Goal: Task Accomplishment & Management: Use online tool/utility

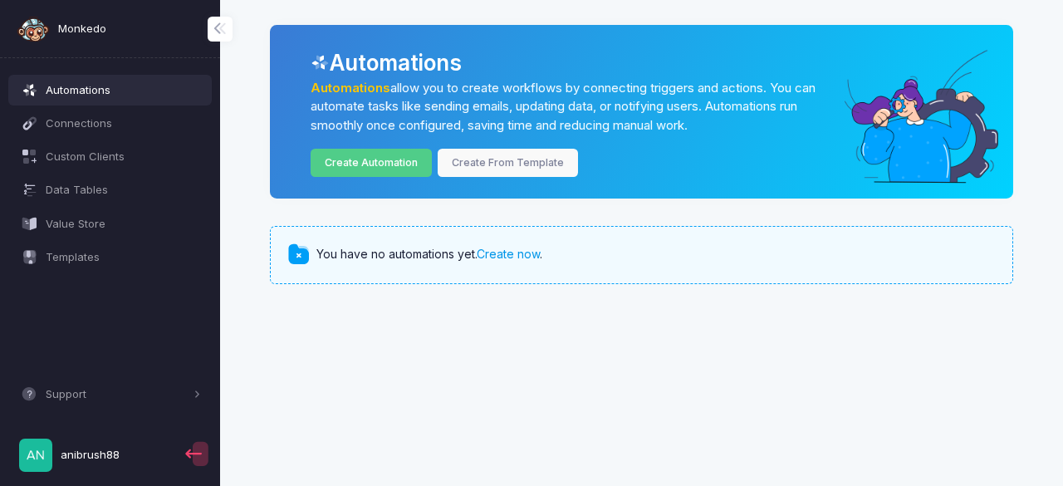
click at [503, 255] on link "Create now" at bounding box center [508, 254] width 63 height 14
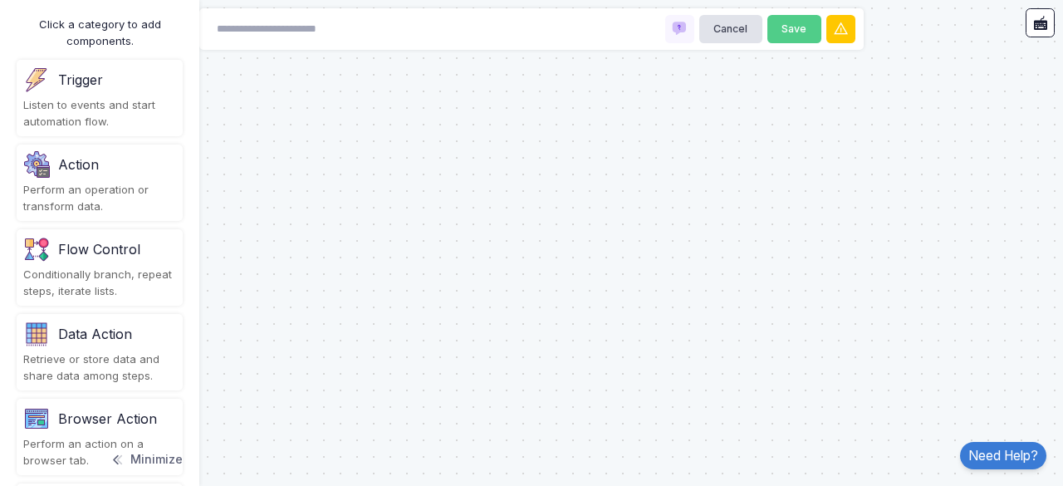
click at [111, 258] on div "Flow Control" at bounding box center [99, 249] width 82 height 20
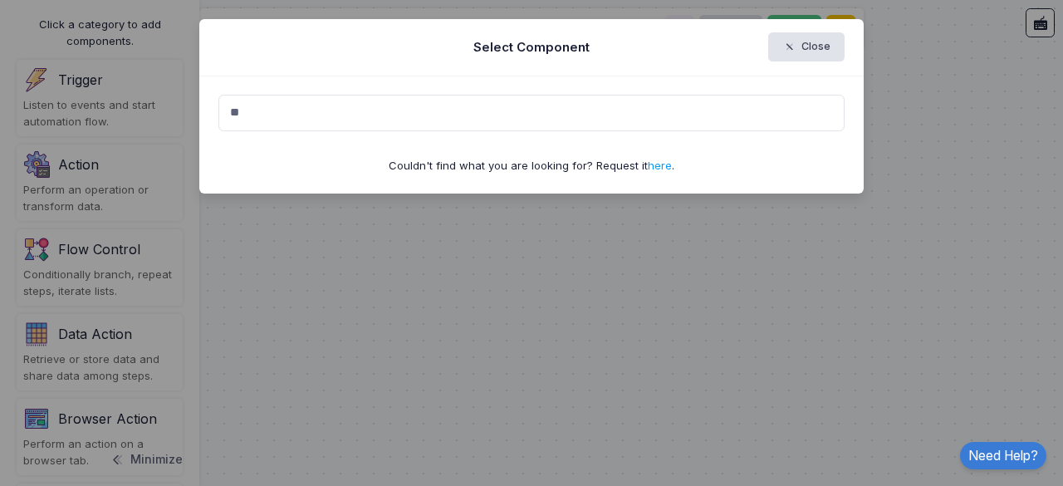
type input "*"
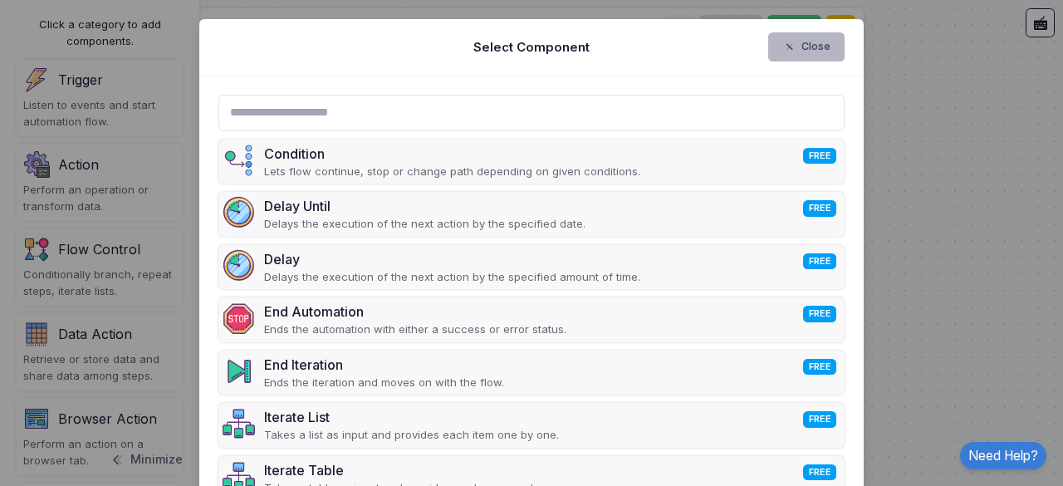
click at [772, 47] on button "Close" at bounding box center [806, 46] width 77 height 29
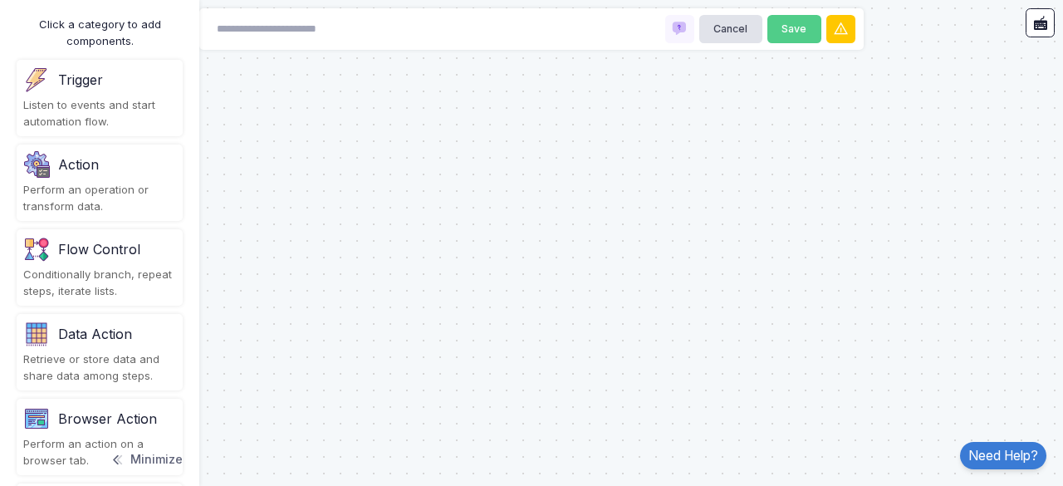
click at [126, 454] on span at bounding box center [126, 460] width 1 height 17
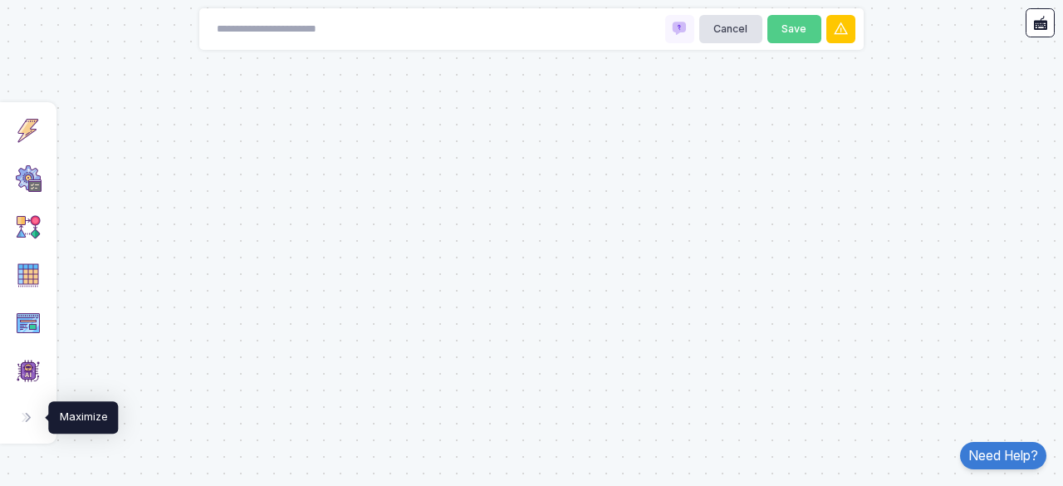
click at [35, 419] on span at bounding box center [35, 418] width 1 height 17
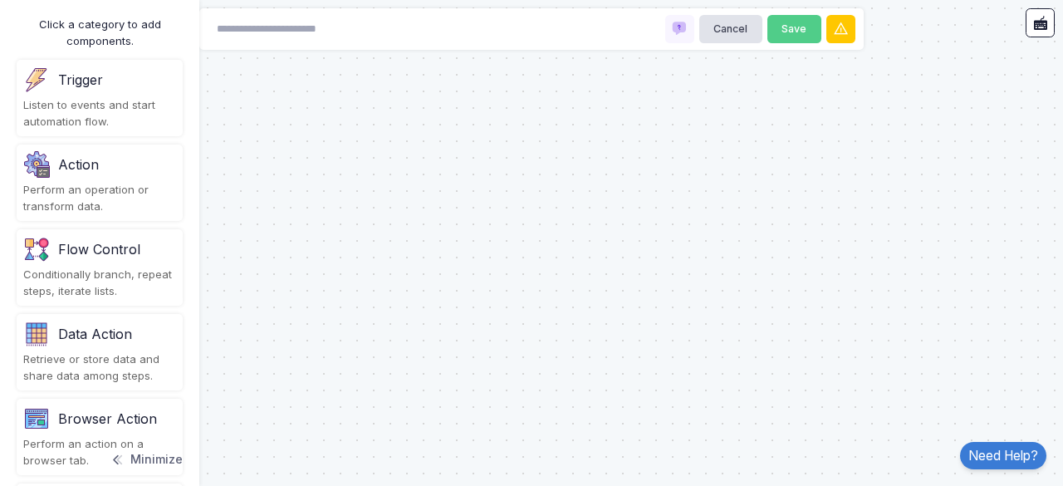
click at [43, 424] on img at bounding box center [36, 418] width 27 height 27
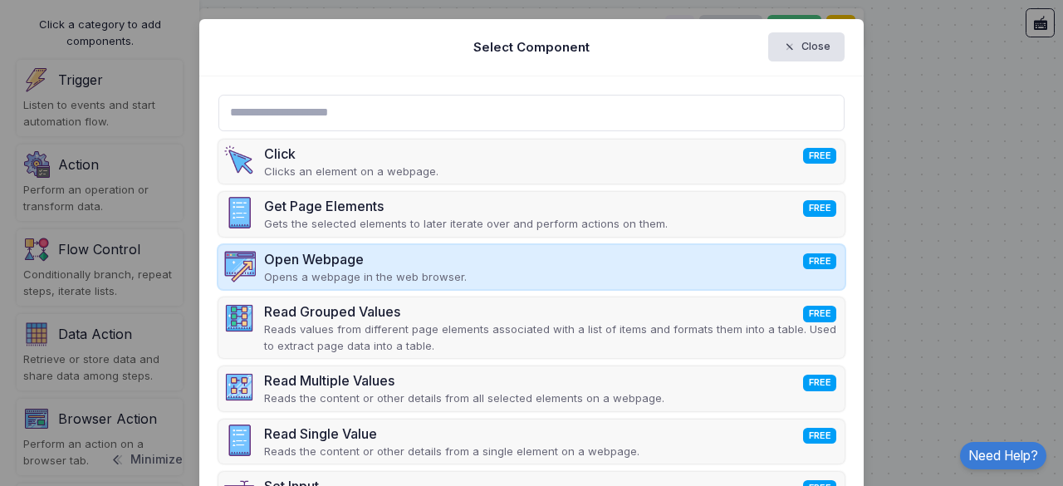
click at [602, 268] on div "Open Webpage FREE Opens a webpage in the web browser." at bounding box center [531, 267] width 627 height 45
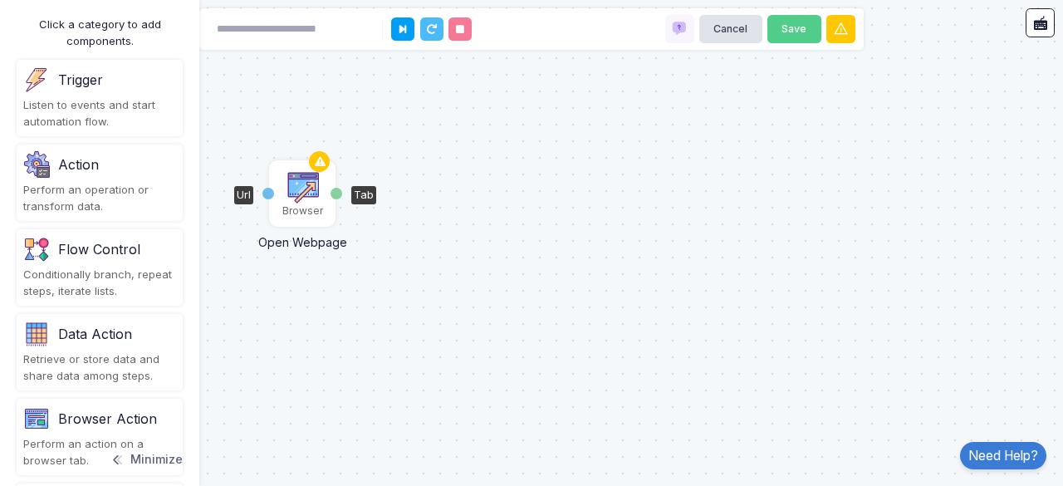
click at [302, 194] on img at bounding box center [302, 186] width 33 height 33
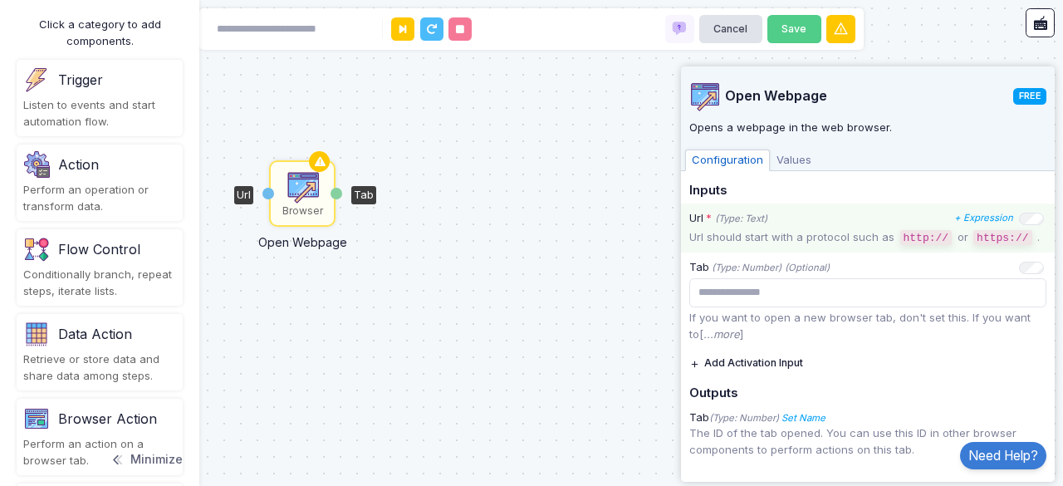
click at [744, 236] on p "Url should start with a protocol such as http:// or https:// ." at bounding box center [867, 237] width 357 height 17
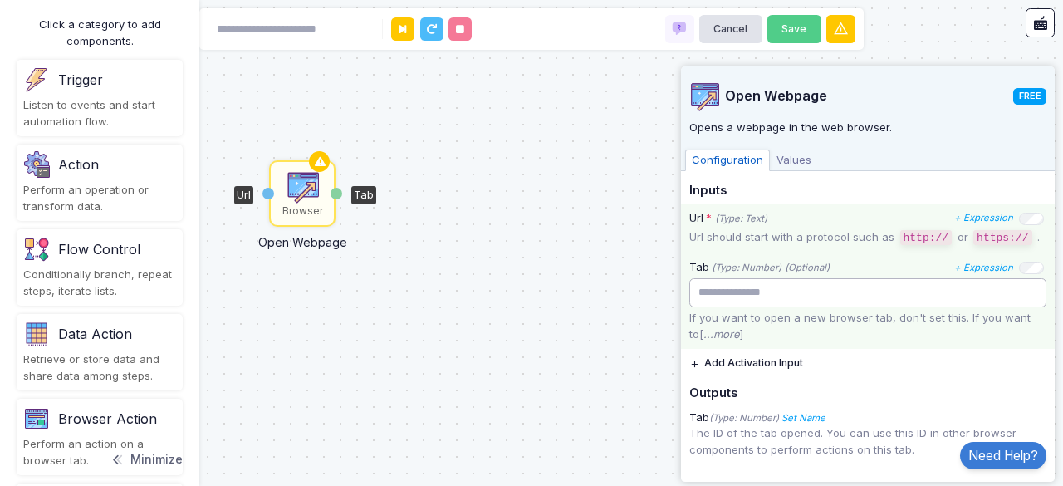
click at [787, 302] on input "number" at bounding box center [867, 292] width 357 height 29
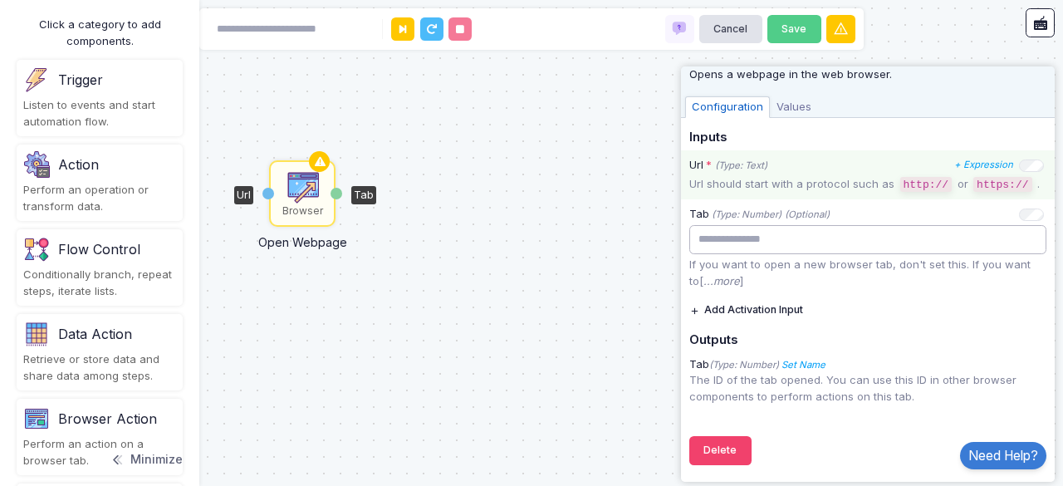
scroll to position [67, 0]
type input "*"
click at [779, 101] on span "Values" at bounding box center [794, 107] width 48 height 22
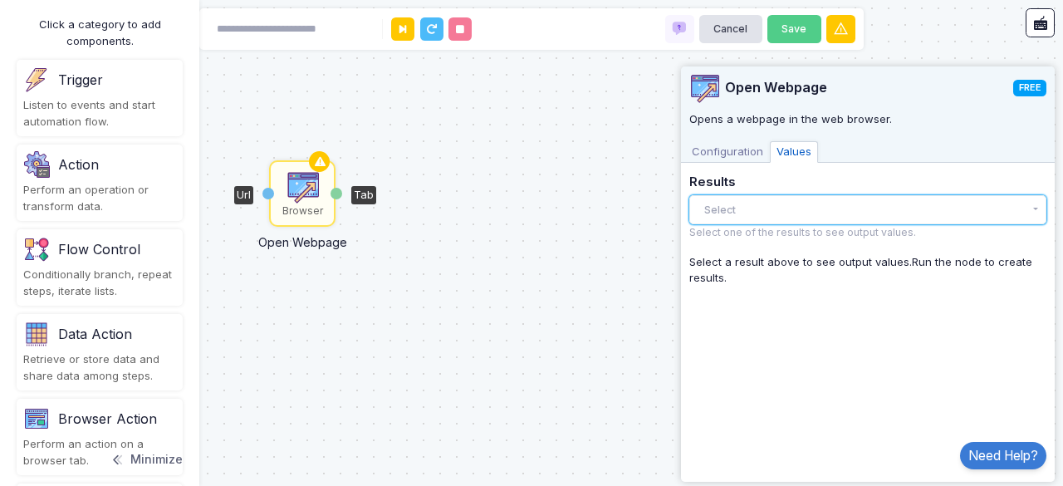
click at [768, 202] on button "Select" at bounding box center [867, 209] width 357 height 29
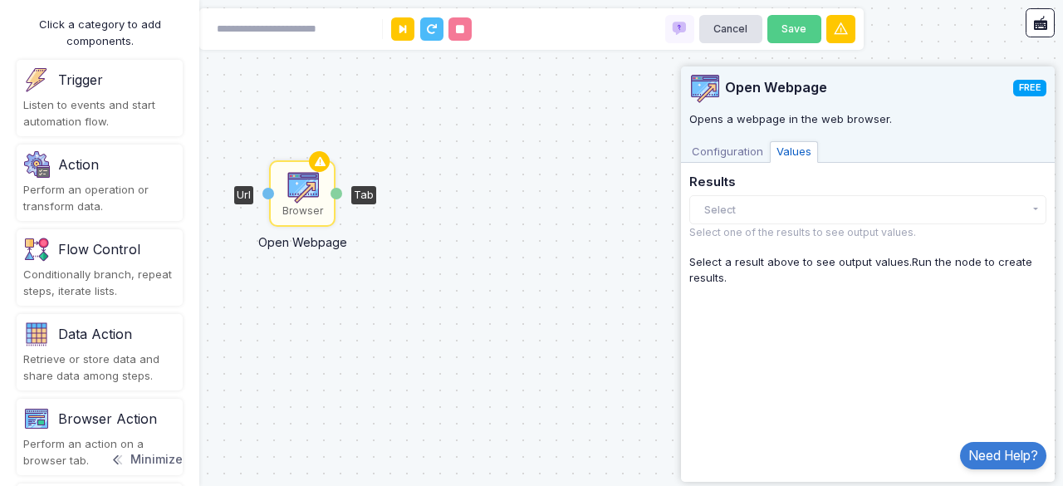
click at [730, 149] on span "Configuration" at bounding box center [727, 152] width 85 height 22
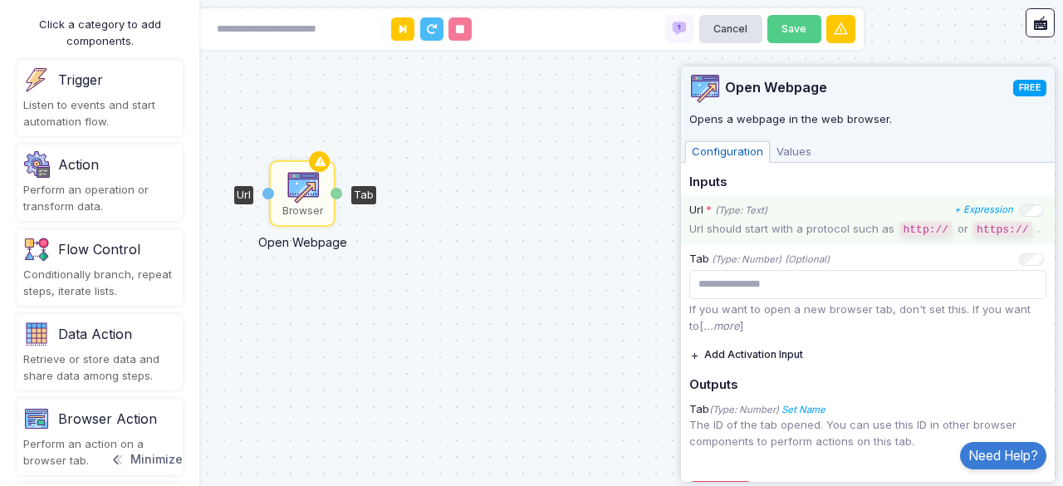
click at [511, 268] on div "Browser Open Webpage Url Tab" at bounding box center [531, 243] width 1063 height 486
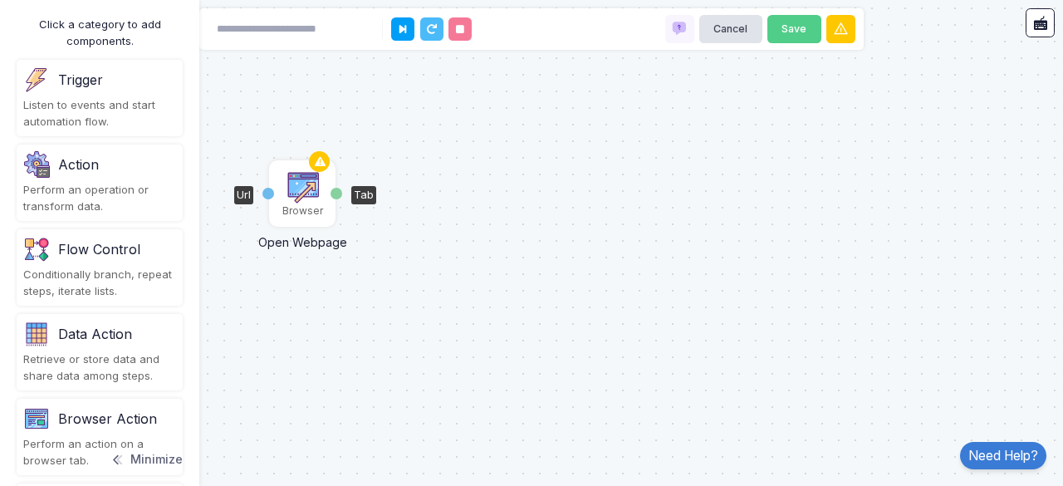
click at [266, 194] on div "Url" at bounding box center [269, 194] width 12 height 12
drag, startPoint x: 266, startPoint y: 194, endPoint x: 287, endPoint y: 199, distance: 21.4
click at [287, 199] on app-flow-node "Browser Open Webpage Url Tab" at bounding box center [302, 193] width 66 height 66
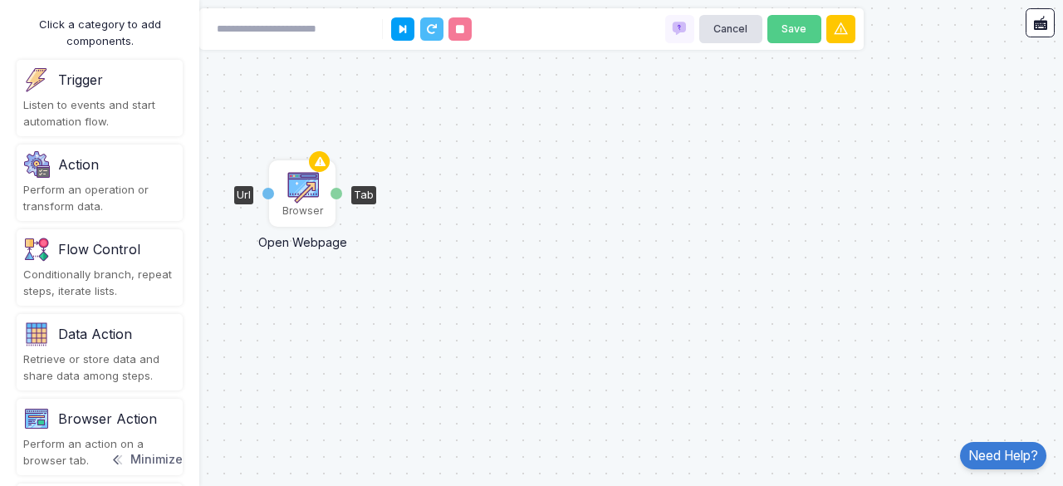
click at [287, 199] on img at bounding box center [302, 186] width 33 height 33
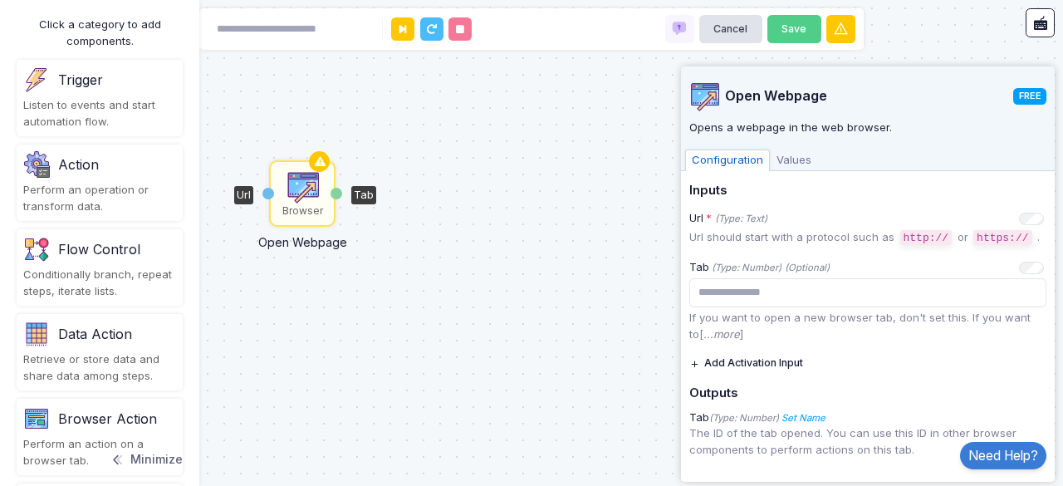
click at [287, 199] on img at bounding box center [302, 186] width 33 height 33
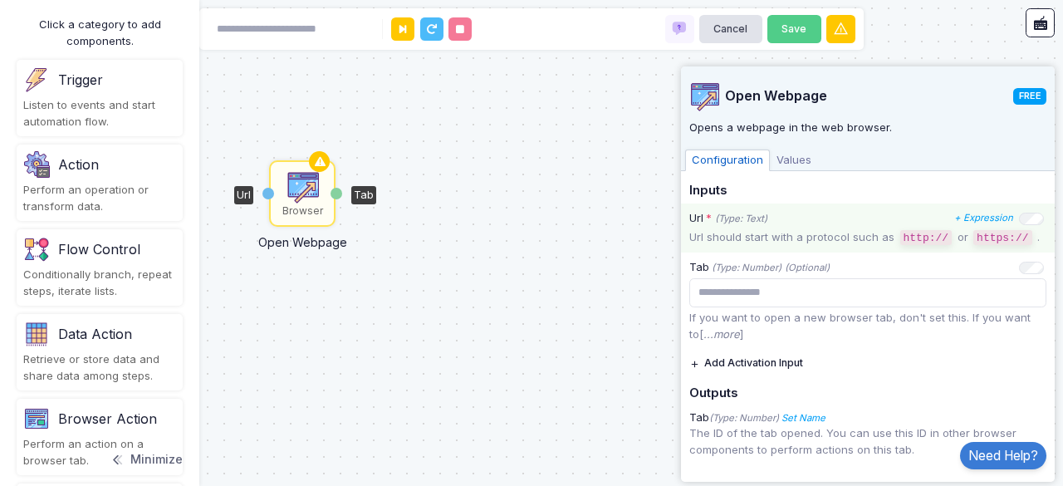
click at [930, 233] on code "http://" at bounding box center [927, 237] width 52 height 15
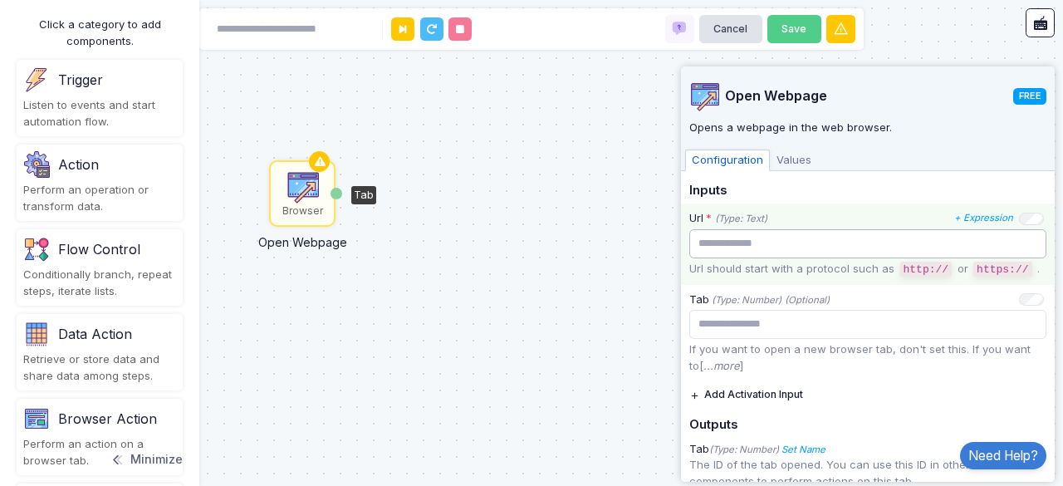
click at [969, 247] on input "text" at bounding box center [867, 243] width 357 height 29
paste input "**********"
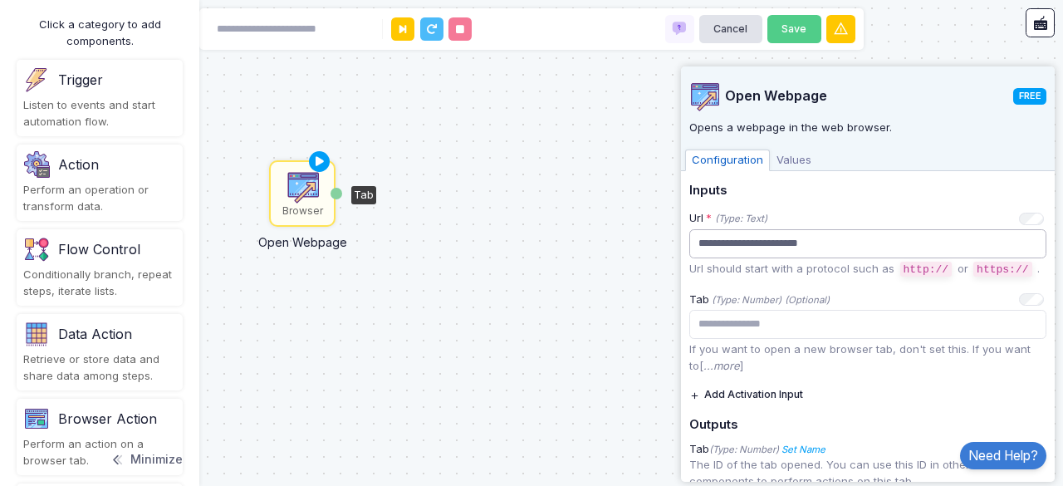
type input "**********"
click at [645, 323] on div "Browser Open Webpage Tab" at bounding box center [531, 243] width 1063 height 486
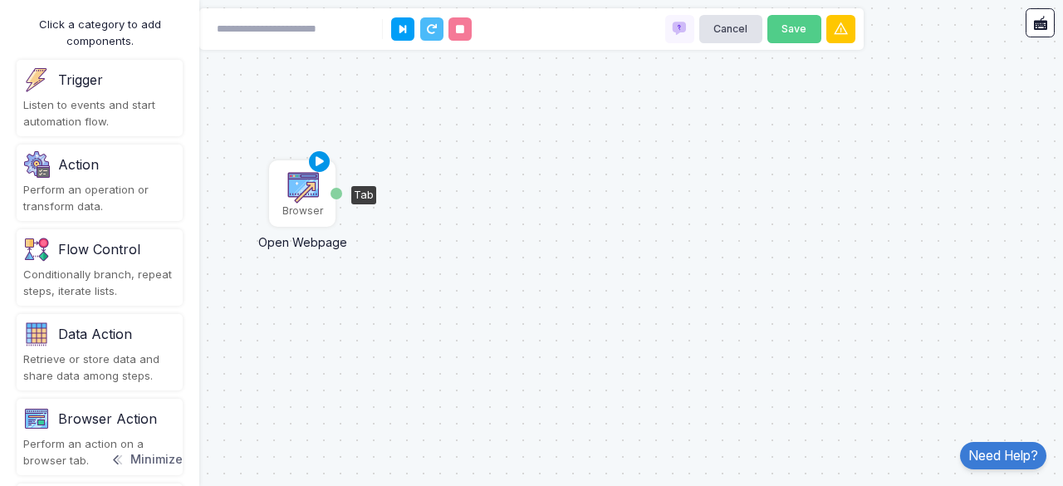
click at [315, 163] on icon at bounding box center [320, 161] width 20 height 23
click at [336, 190] on div "Tab" at bounding box center [337, 194] width 12 height 12
click at [341, 190] on div "Tab" at bounding box center [337, 194] width 12 height 12
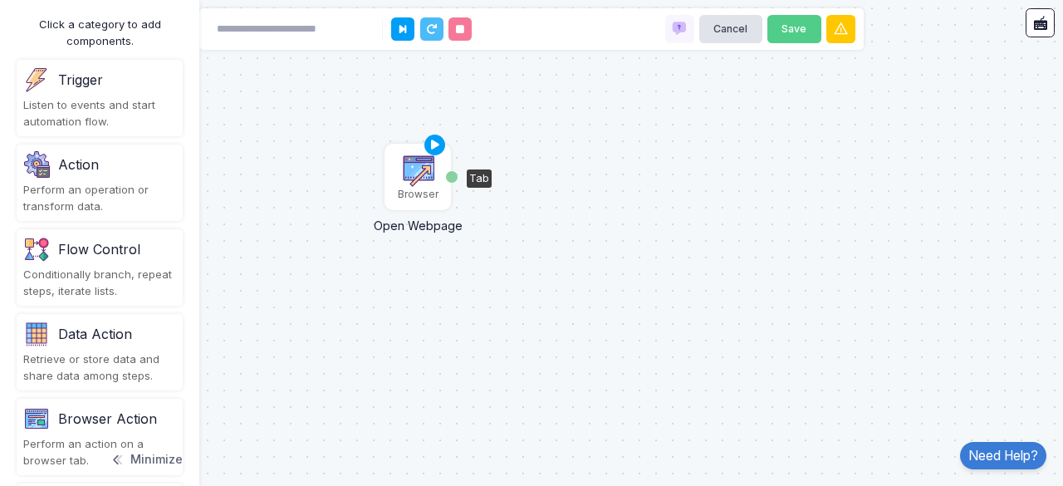
drag, startPoint x: 313, startPoint y: 194, endPoint x: 429, endPoint y: 177, distance: 116.7
click at [429, 177] on img at bounding box center [417, 170] width 33 height 33
click at [335, 38] on input at bounding box center [291, 29] width 166 height 29
click at [427, 144] on icon at bounding box center [435, 145] width 20 height 23
type input "**********"
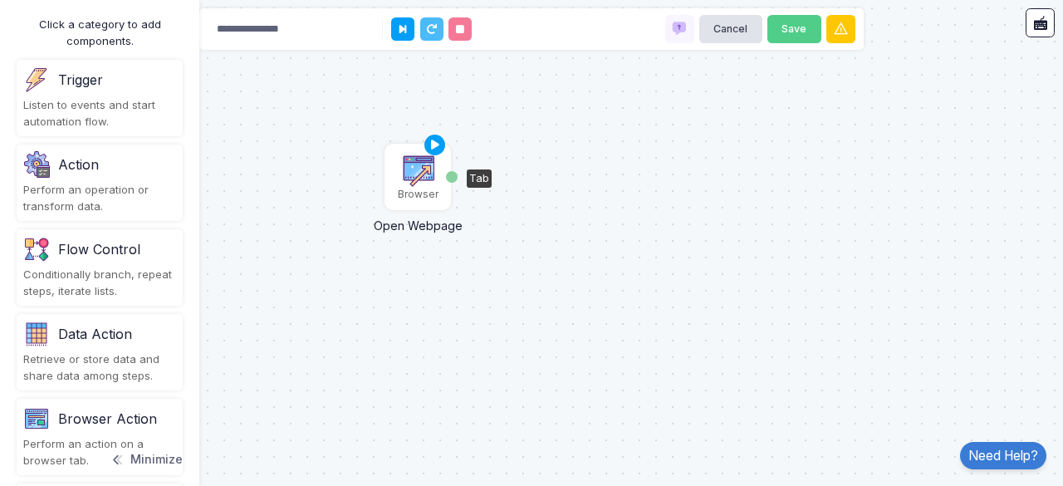
click at [435, 180] on div "Browser" at bounding box center [417, 176] width 63 height 63
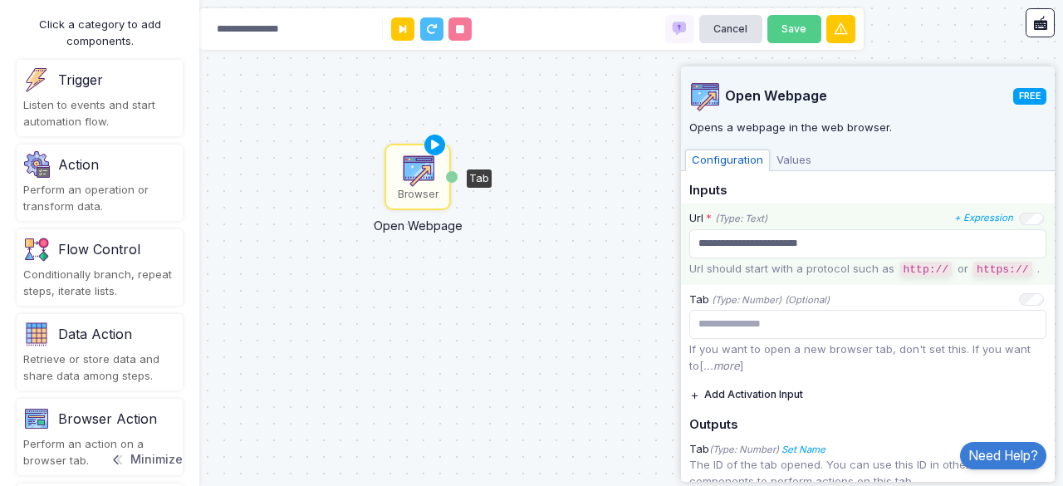
click at [1042, 282] on div "**********" at bounding box center [868, 244] width 374 height 81
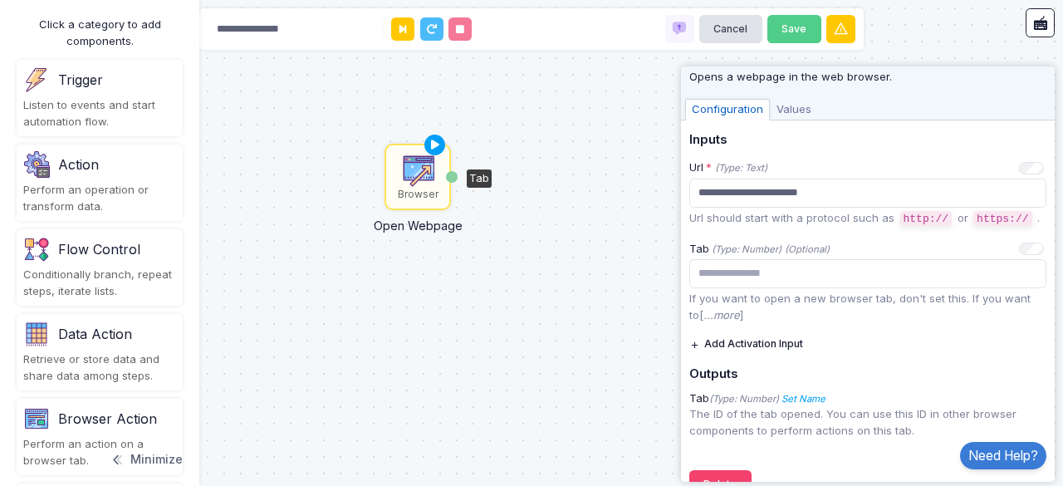
scroll to position [99, 0]
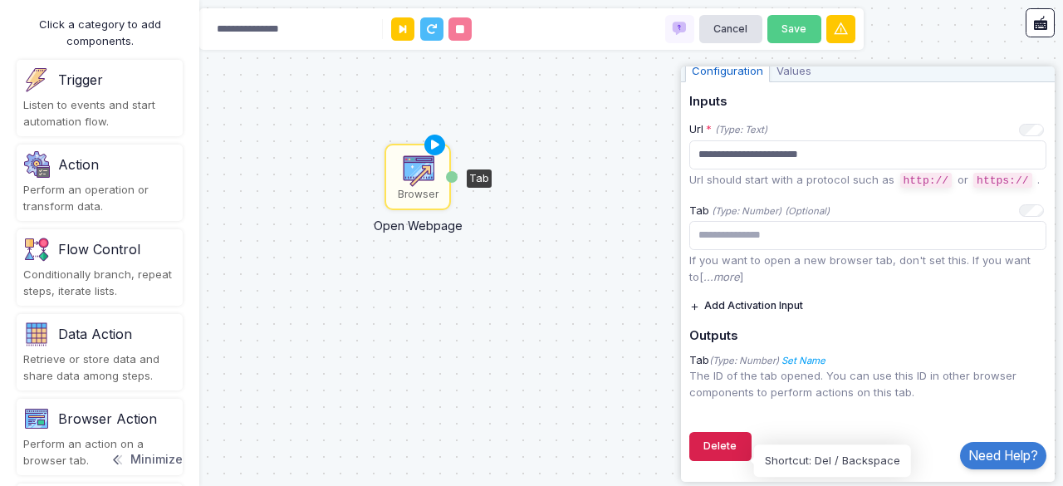
click at [748, 444] on button "Delete" at bounding box center [720, 446] width 62 height 29
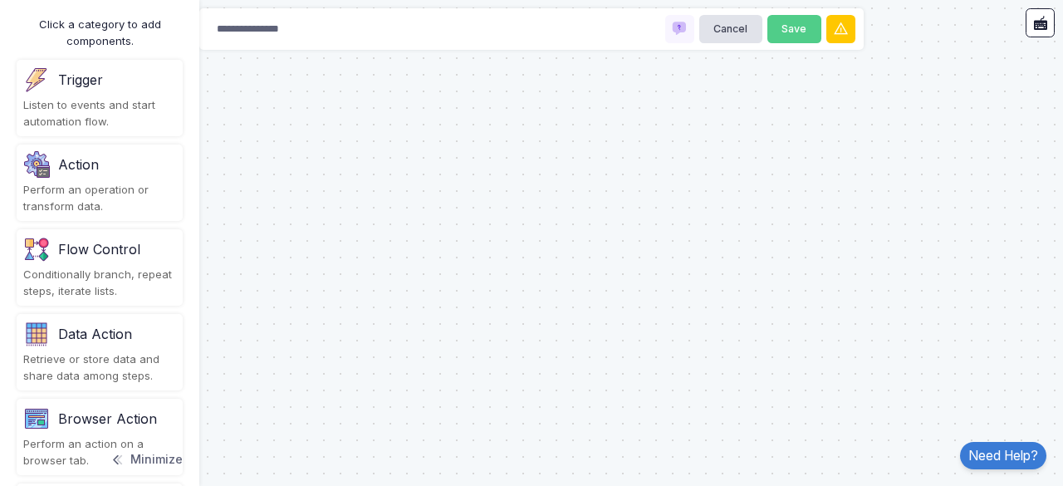
click at [83, 115] on div "Listen to events and start automation flow." at bounding box center [99, 113] width 153 height 32
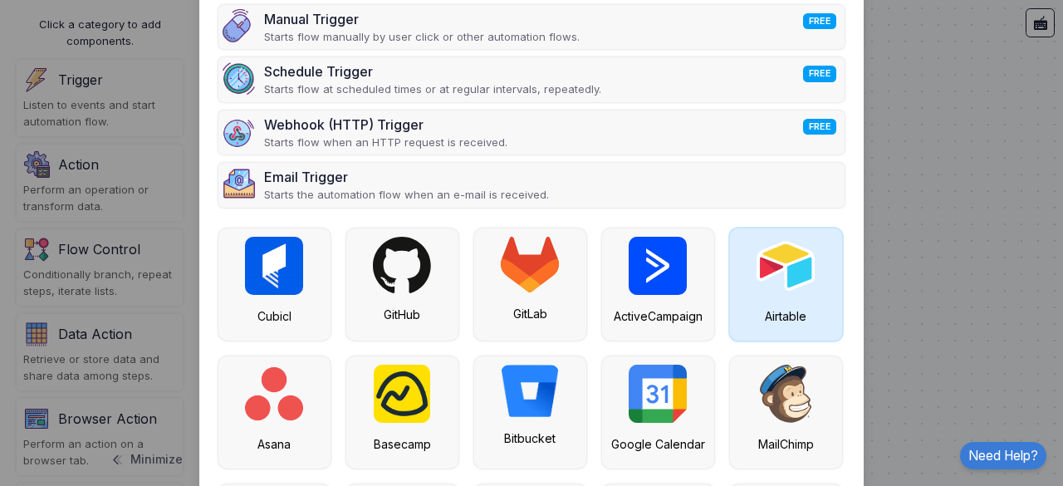
scroll to position [0, 0]
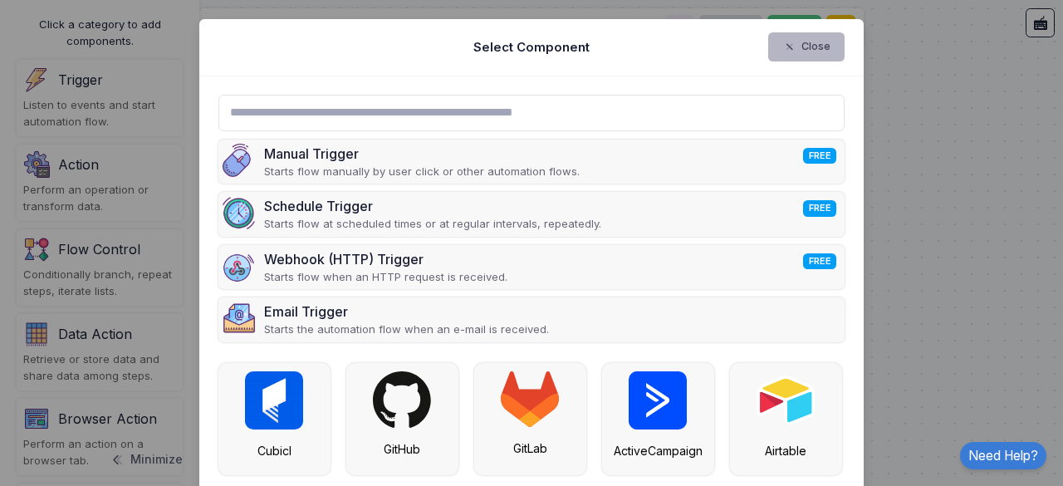
click at [807, 55] on button "Close" at bounding box center [806, 46] width 77 height 29
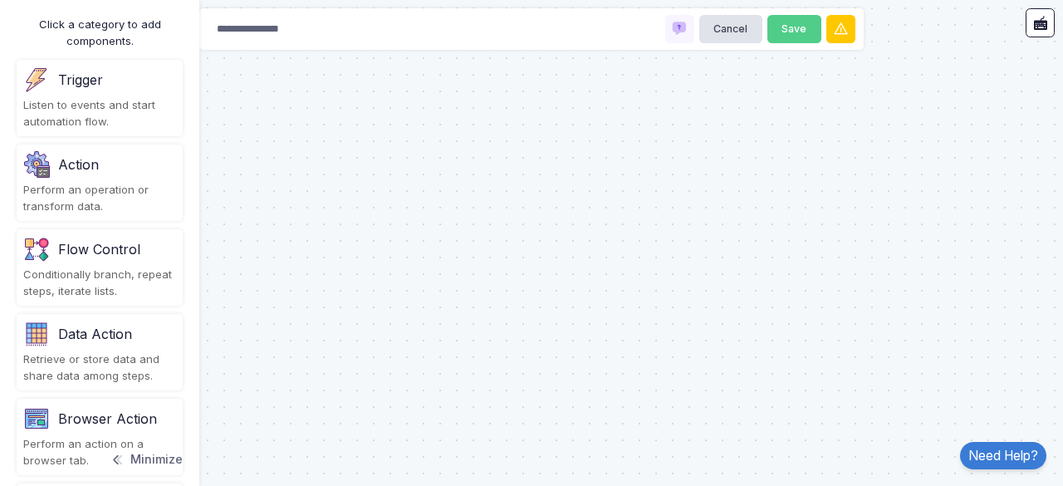
click at [159, 151] on div "Action" at bounding box center [99, 164] width 153 height 27
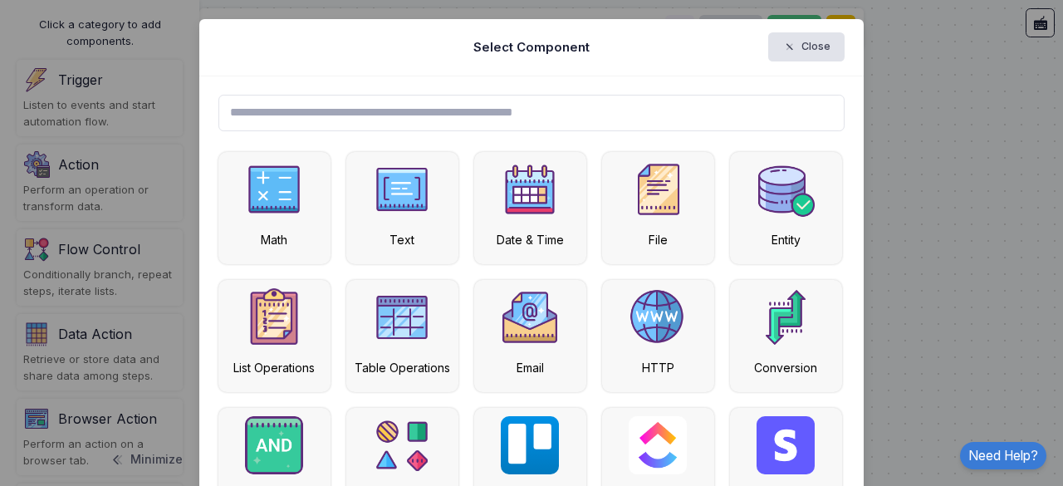
click at [346, 105] on input "text" at bounding box center [531, 113] width 627 height 37
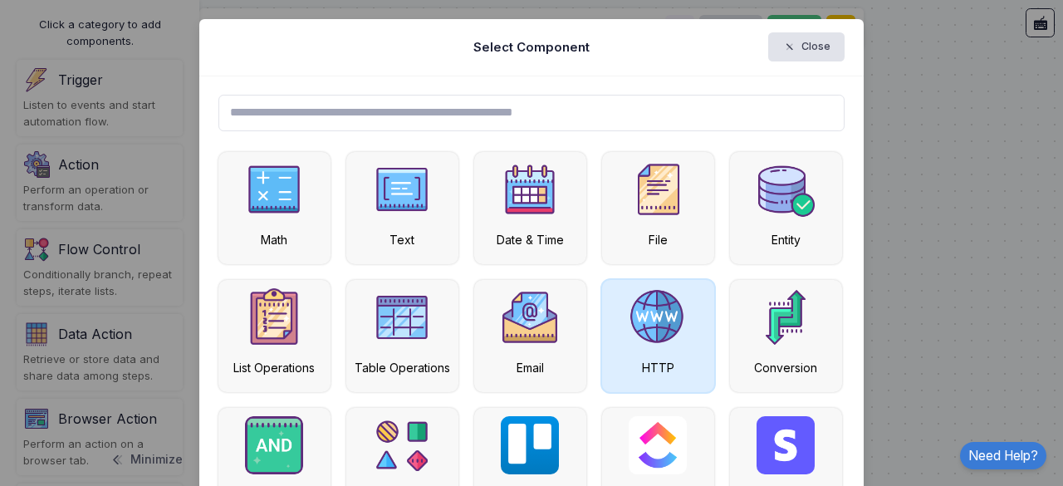
click at [602, 307] on div "HTTP" at bounding box center [658, 336] width 112 height 112
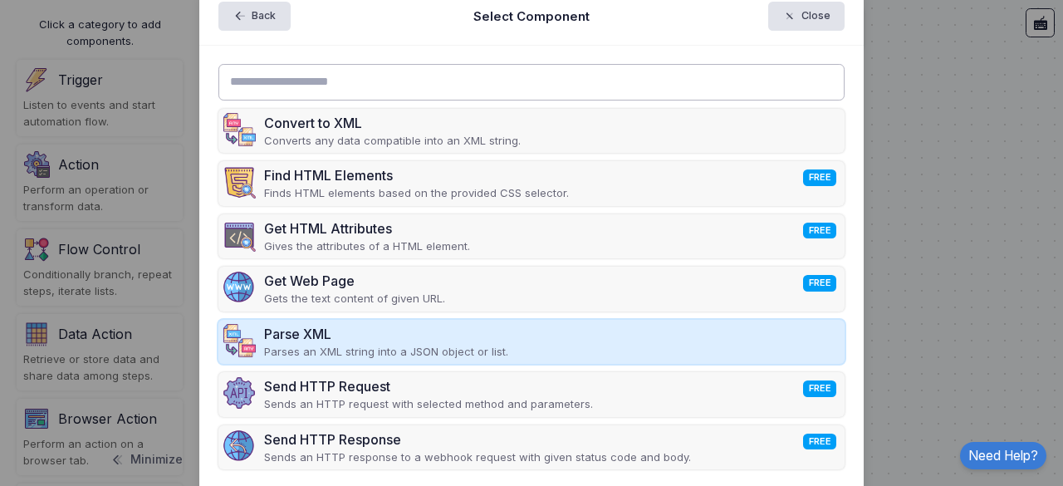
scroll to position [27, 0]
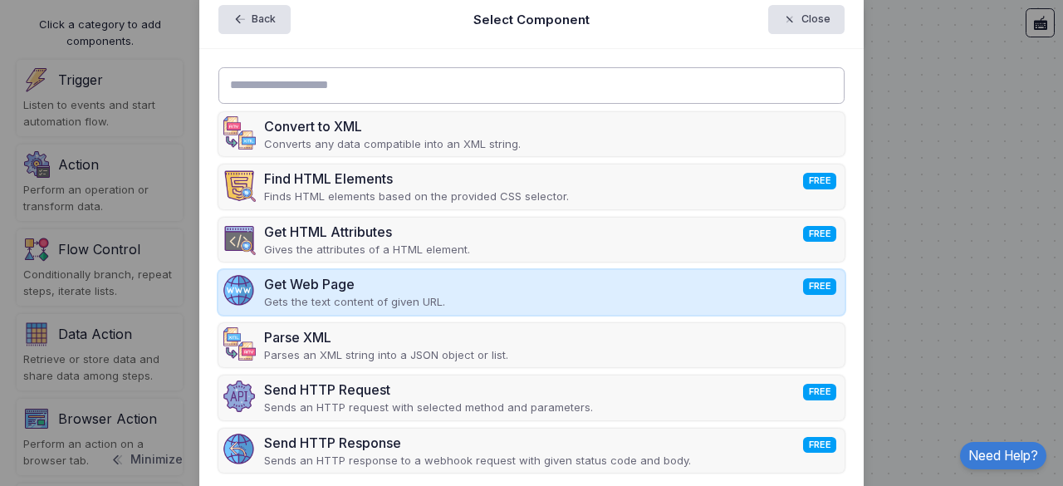
click at [646, 285] on div "Get Web Page FREE Gets the text content of given URL." at bounding box center [531, 292] width 627 height 45
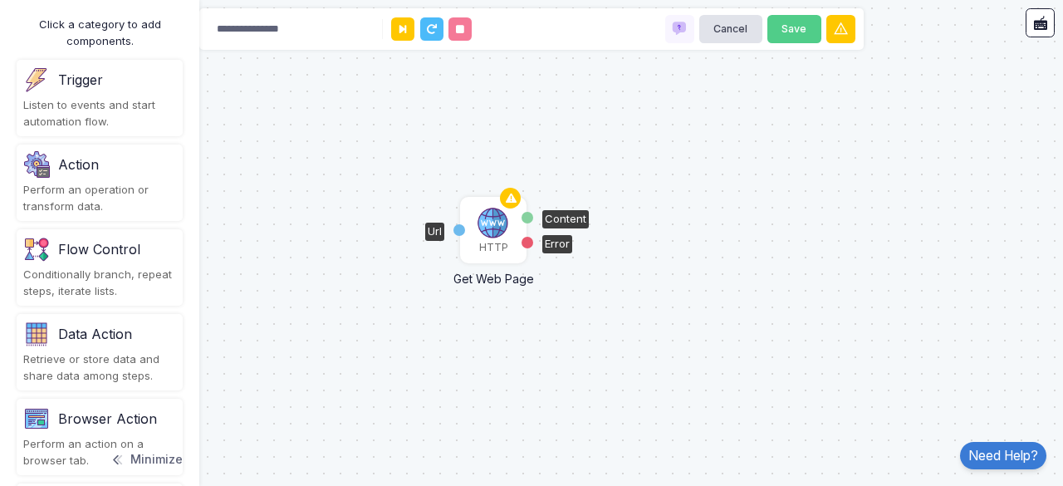
click at [493, 230] on img at bounding box center [493, 223] width 33 height 33
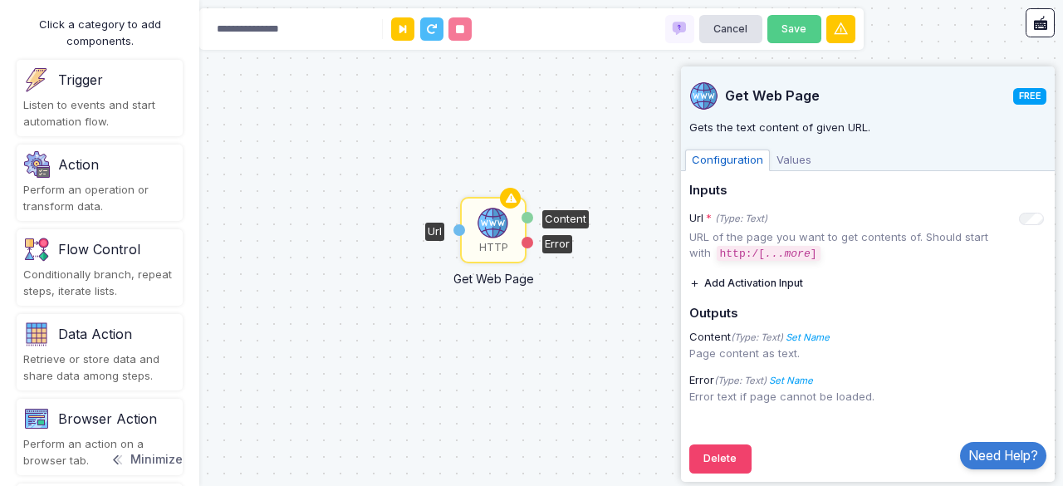
click at [460, 232] on div "Url" at bounding box center [460, 230] width 12 height 12
click at [407, 255] on div "HTTP Get Web Page Url Content Error" at bounding box center [531, 243] width 1063 height 486
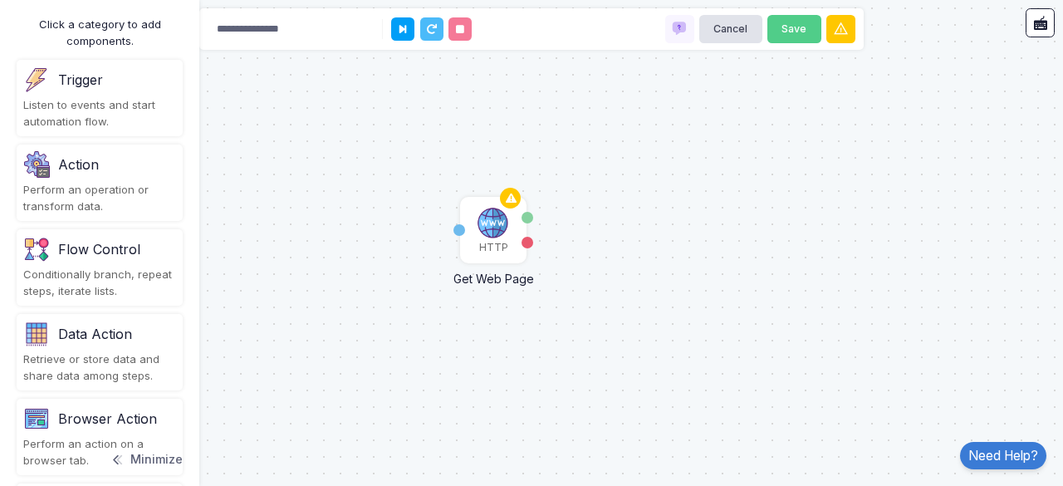
click at [407, 255] on div "HTTP Get Web Page Url Content Error" at bounding box center [531, 243] width 1063 height 486
click at [459, 227] on div "Url" at bounding box center [460, 230] width 12 height 12
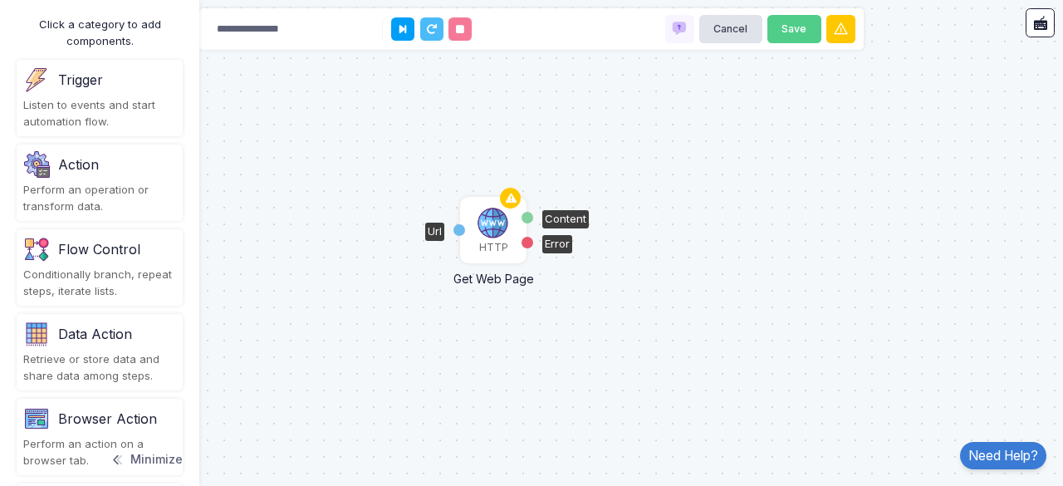
click at [459, 227] on div "Url" at bounding box center [460, 230] width 12 height 12
click at [459, 233] on div "Url" at bounding box center [460, 230] width 12 height 12
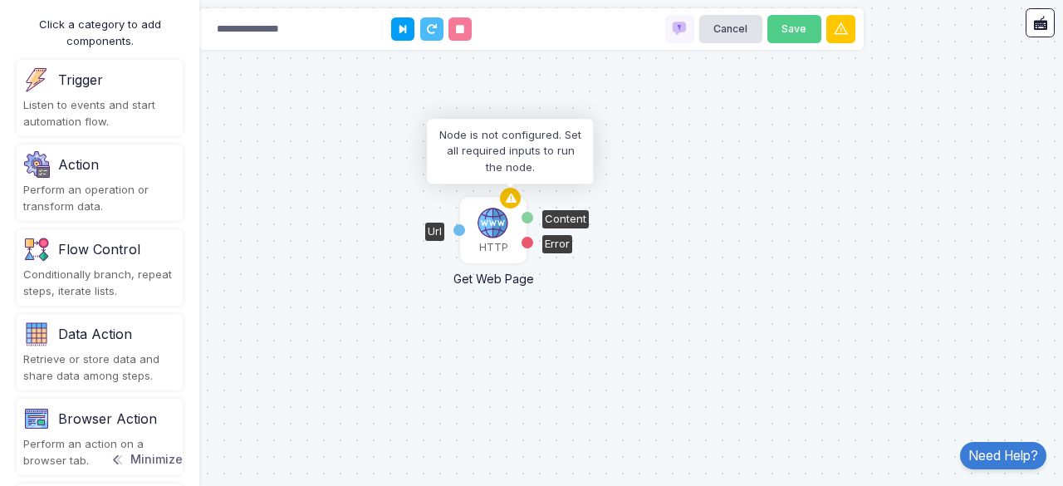
click at [506, 200] on icon at bounding box center [511, 198] width 20 height 23
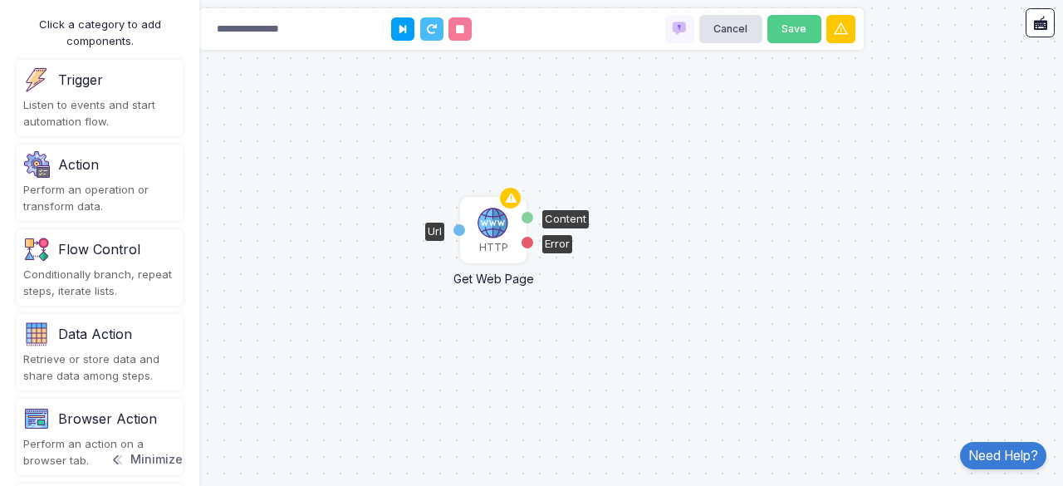
click at [455, 229] on div "Url" at bounding box center [460, 230] width 12 height 12
click at [462, 229] on div "Url" at bounding box center [460, 230] width 12 height 12
click at [474, 229] on div "HTTP" at bounding box center [493, 230] width 63 height 63
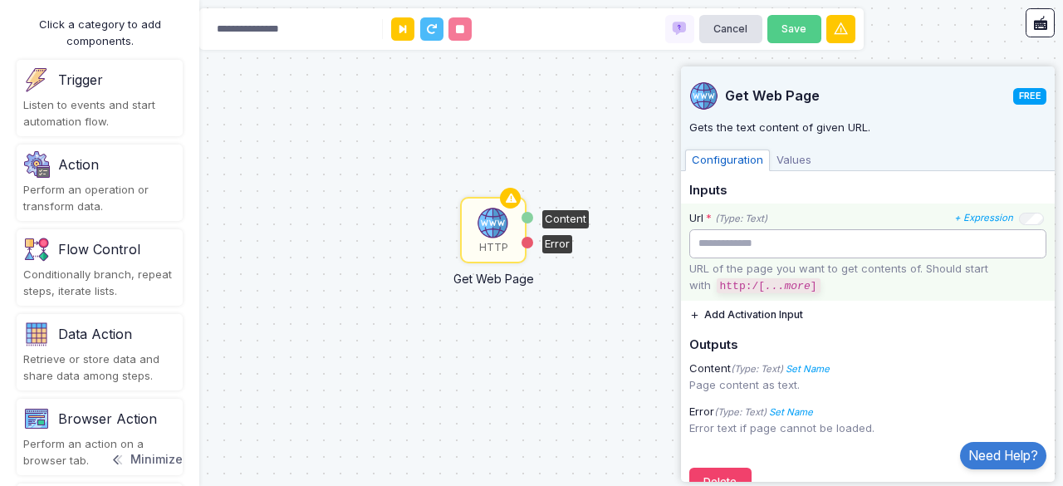
click at [915, 246] on input "text" at bounding box center [867, 243] width 357 height 29
paste input "**********"
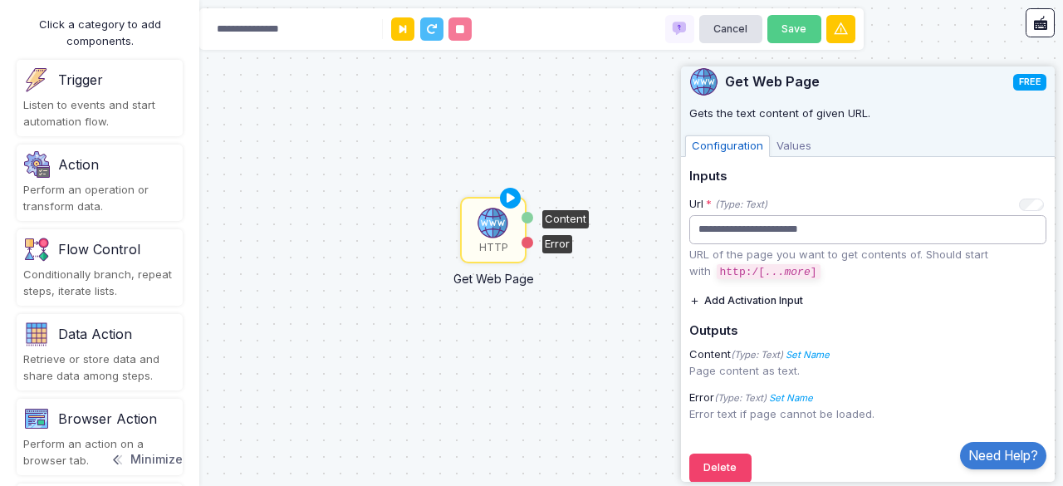
scroll to position [30, 0]
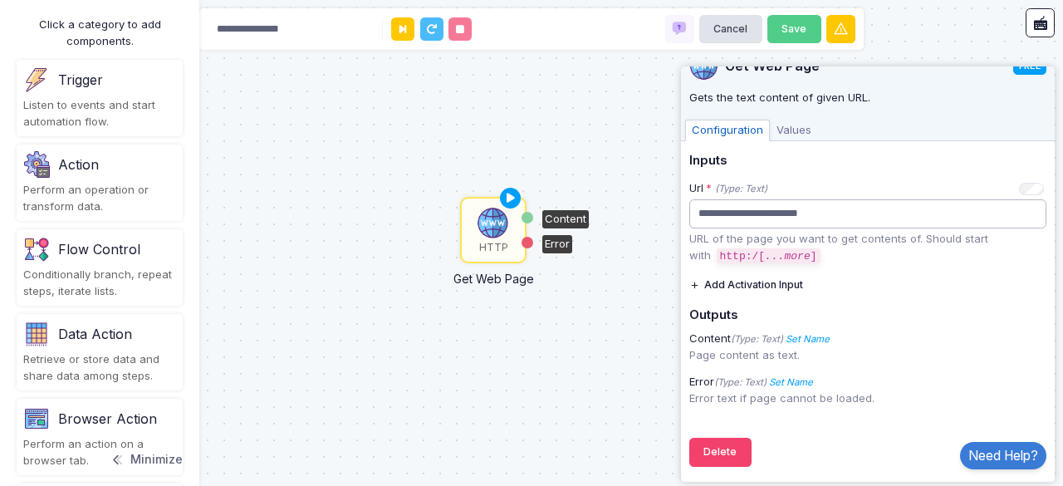
type input "**********"
click at [714, 281] on button "Add Activation Input" at bounding box center [746, 285] width 114 height 29
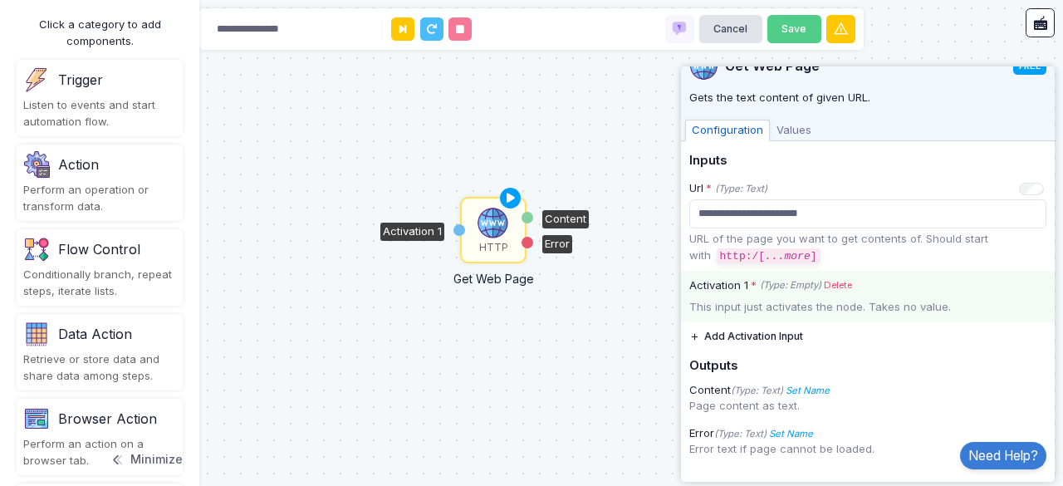
click at [739, 299] on div "This input just activates the node. Takes no value." at bounding box center [868, 307] width 374 height 17
click at [817, 294] on div "Activation 1 * (Type: Empty) Delete This input just activates the node. Takes n…" at bounding box center [868, 297] width 374 height 52
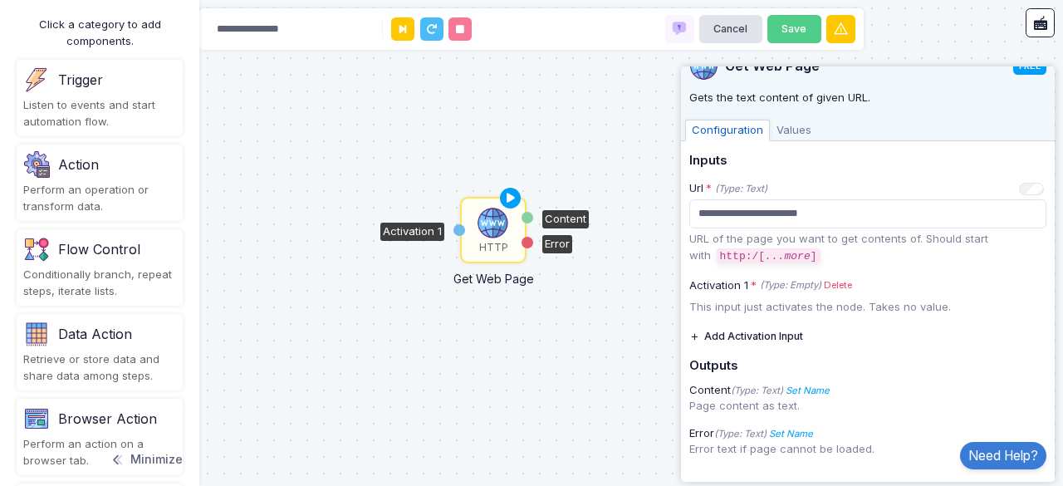
click at [799, 118] on div "Configuration Values" at bounding box center [868, 128] width 374 height 25
click at [797, 124] on span "Values" at bounding box center [794, 131] width 48 height 22
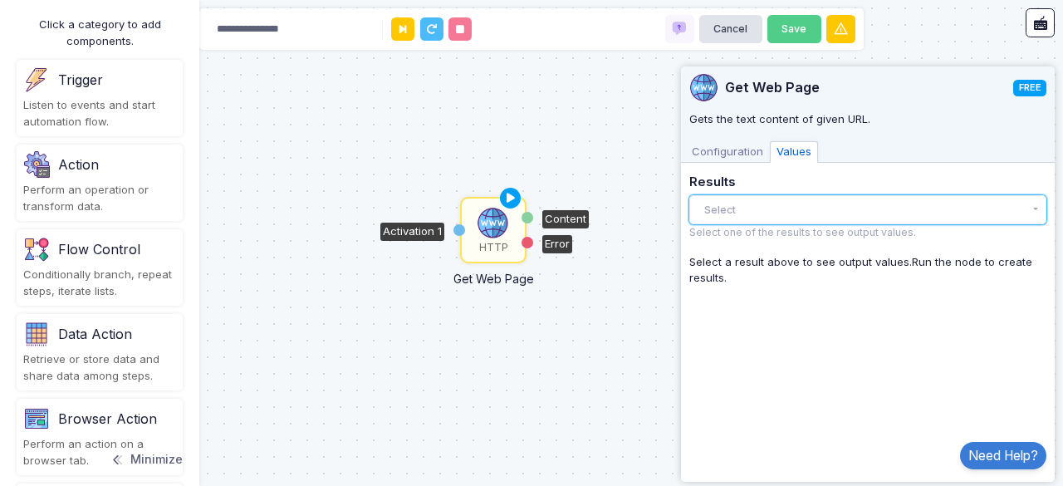
click at [770, 202] on button "Select" at bounding box center [867, 209] width 357 height 29
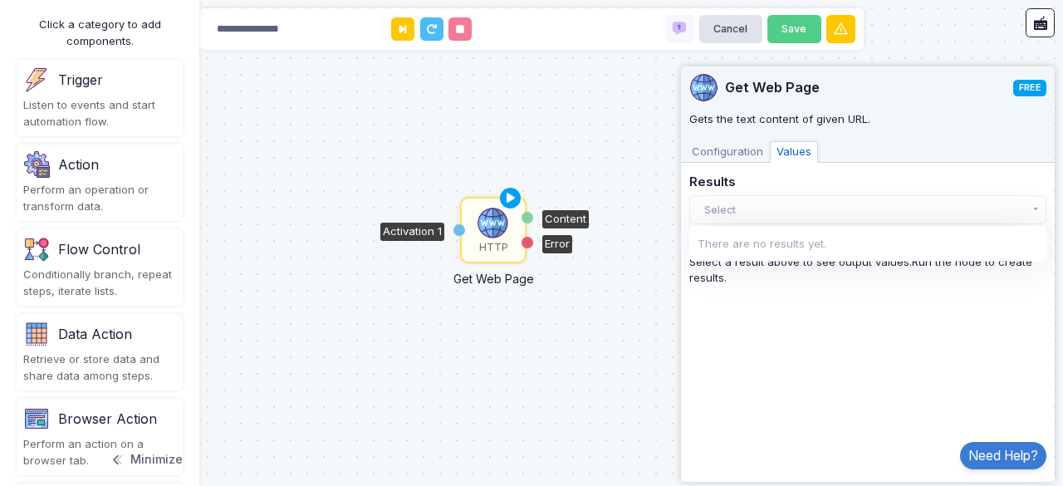
click at [755, 342] on div "**********" at bounding box center [867, 265] width 357 height 415
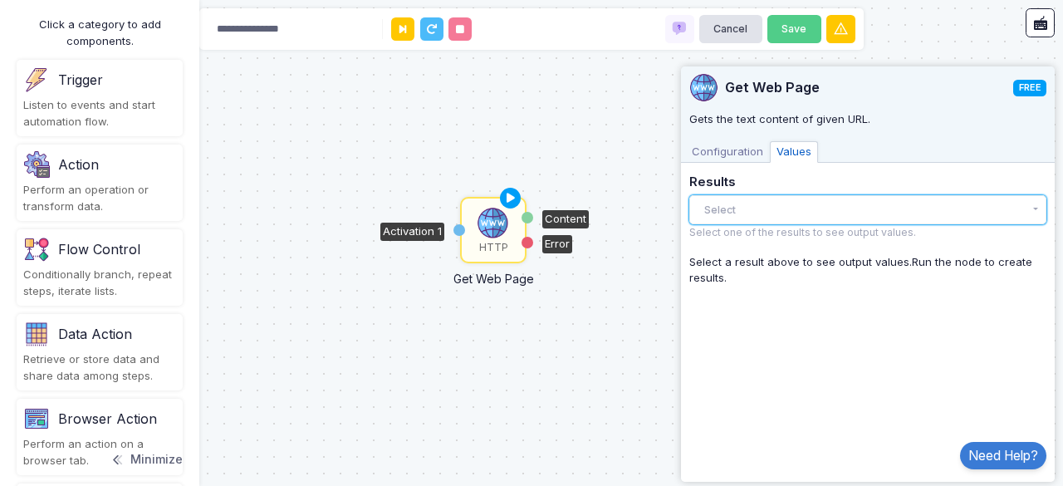
click at [745, 203] on button "Select" at bounding box center [867, 209] width 357 height 29
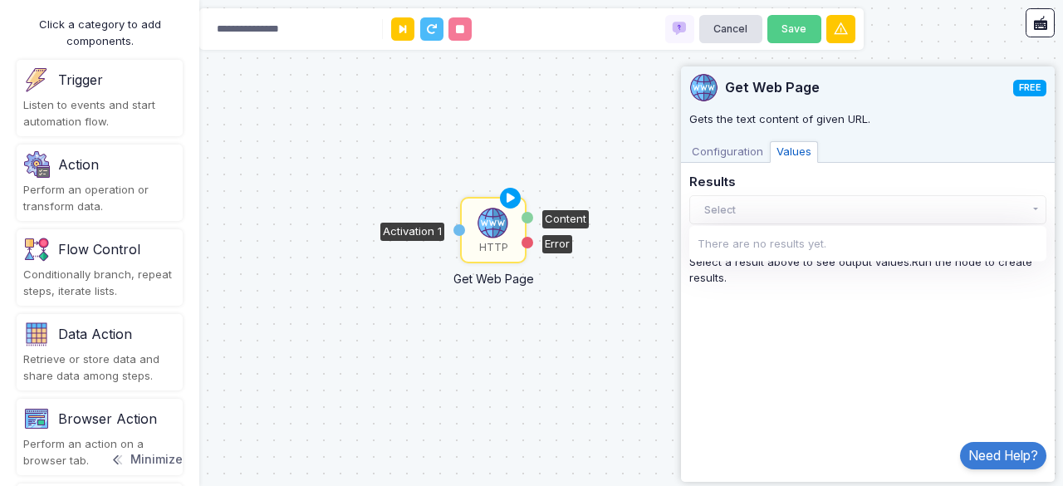
click at [746, 155] on span "Configuration" at bounding box center [727, 152] width 85 height 22
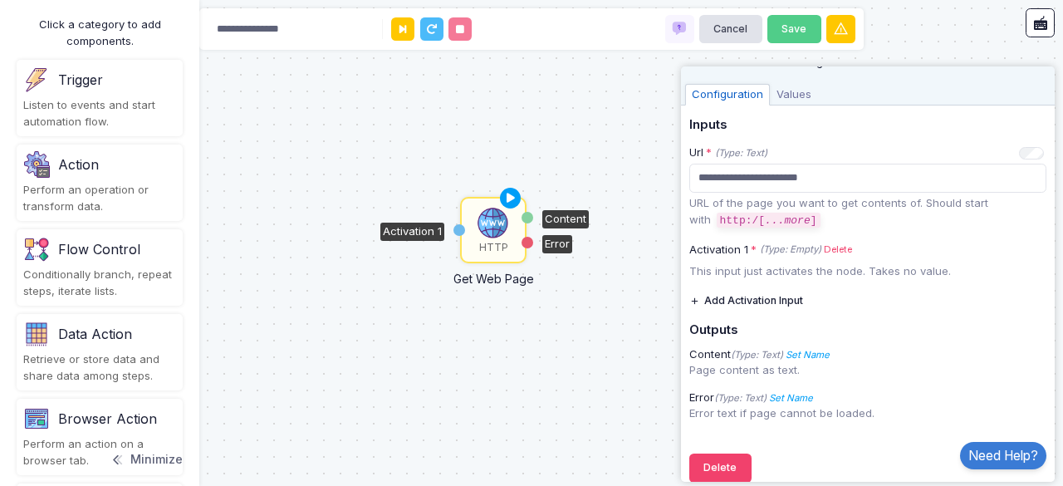
scroll to position [81, 0]
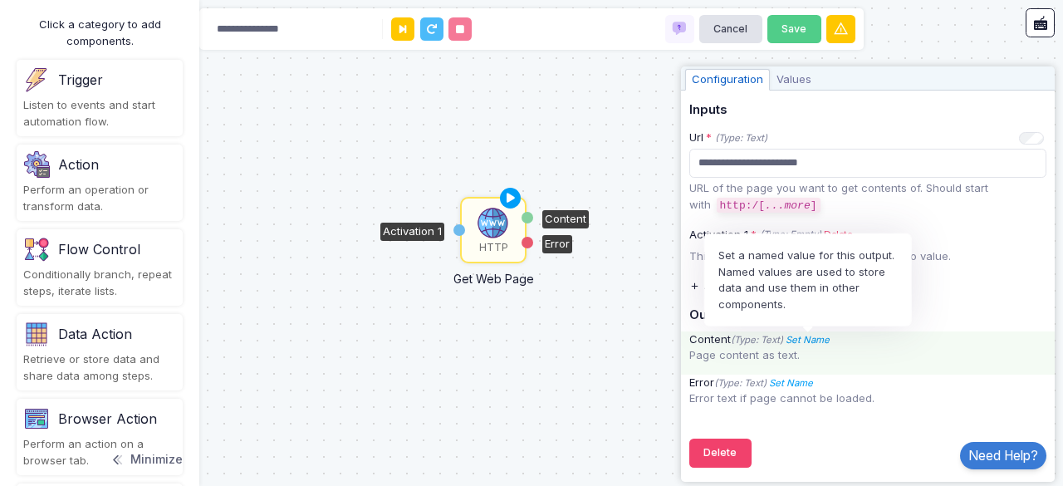
click at [796, 338] on icon "Set Name" at bounding box center [808, 340] width 44 height 12
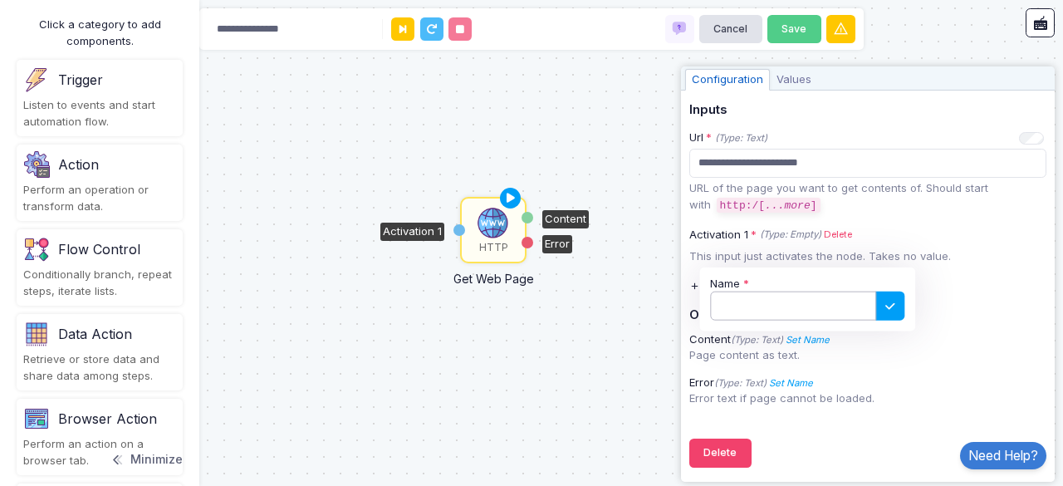
drag, startPoint x: 818, startPoint y: 305, endPoint x: 922, endPoint y: 305, distance: 103.8
click at [922, 305] on div "**********" at bounding box center [867, 260] width 357 height 315
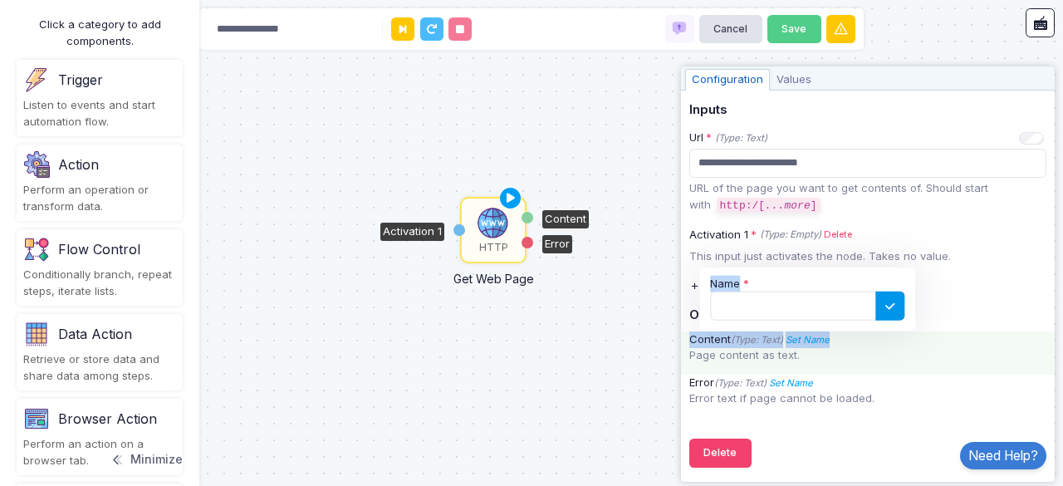
drag, startPoint x: 922, startPoint y: 305, endPoint x: 901, endPoint y: 306, distance: 21.6
click at [901, 306] on div "**********" at bounding box center [867, 260] width 357 height 315
click at [901, 308] on h5 "Outputs" at bounding box center [867, 315] width 357 height 15
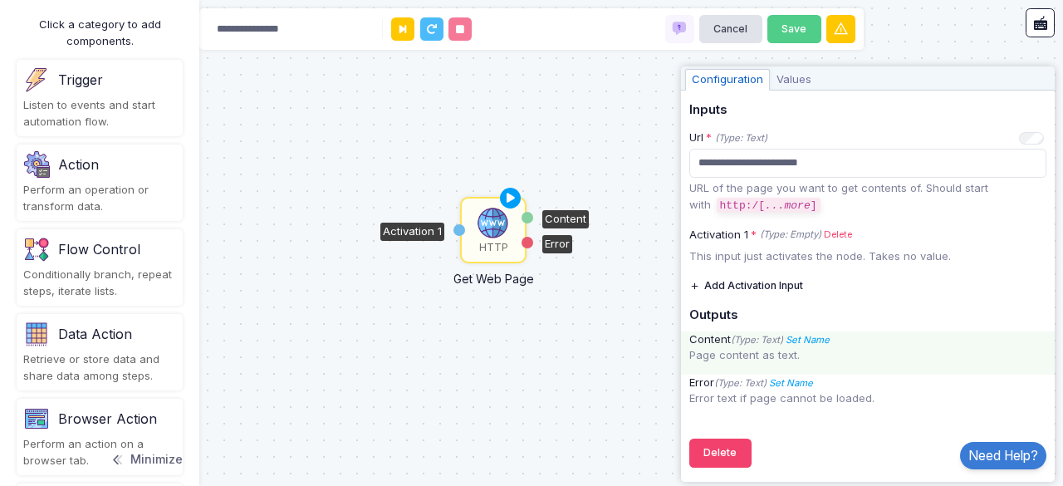
click at [615, 397] on div "HTTP Get Web Page Activation 1 Content Error" at bounding box center [531, 243] width 1063 height 486
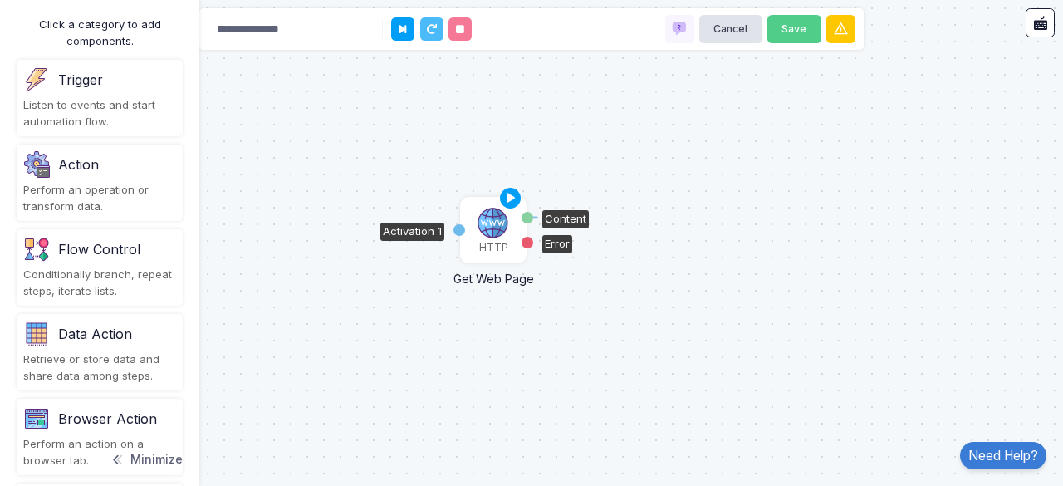
click at [531, 217] on div "Content" at bounding box center [528, 218] width 12 height 12
drag, startPoint x: 527, startPoint y: 218, endPoint x: 589, endPoint y: 223, distance: 62.6
click at [589, 223] on div "1 HTTP Get Web Page Activation 1 Content Error" at bounding box center [531, 243] width 1063 height 486
click at [53, 167] on div "Action" at bounding box center [99, 164] width 153 height 27
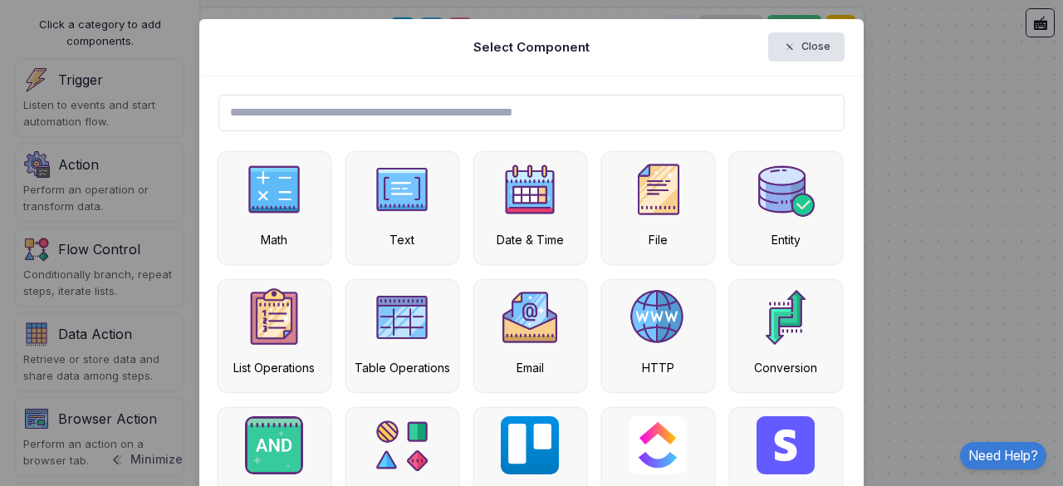
click at [385, 121] on input "text" at bounding box center [531, 113] width 627 height 37
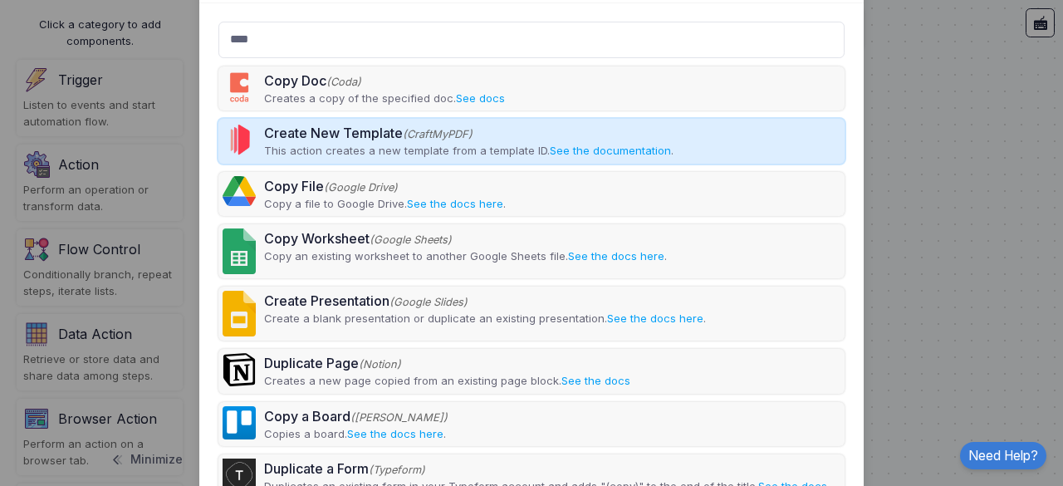
scroll to position [0, 0]
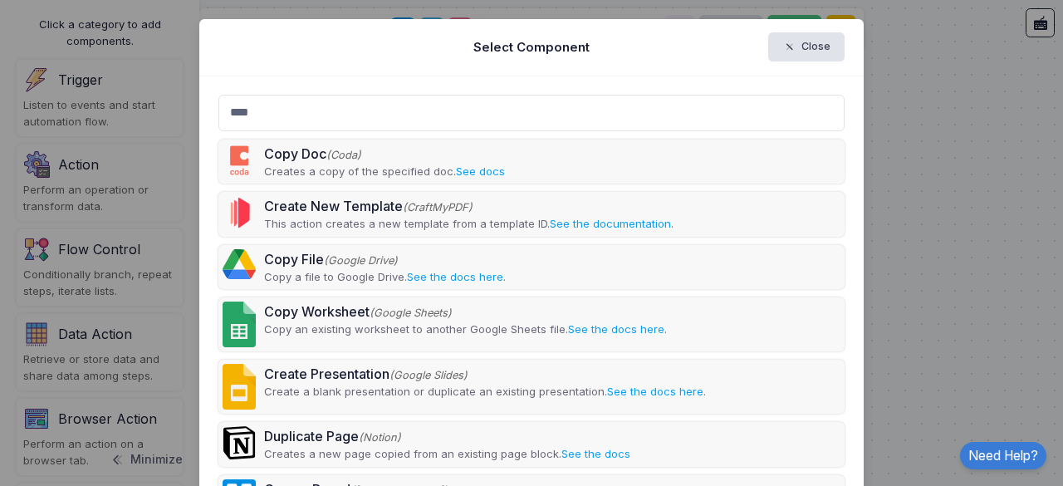
click at [699, 107] on input "****" at bounding box center [531, 113] width 627 height 37
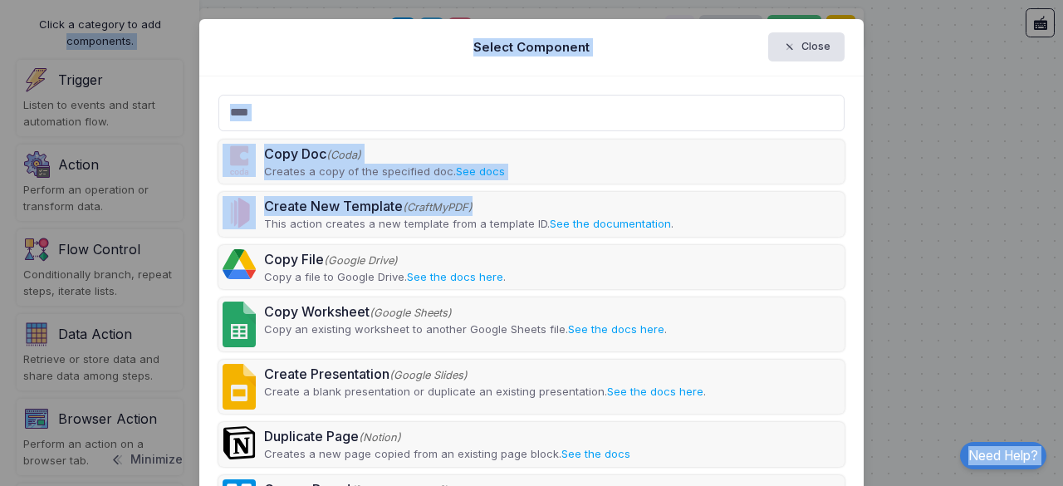
drag, startPoint x: 699, startPoint y: 107, endPoint x: 713, endPoint y: -25, distance: 132.8
click at [713, 0] on html "**********" at bounding box center [531, 243] width 1063 height 486
click at [736, 77] on div "**** Copy Doc (Coda) Creates a copy of the specified doc. See docs Create New T…" at bounding box center [531, 363] width 665 height 575
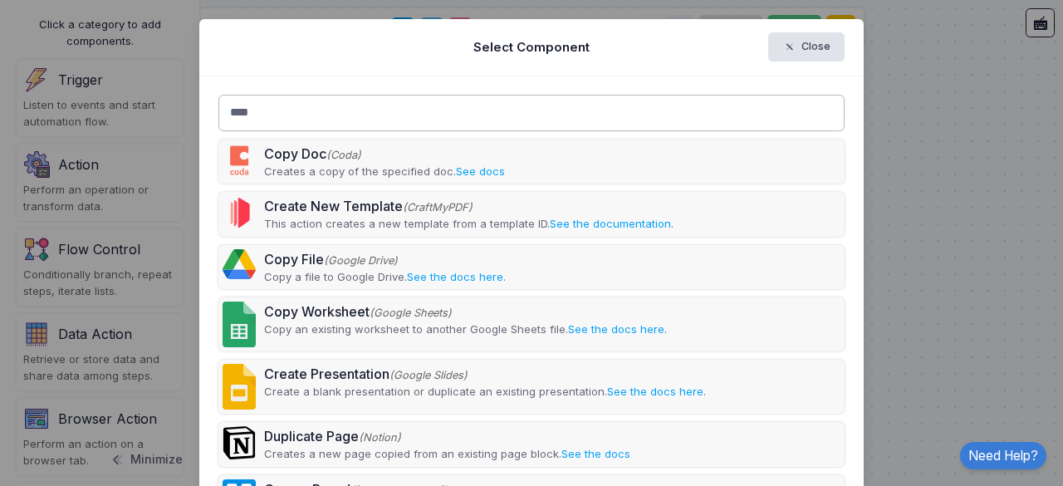
click at [440, 115] on input "****" at bounding box center [531, 113] width 627 height 37
type input "*"
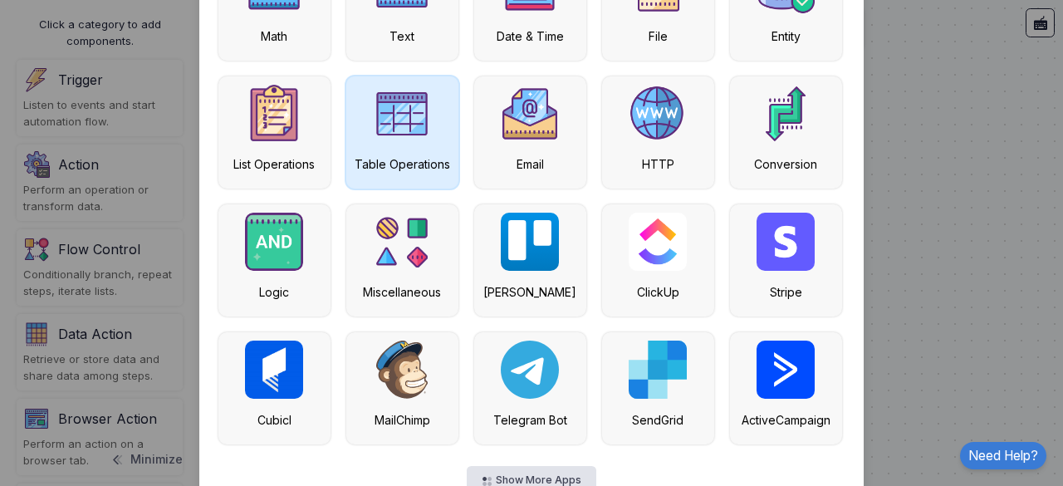
scroll to position [203, 0]
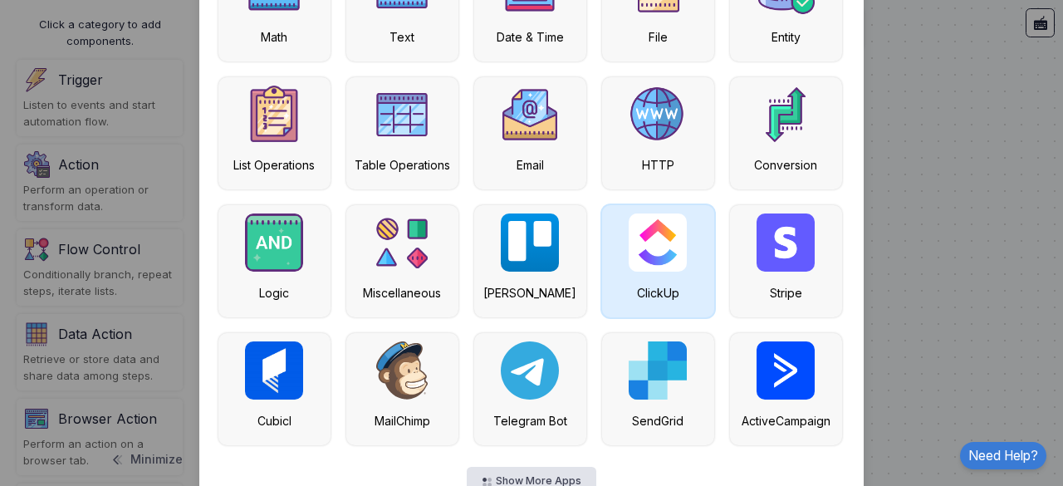
click at [668, 243] on img at bounding box center [658, 242] width 58 height 58
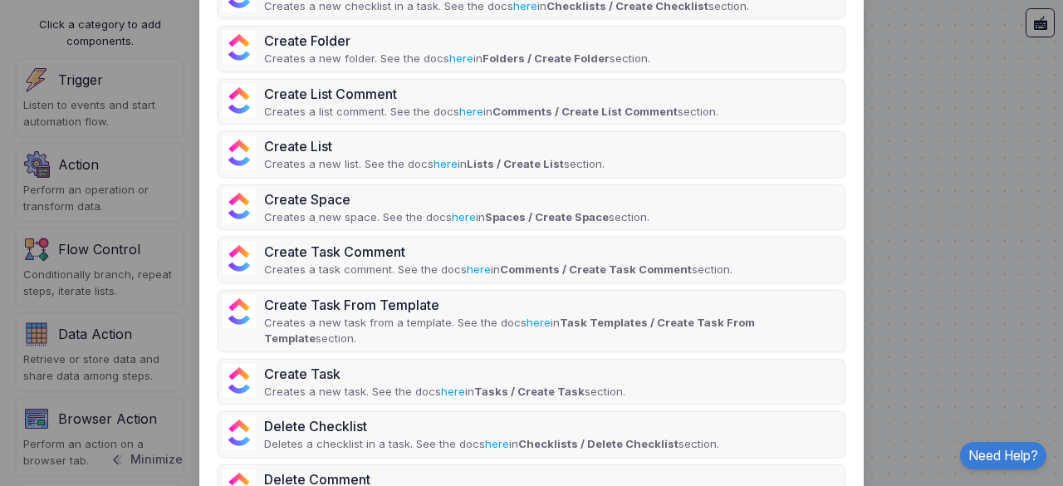
scroll to position [173, 0]
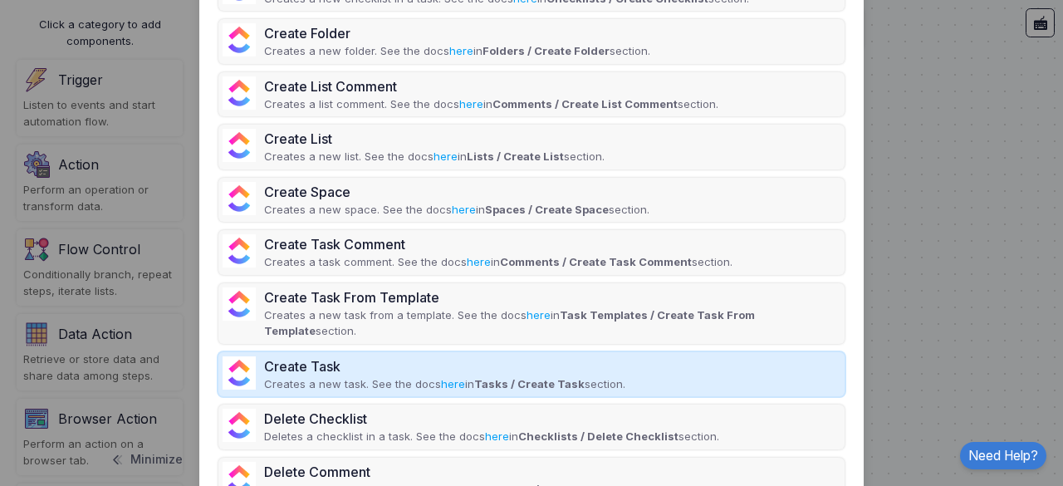
click at [653, 352] on div "Create Task Creates a new task. See the docs here in Tasks / Create Task sectio…" at bounding box center [531, 374] width 627 height 45
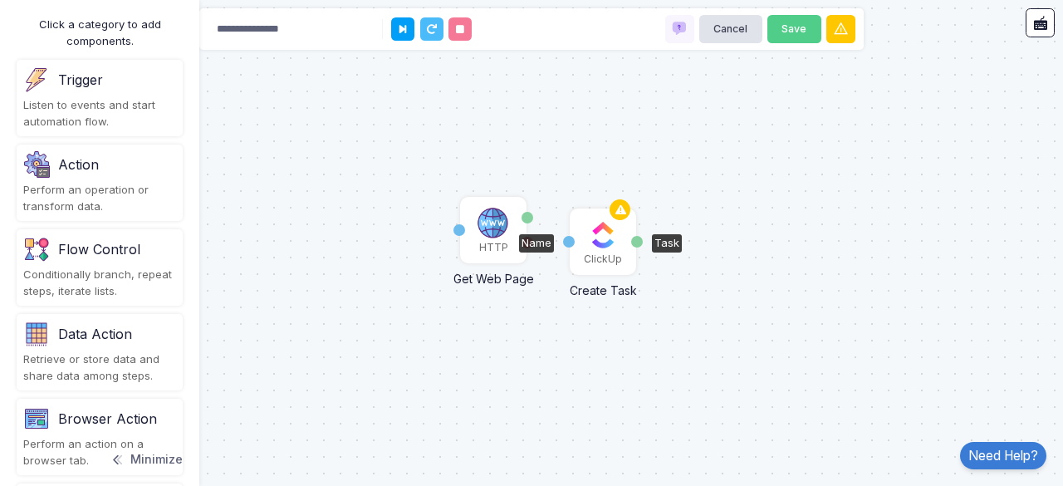
click at [603, 242] on img at bounding box center [602, 234] width 33 height 33
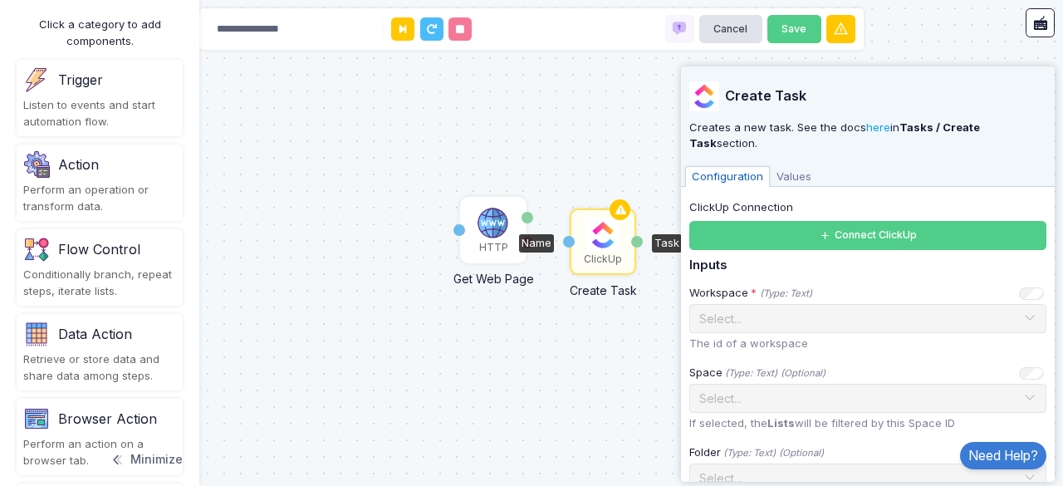
click at [557, 366] on div "HTTP Get Web Page Activation 1 Content Error ClickUp Create Task Name Task" at bounding box center [531, 243] width 1063 height 486
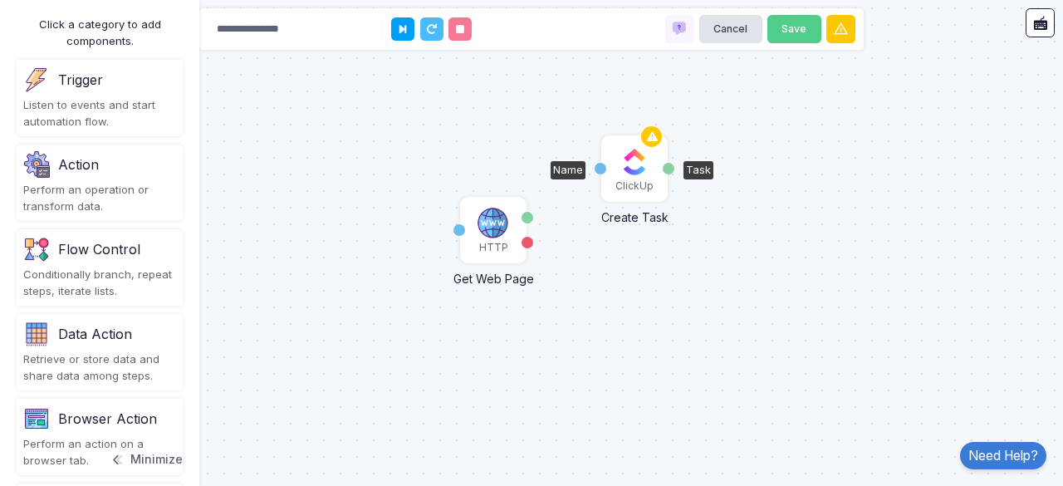
drag, startPoint x: 600, startPoint y: 248, endPoint x: 631, endPoint y: 175, distance: 79.6
click at [631, 175] on img at bounding box center [634, 161] width 33 height 33
click at [632, 283] on div "HTTP Get Web Page Activation 1 Content Error ClickUp Create Task Name Task" at bounding box center [531, 243] width 1063 height 486
click at [633, 187] on div "ClickUp" at bounding box center [635, 186] width 38 height 15
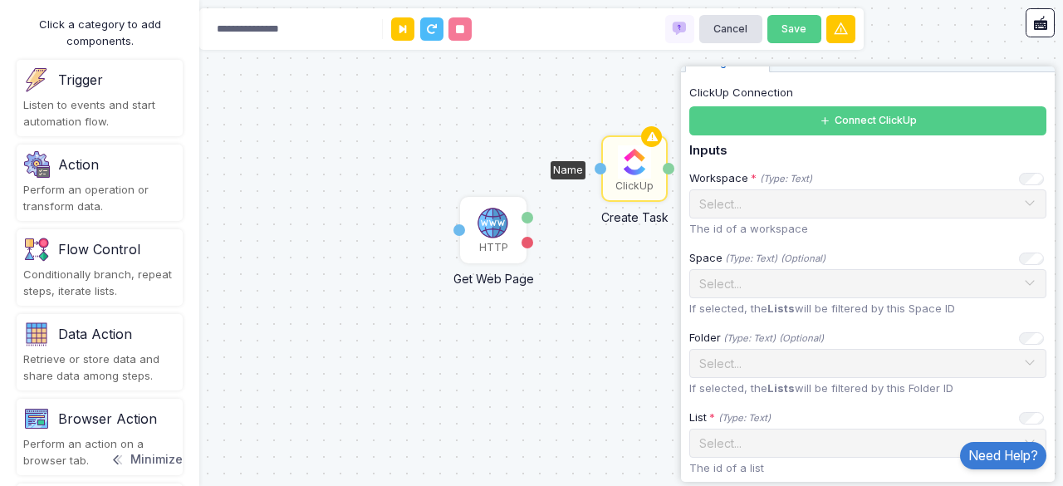
scroll to position [113, 0]
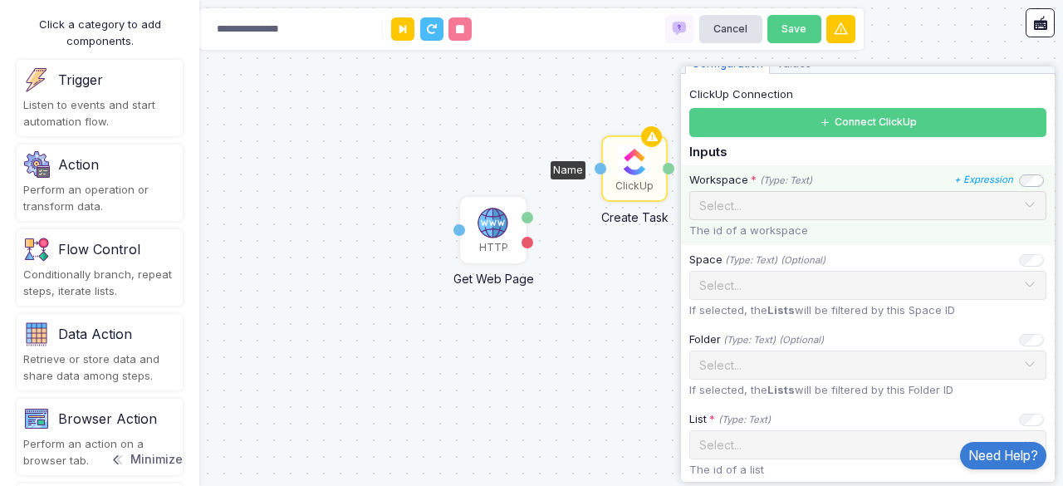
click at [1023, 202] on span at bounding box center [1029, 205] width 13 height 22
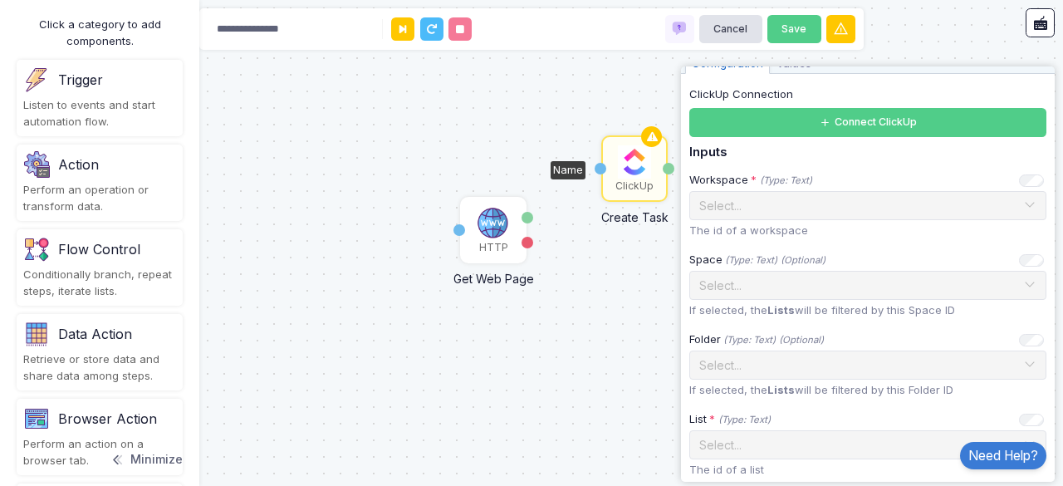
click at [638, 264] on div "HTTP Get Web Page Activation 1 Content Error ClickUp Create Task Name Task" at bounding box center [531, 243] width 1063 height 486
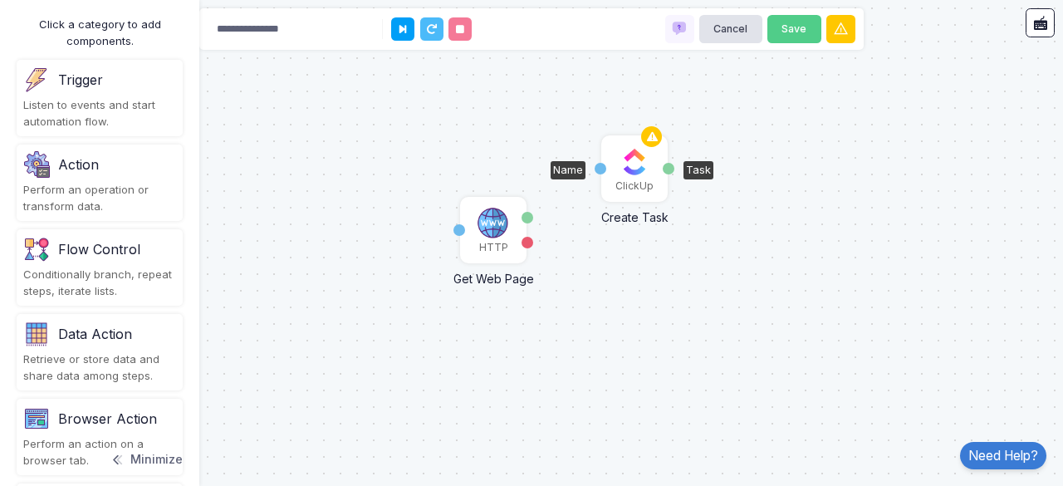
click at [600, 166] on div "Name" at bounding box center [601, 169] width 12 height 12
click at [622, 166] on img at bounding box center [634, 161] width 33 height 33
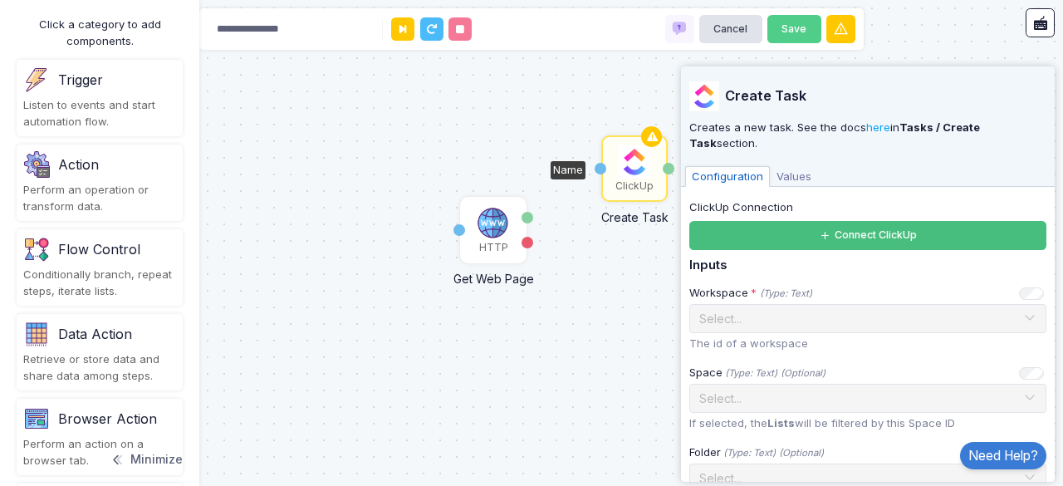
click at [762, 233] on button "Connect ClickUp" at bounding box center [867, 235] width 357 height 29
click at [762, 226] on button "Connect ClickUp" at bounding box center [867, 235] width 357 height 29
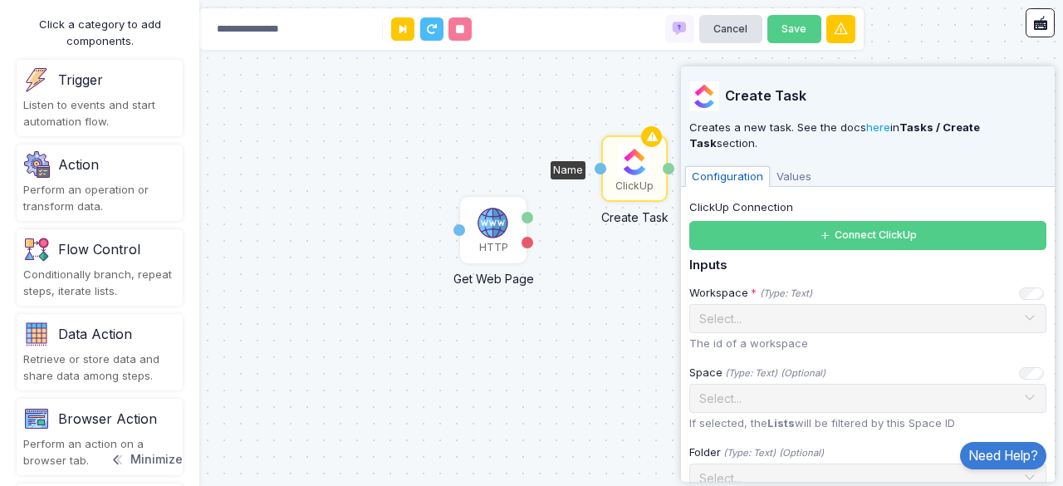
click at [769, 215] on div "ClickUp Connection Connect ClickUp" at bounding box center [867, 224] width 357 height 51
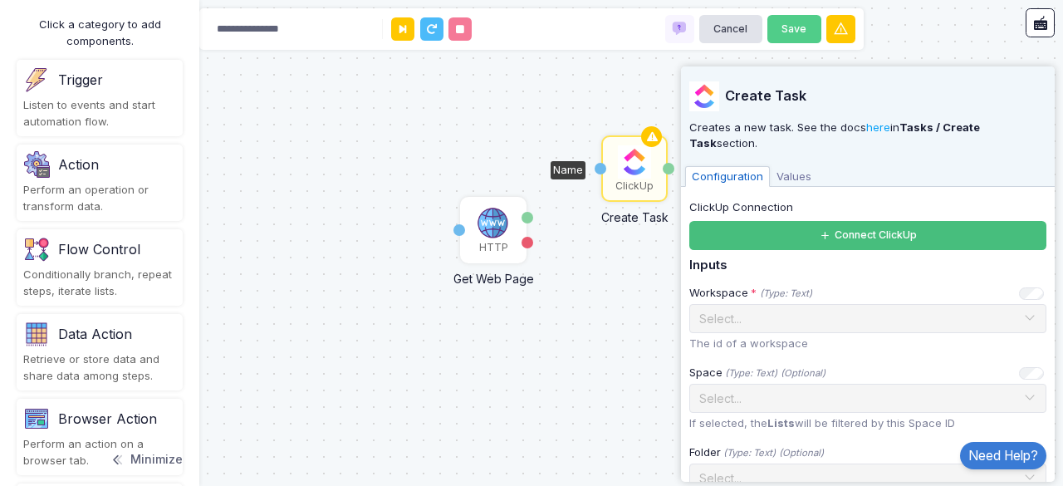
click at [774, 230] on button "Connect ClickUp" at bounding box center [867, 235] width 357 height 29
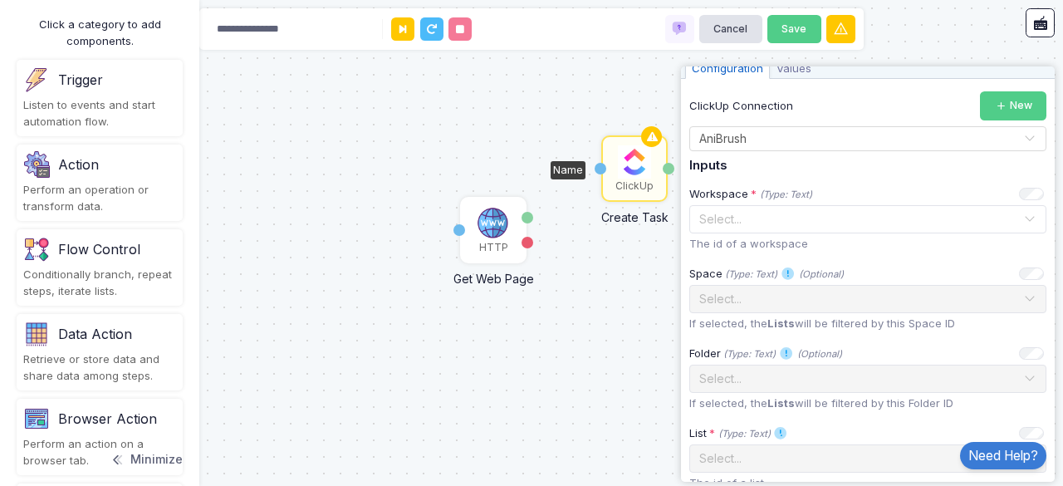
scroll to position [111, 0]
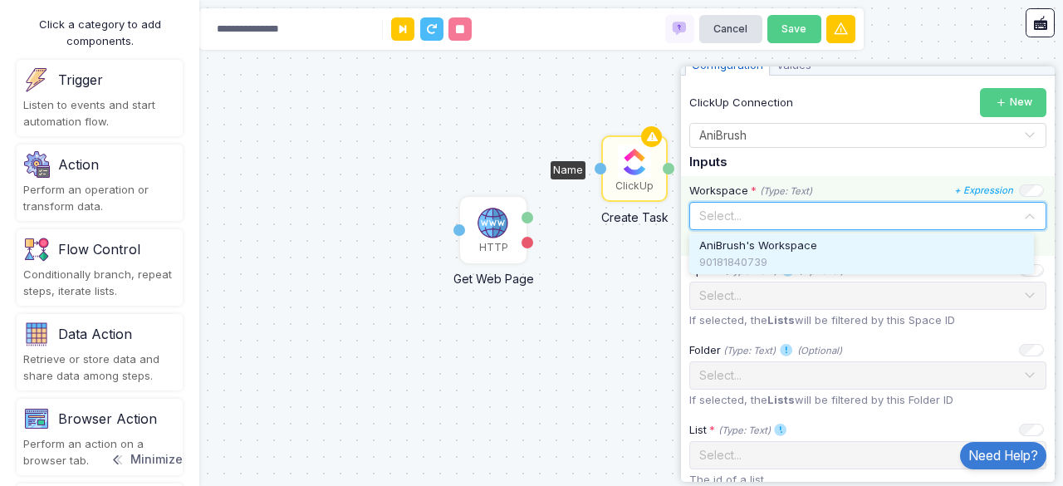
click at [944, 215] on input "text" at bounding box center [852, 215] width 306 height 18
click at [947, 240] on div "AniBrush's Workspace" at bounding box center [861, 246] width 325 height 17
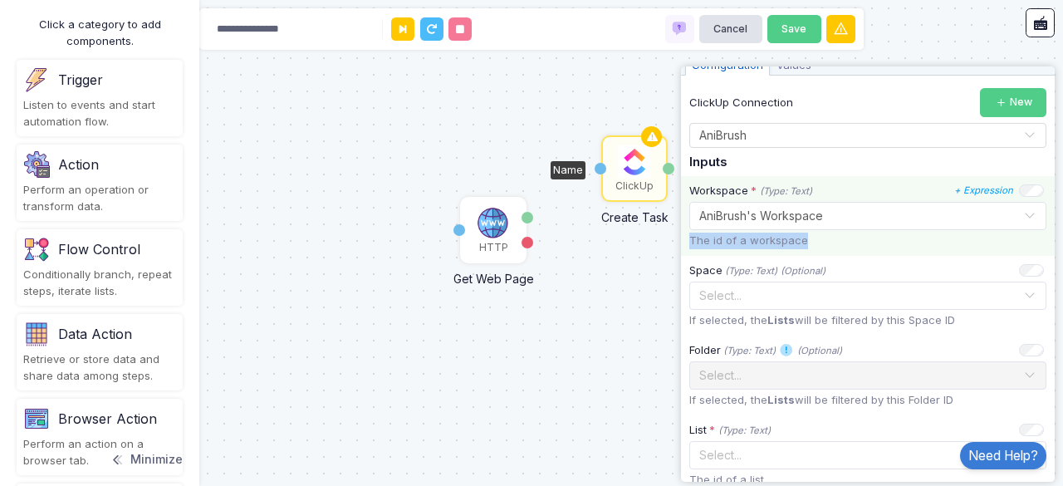
drag, startPoint x: 947, startPoint y: 240, endPoint x: 963, endPoint y: 213, distance: 30.9
click at [963, 213] on div "Workspace * (Type: Text) + Expression Select... × AniBrush's Workspace The id o…" at bounding box center [868, 216] width 374 height 80
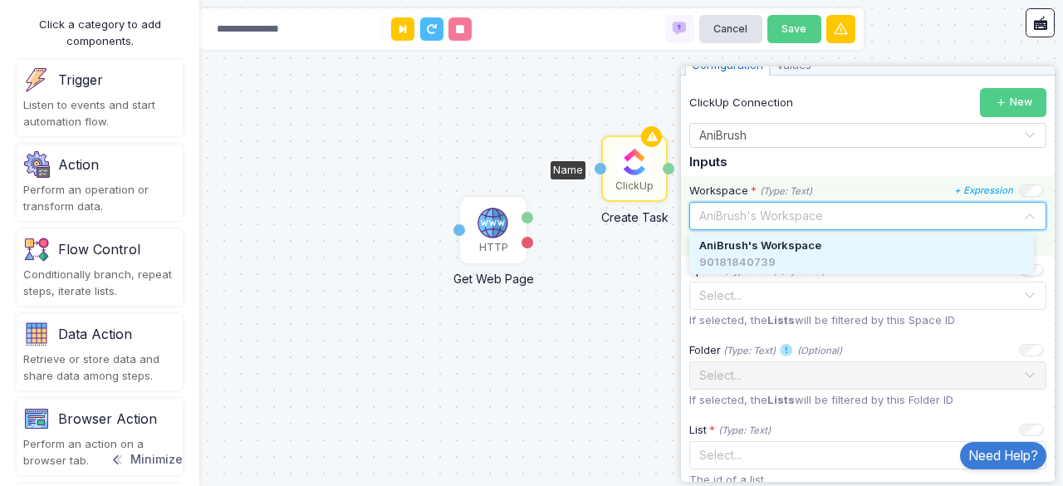
click at [963, 213] on input "text" at bounding box center [852, 215] width 306 height 18
click at [969, 240] on div "AniBrush's Workspace" at bounding box center [861, 246] width 325 height 17
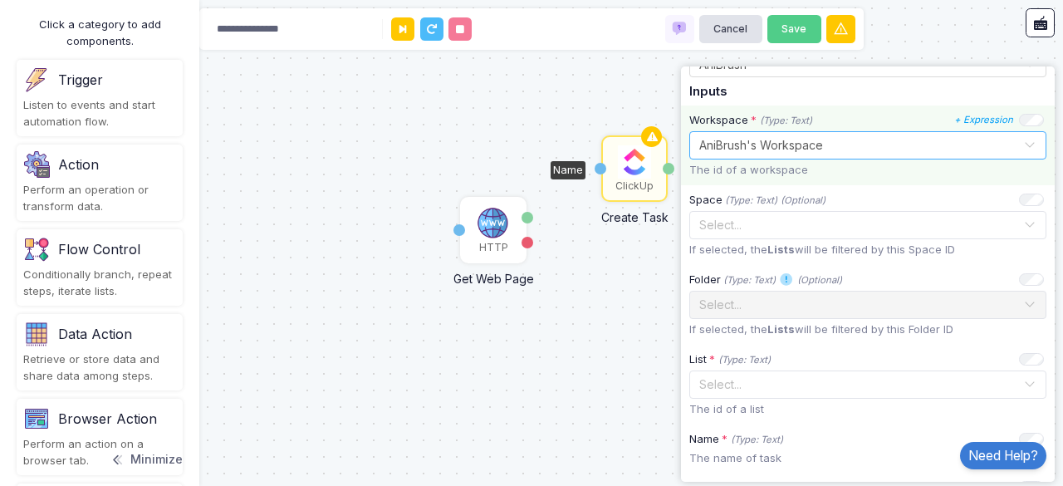
scroll to position [184, 0]
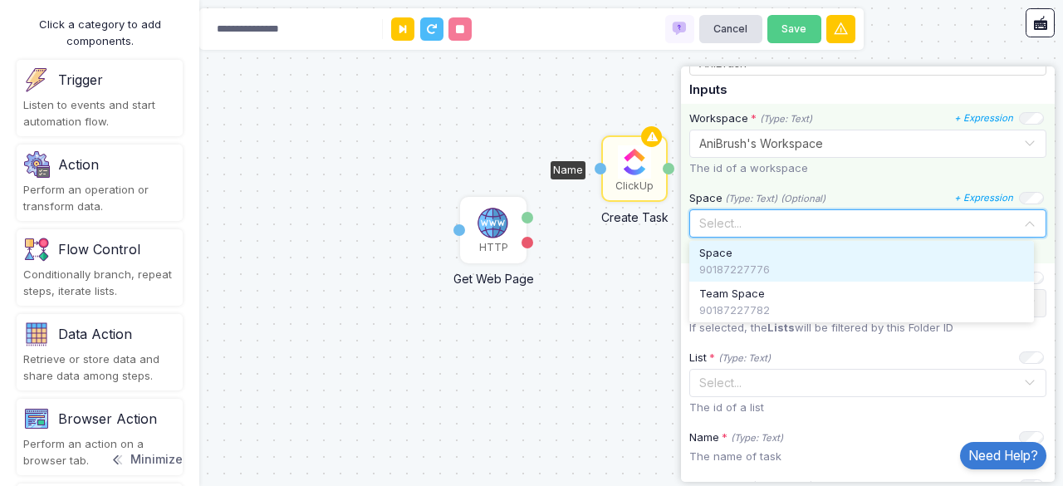
click at [875, 219] on input "text" at bounding box center [852, 222] width 306 height 18
click at [847, 215] on input "text" at bounding box center [852, 222] width 306 height 18
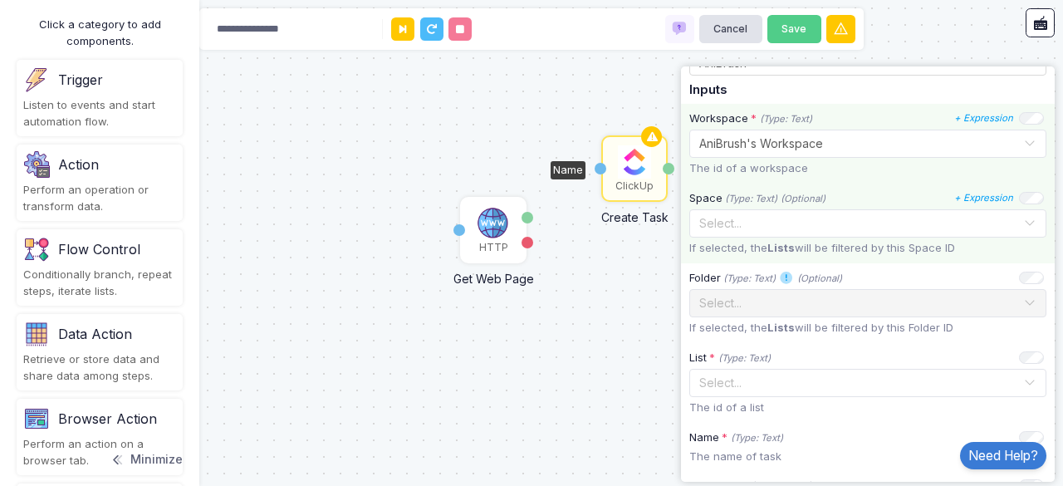
click at [876, 194] on div "Space (Type: Text) (Optional) + Expression" at bounding box center [866, 198] width 355 height 17
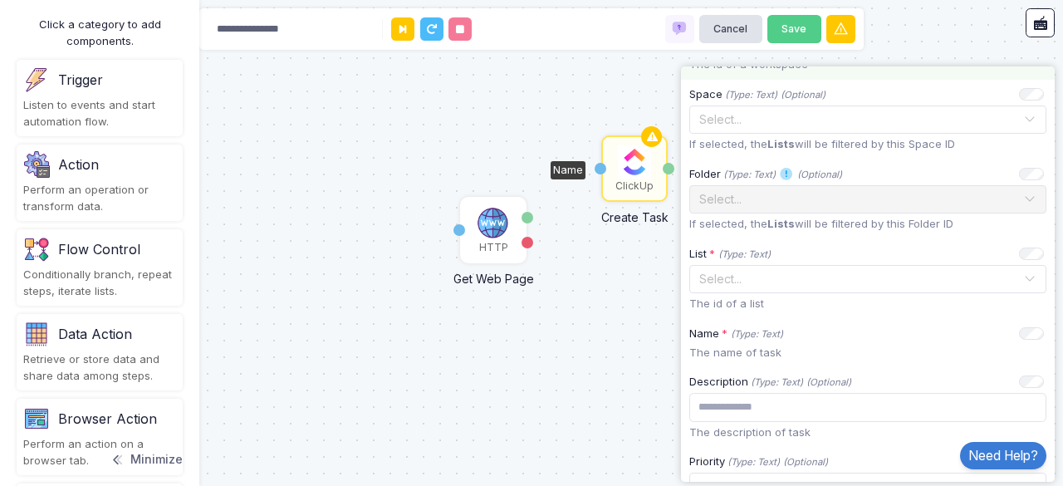
scroll to position [289, 0]
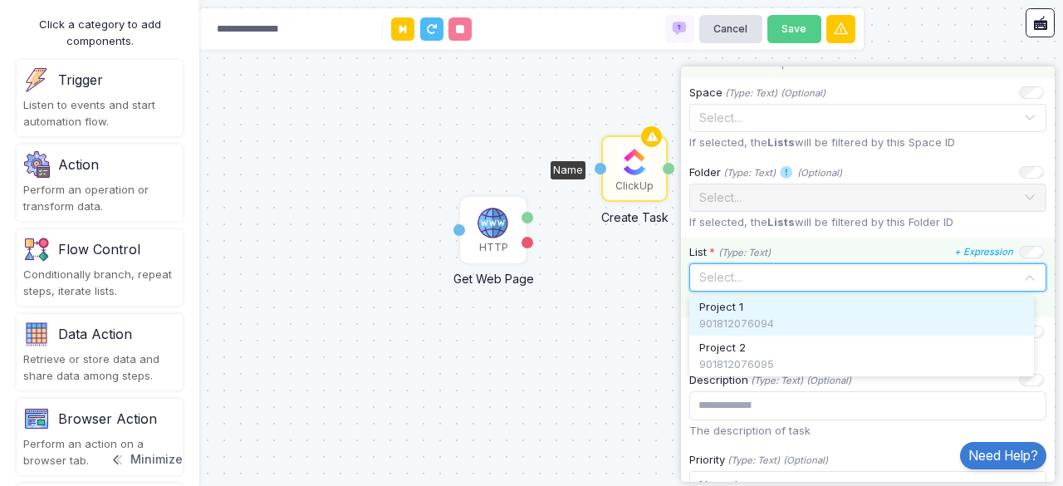
click at [991, 276] on input "text" at bounding box center [852, 276] width 306 height 18
click at [957, 302] on div "Project 1" at bounding box center [861, 307] width 325 height 17
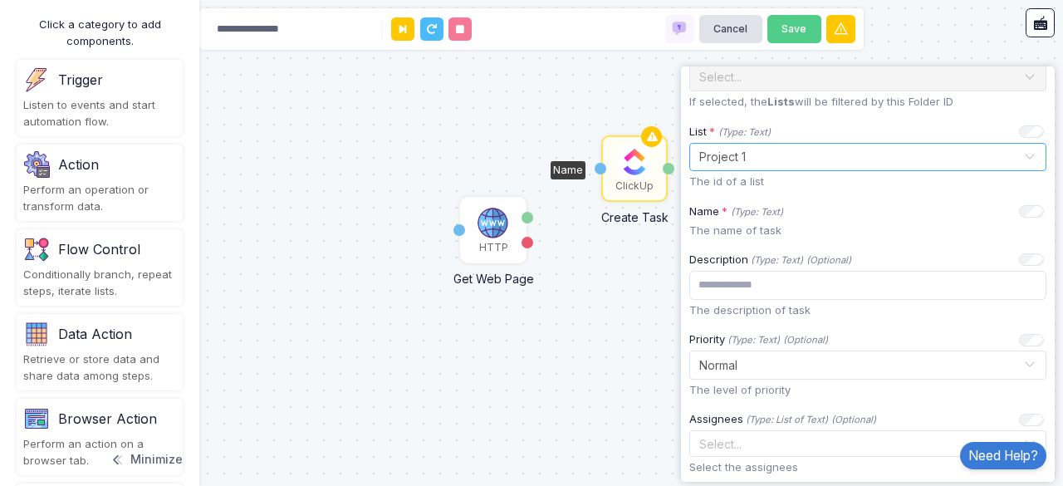
scroll to position [411, 0]
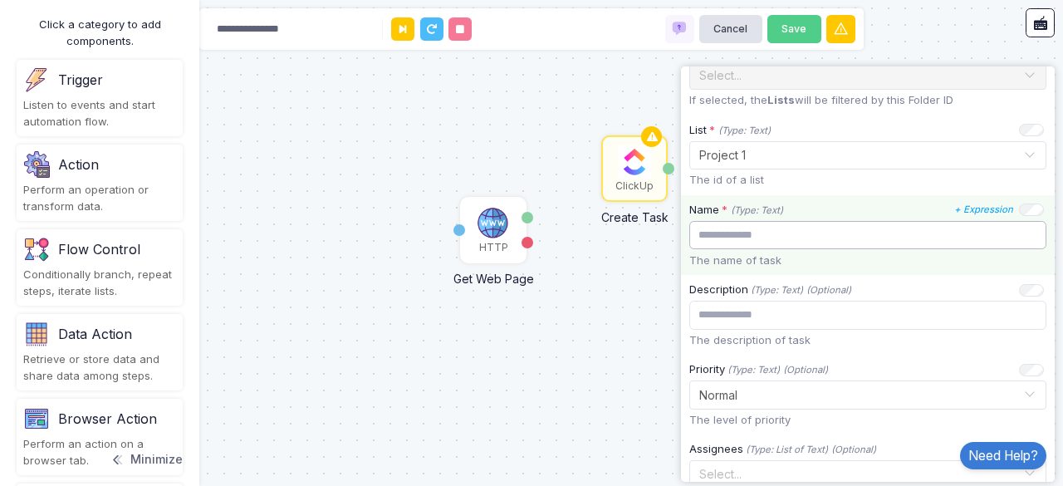
click at [982, 235] on input "text" at bounding box center [867, 235] width 357 height 29
click at [718, 233] on input "**********" at bounding box center [867, 235] width 357 height 29
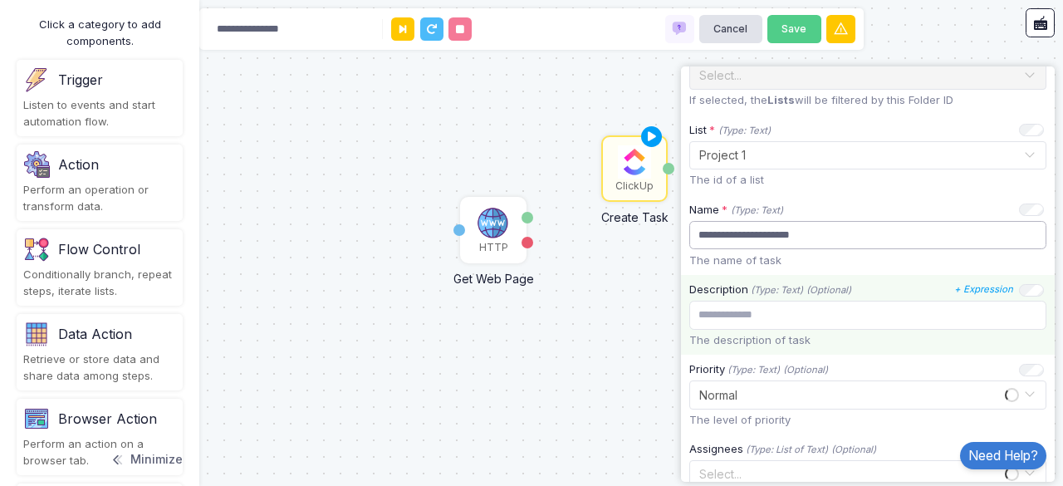
type input "**********"
click at [753, 321] on input "text" at bounding box center [867, 315] width 357 height 29
type input "*"
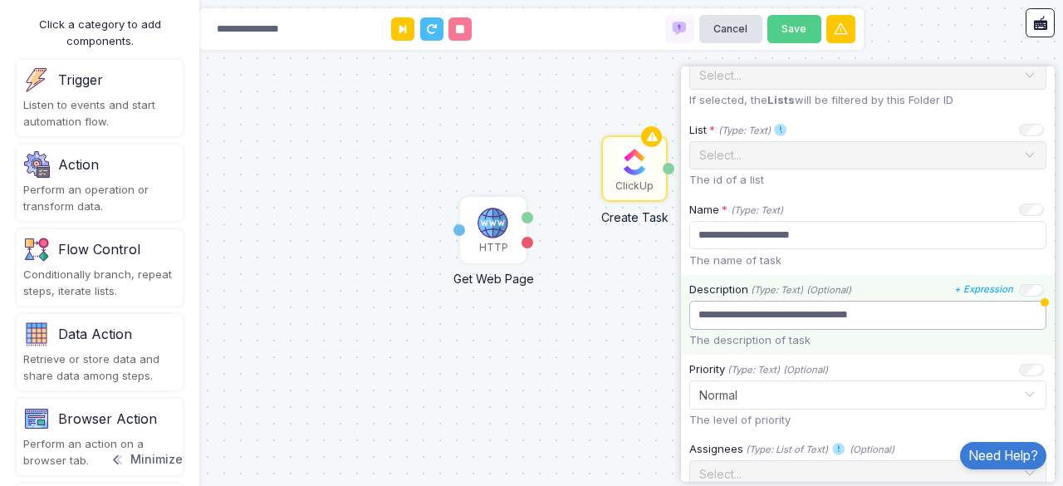
click at [1033, 306] on input "**********" at bounding box center [867, 315] width 357 height 29
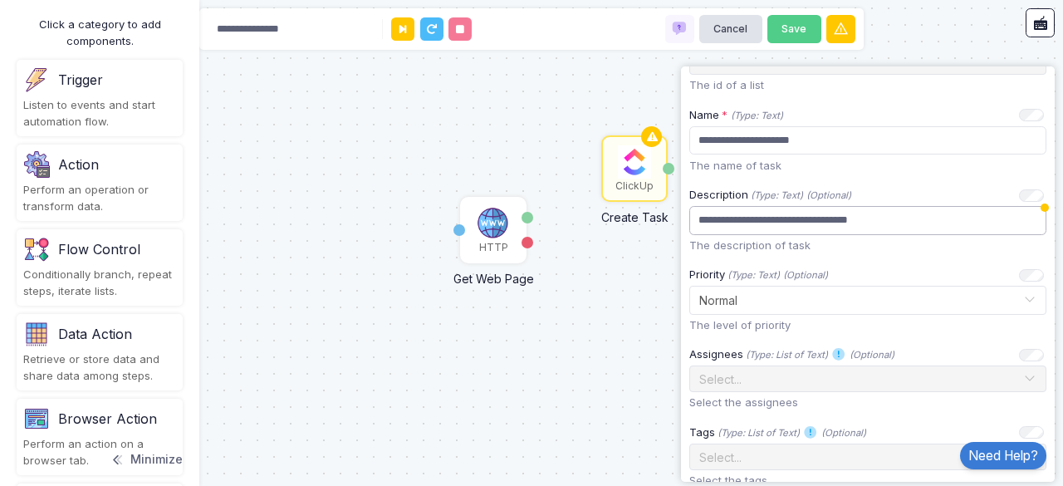
scroll to position [510, 0]
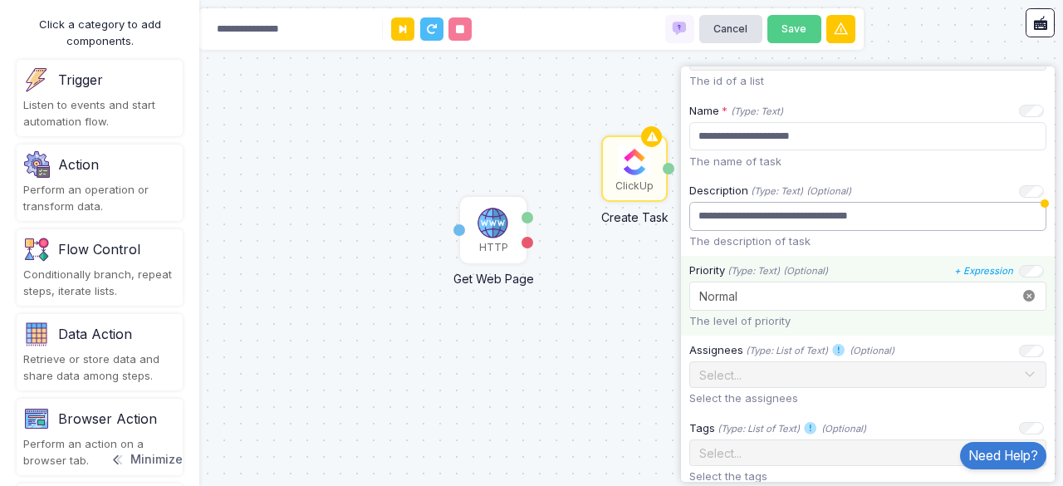
type input "**********"
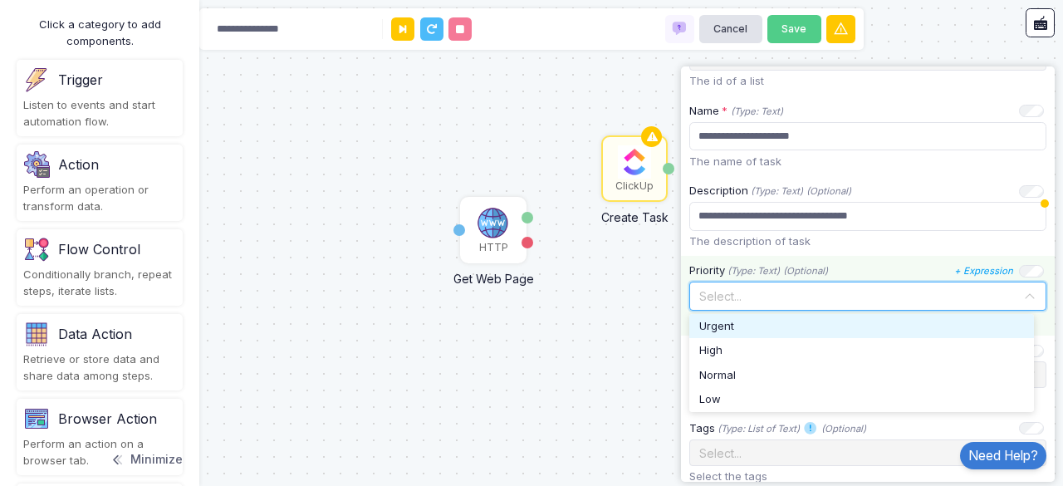
click at [1023, 294] on span at bounding box center [1029, 296] width 13 height 22
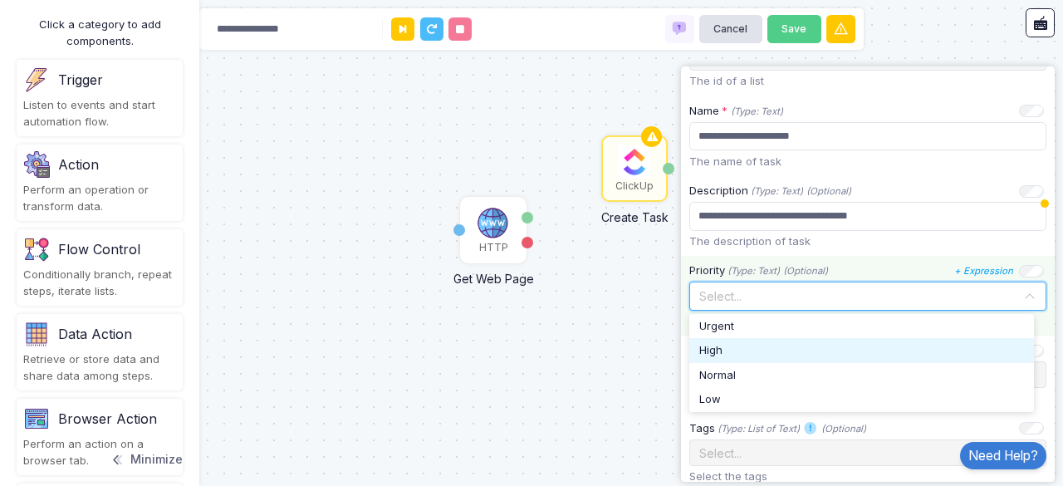
click at [959, 345] on div "High" at bounding box center [861, 350] width 325 height 17
click at [1002, 290] on div at bounding box center [868, 294] width 356 height 20
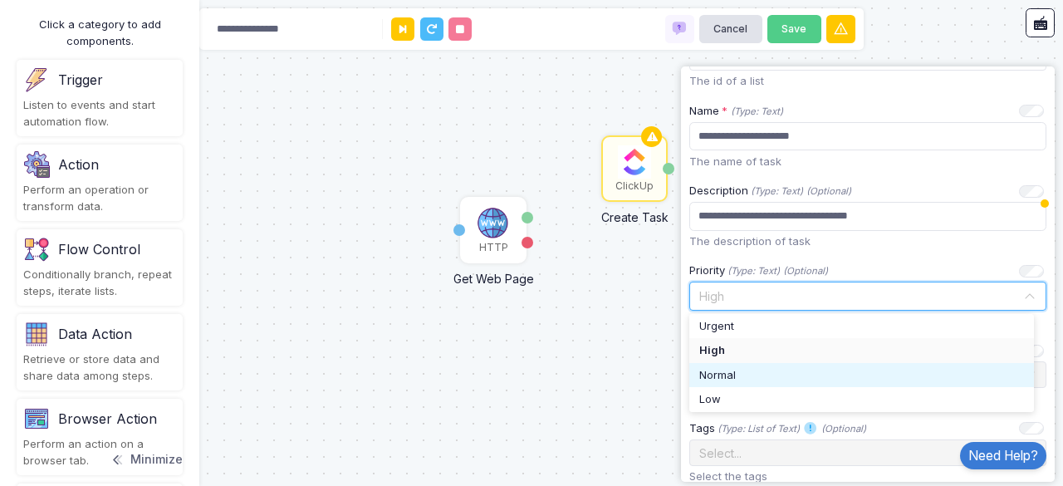
click at [960, 375] on div "Normal" at bounding box center [861, 375] width 325 height 17
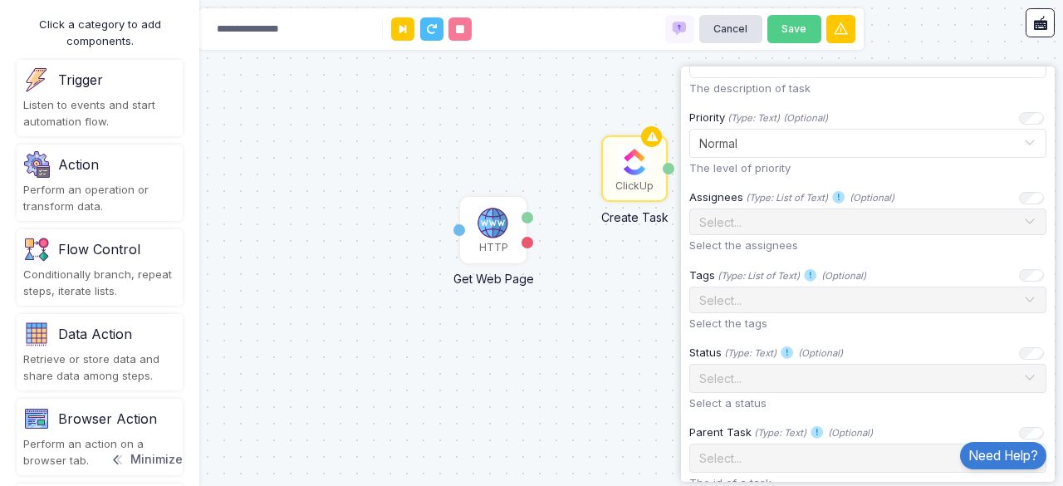
scroll to position [666, 0]
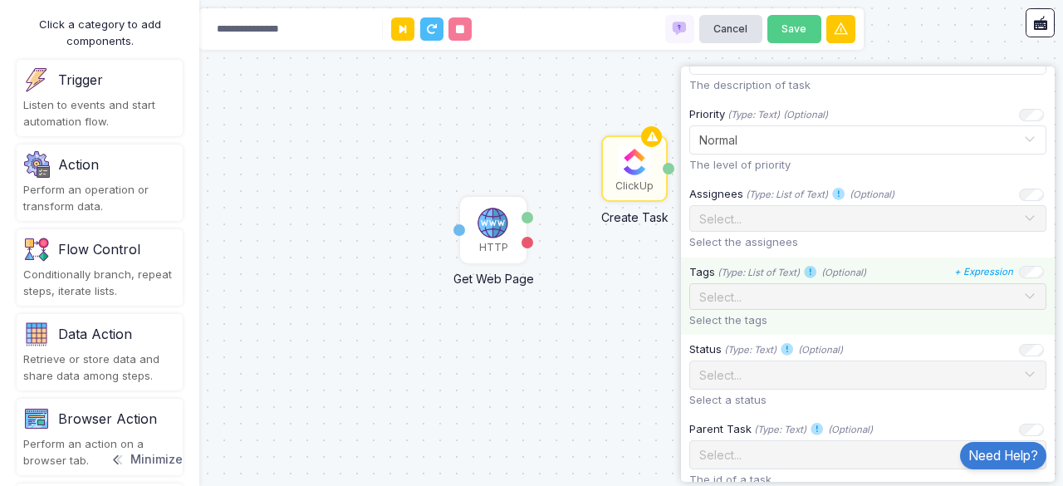
click at [1023, 291] on span at bounding box center [1029, 297] width 13 height 22
click at [1023, 293] on span at bounding box center [1029, 297] width 13 height 22
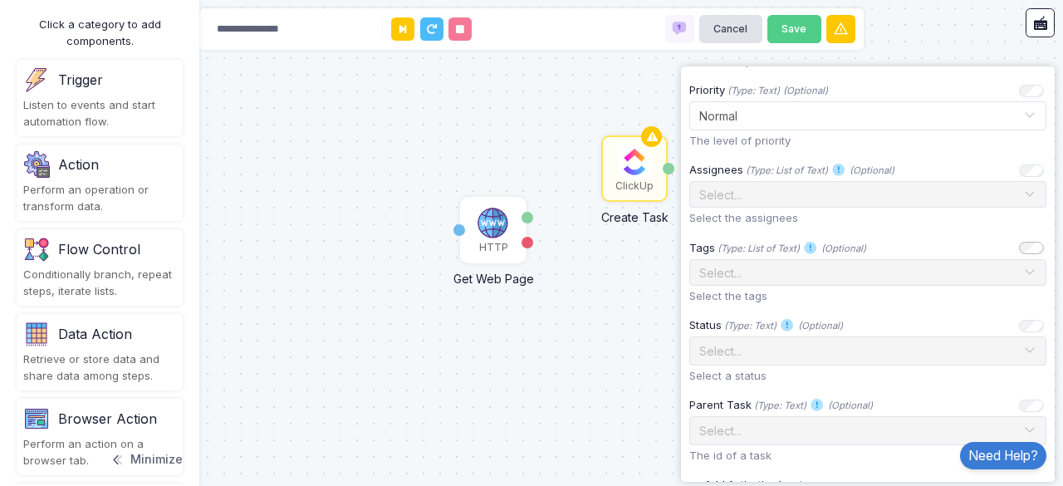
scroll to position [717, 0]
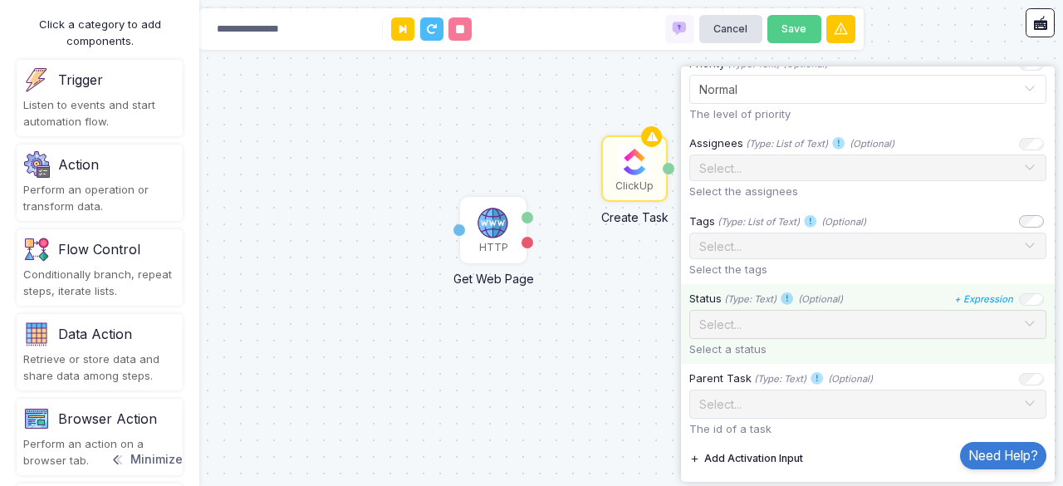
click at [1031, 326] on div at bounding box center [868, 322] width 356 height 20
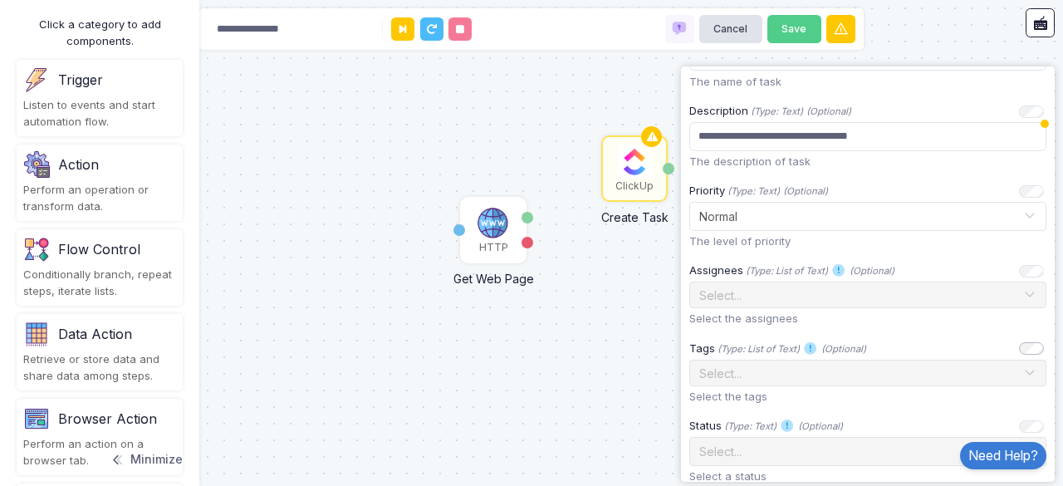
scroll to position [593, 0]
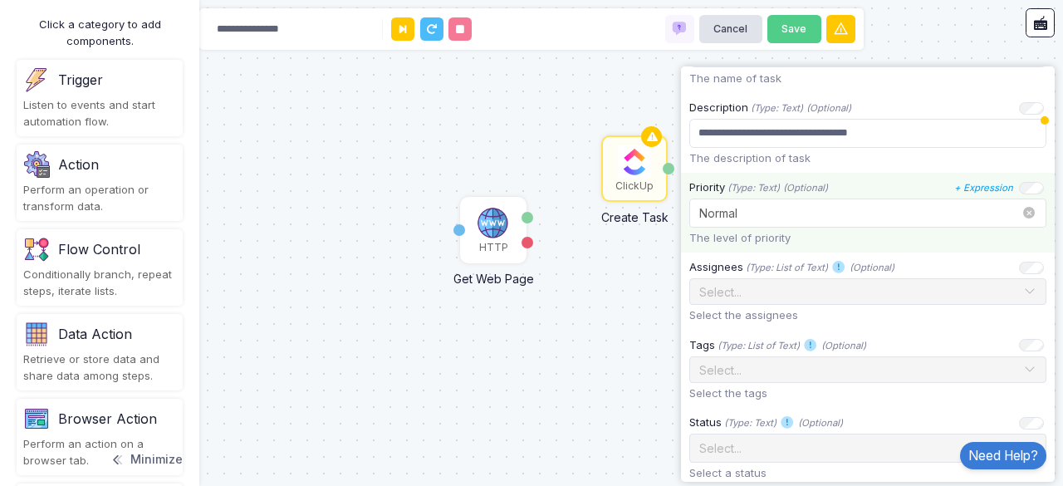
click at [1015, 220] on div "Select... × Normal ×" at bounding box center [867, 213] width 357 height 29
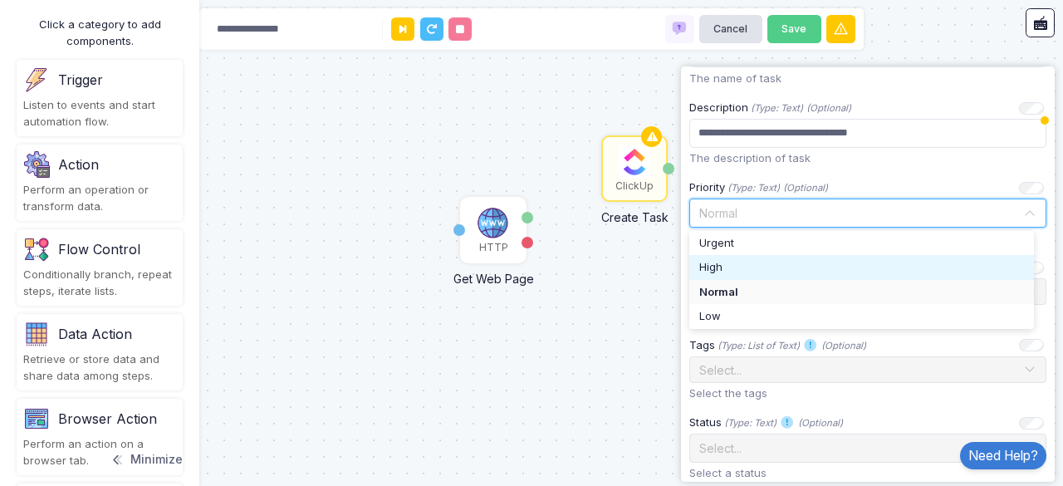
click at [958, 263] on div "High" at bounding box center [861, 267] width 325 height 17
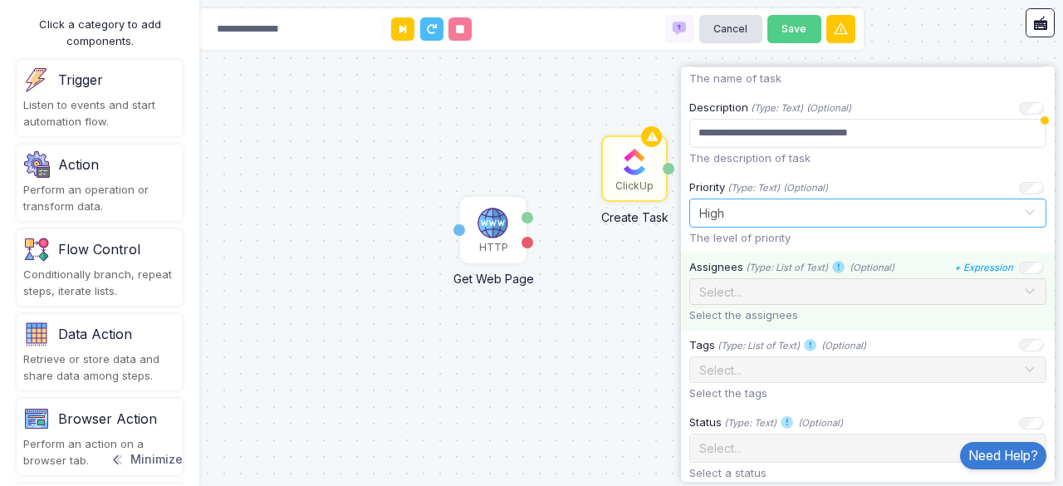
click at [1023, 299] on span at bounding box center [1029, 292] width 13 height 22
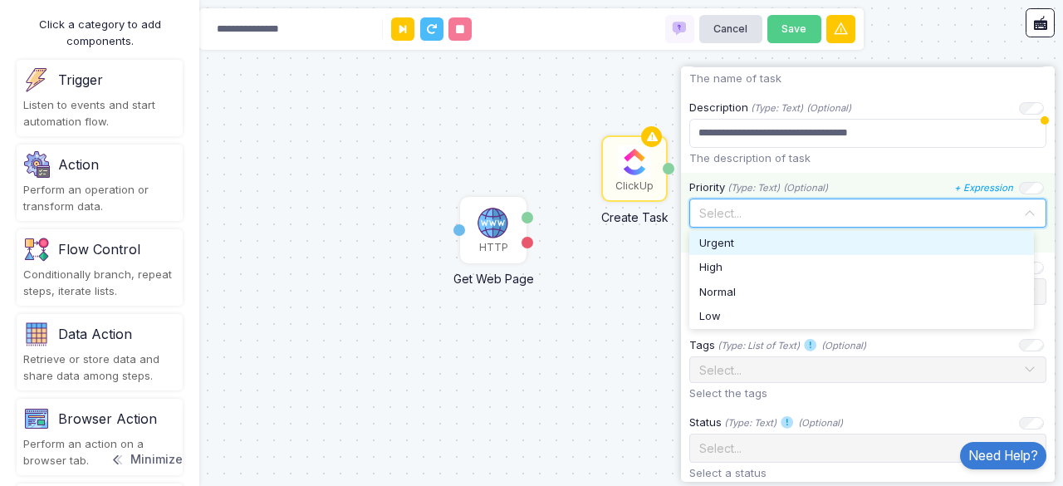
click at [880, 217] on input "text" at bounding box center [852, 212] width 306 height 18
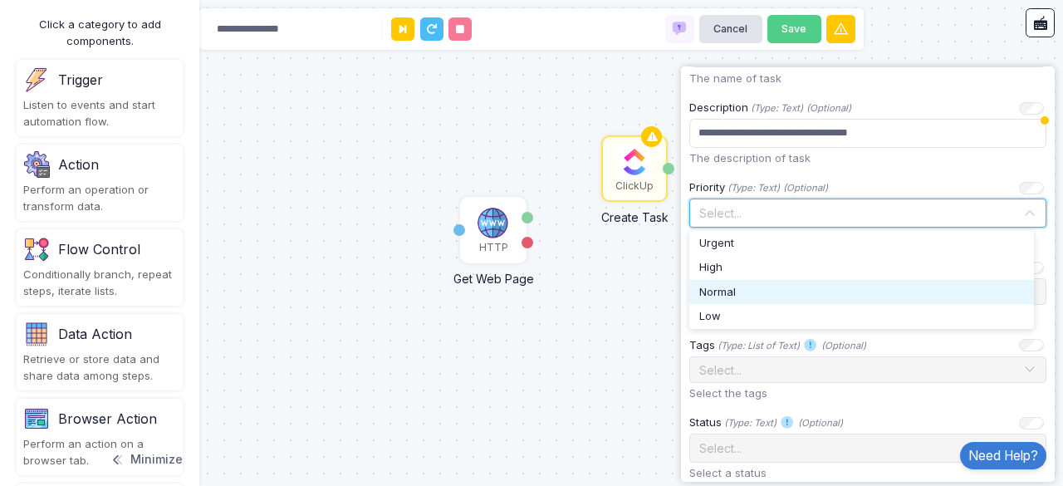
click at [814, 284] on div "Normal" at bounding box center [861, 292] width 325 height 17
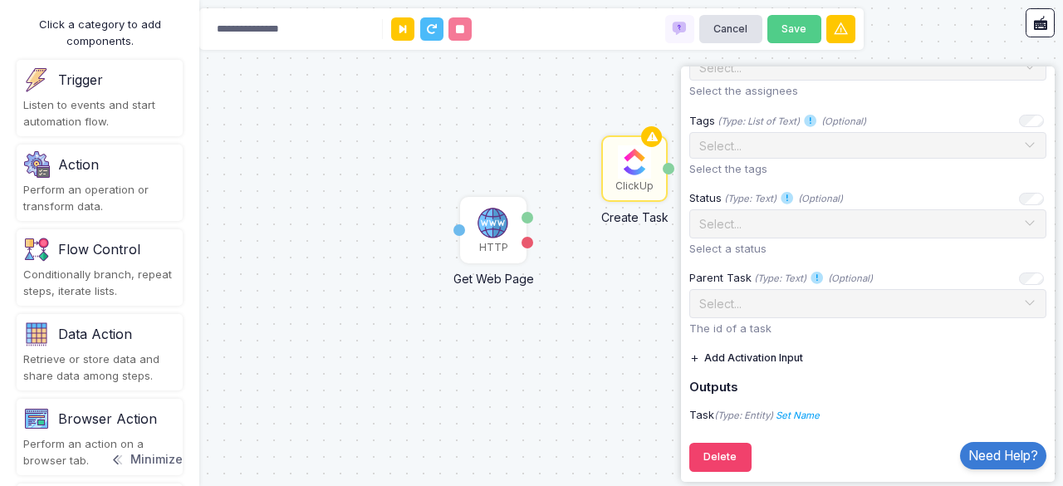
scroll to position [822, 0]
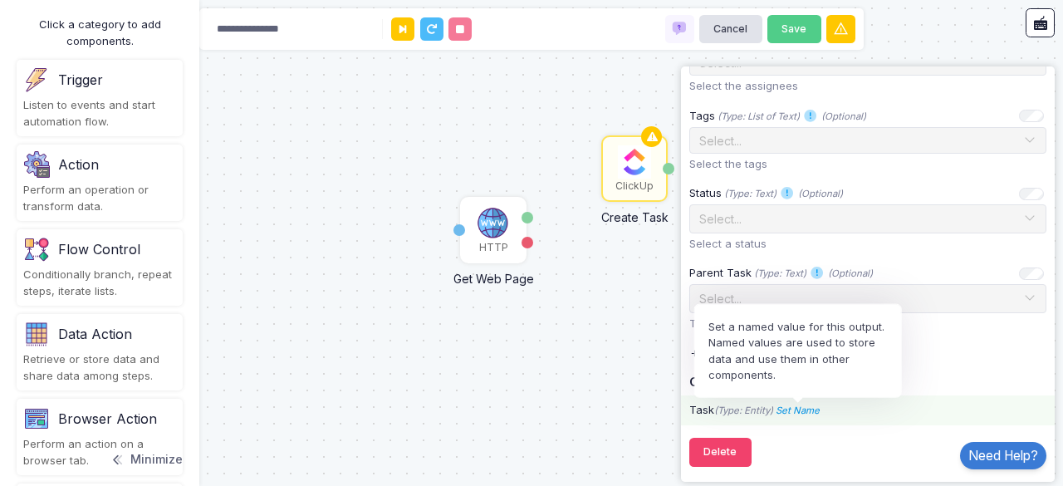
click at [817, 409] on icon "Set Name" at bounding box center [798, 411] width 44 height 12
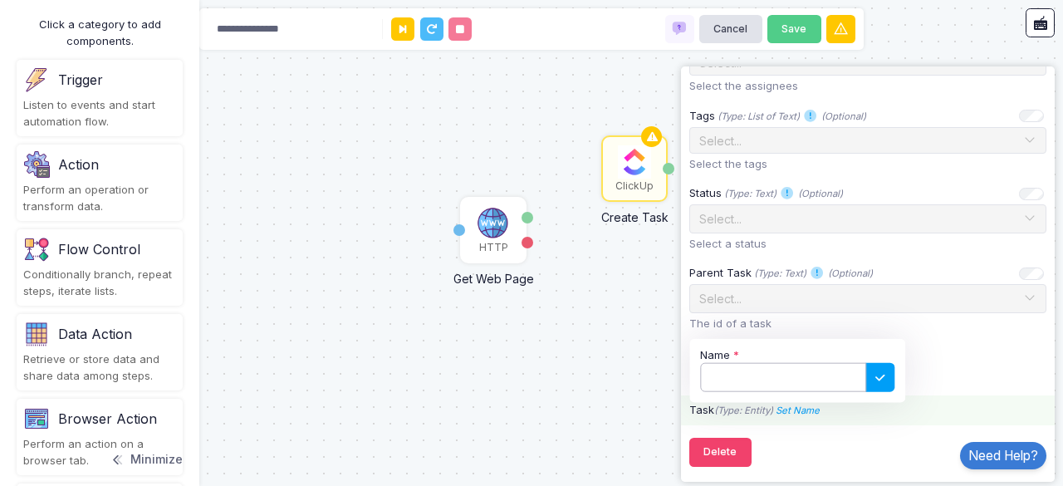
click at [797, 374] on input "Name" at bounding box center [783, 377] width 166 height 29
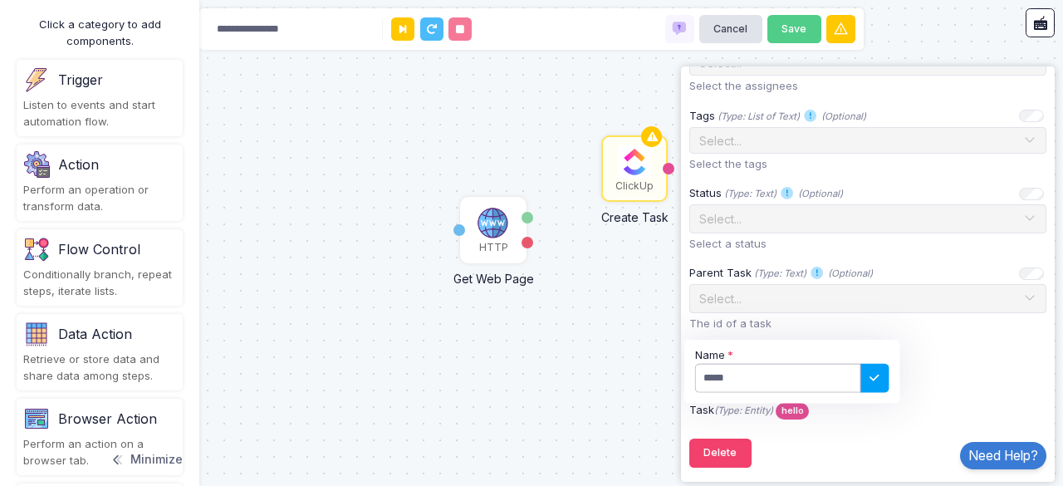
type input "*****"
click at [636, 398] on div "HTTP Get Web Page Activation 1 Content Error ClickUp Create Task hello" at bounding box center [531, 243] width 1063 height 486
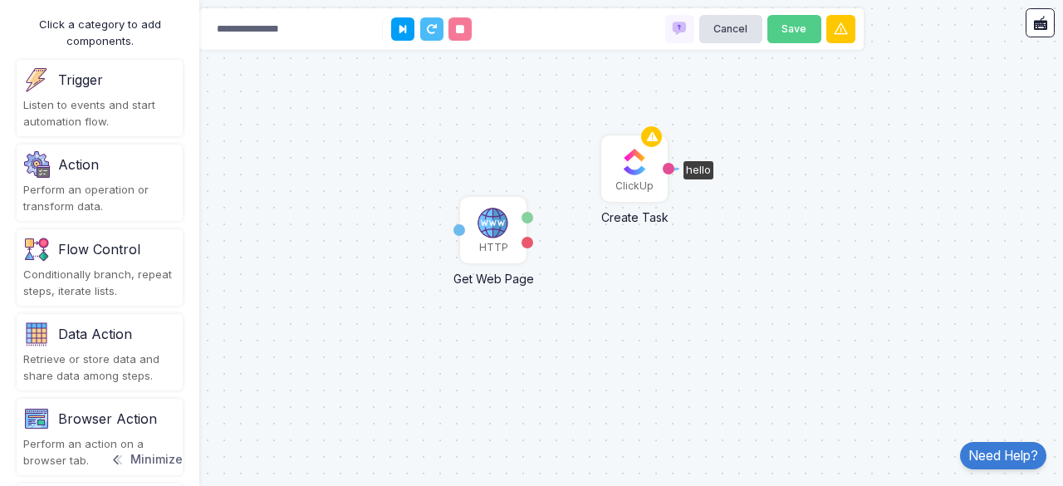
click at [669, 172] on div "hello" at bounding box center [669, 169] width 12 height 12
drag, startPoint x: 528, startPoint y: 219, endPoint x: 596, endPoint y: 167, distance: 85.9
click at [612, 255] on div "1 HTTP Get Web Page Activation 1 Content Error ClickUp Create Task Activation 1…" at bounding box center [531, 243] width 1063 height 486
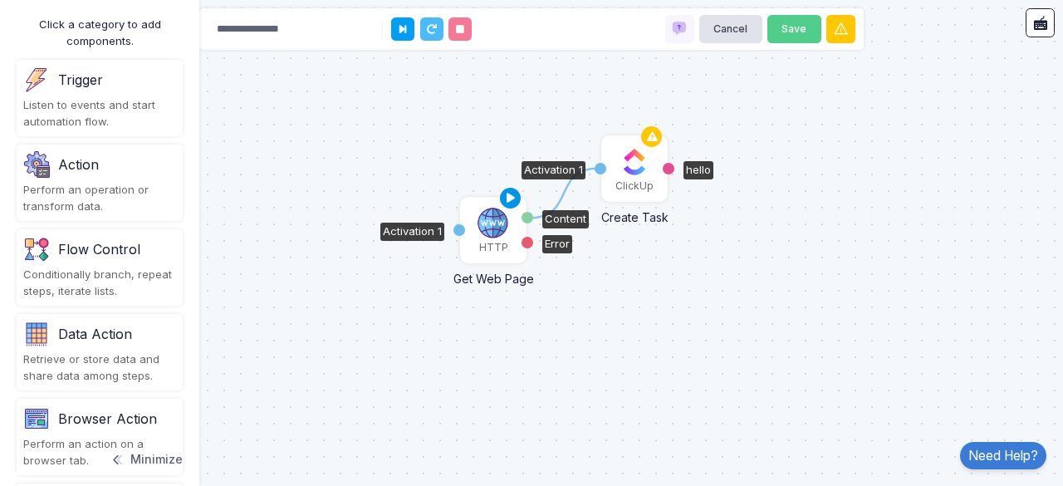
click at [506, 199] on icon at bounding box center [511, 198] width 20 height 23
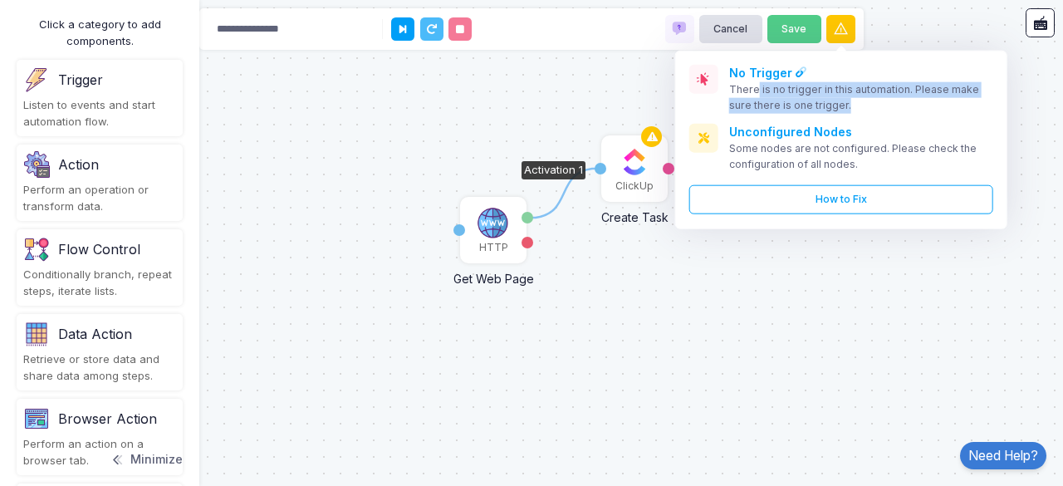
drag, startPoint x: 756, startPoint y: 91, endPoint x: 904, endPoint y: 108, distance: 148.8
click at [904, 108] on div "There is no trigger in this automation. Please make sure there is one trigger." at bounding box center [861, 97] width 264 height 31
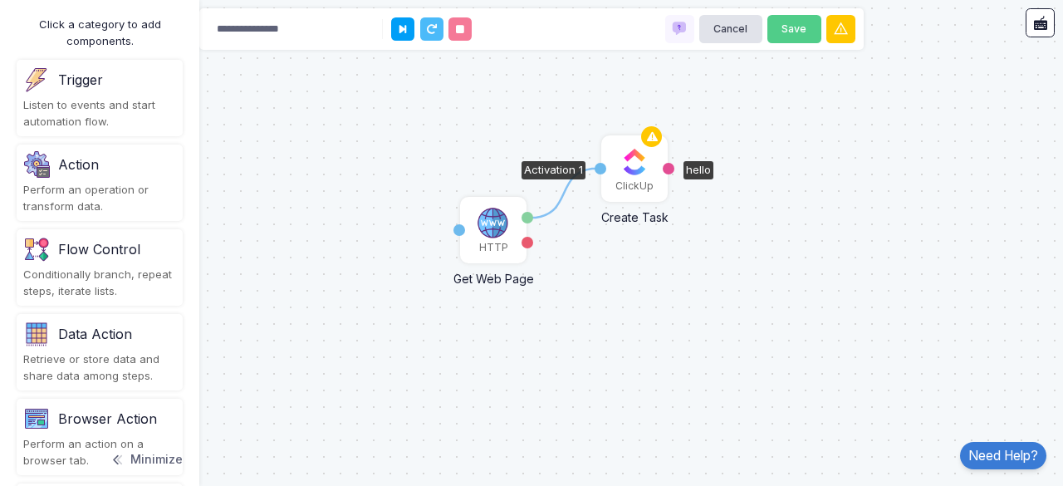
click at [904, 108] on div "1 HTTP Get Web Page Activation 1 Content Error ClickUp Create Task Activation 1…" at bounding box center [531, 243] width 1063 height 486
click at [125, 115] on div "Listen to events and start automation flow." at bounding box center [99, 113] width 153 height 32
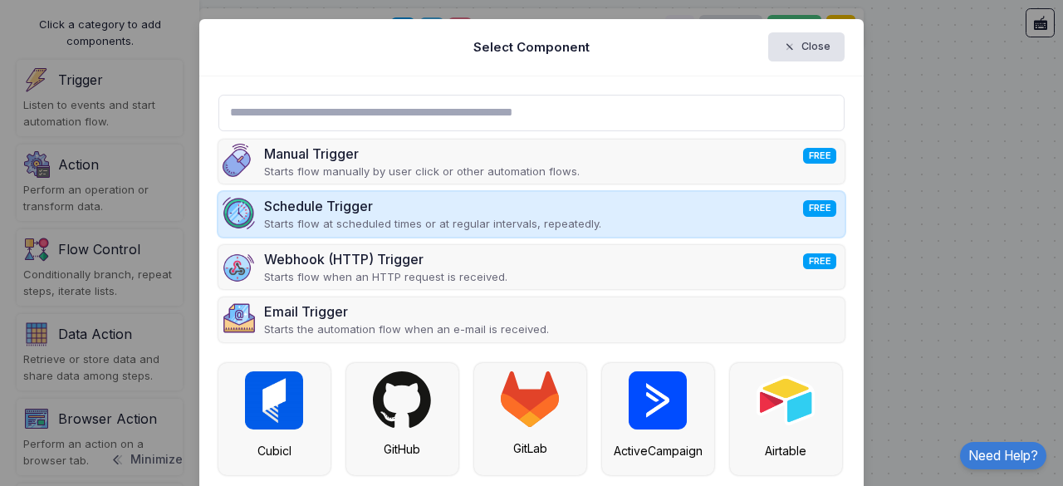
click at [419, 194] on div "Schedule Trigger FREE Starts flow at scheduled times or at regular intervals, r…" at bounding box center [531, 214] width 627 height 45
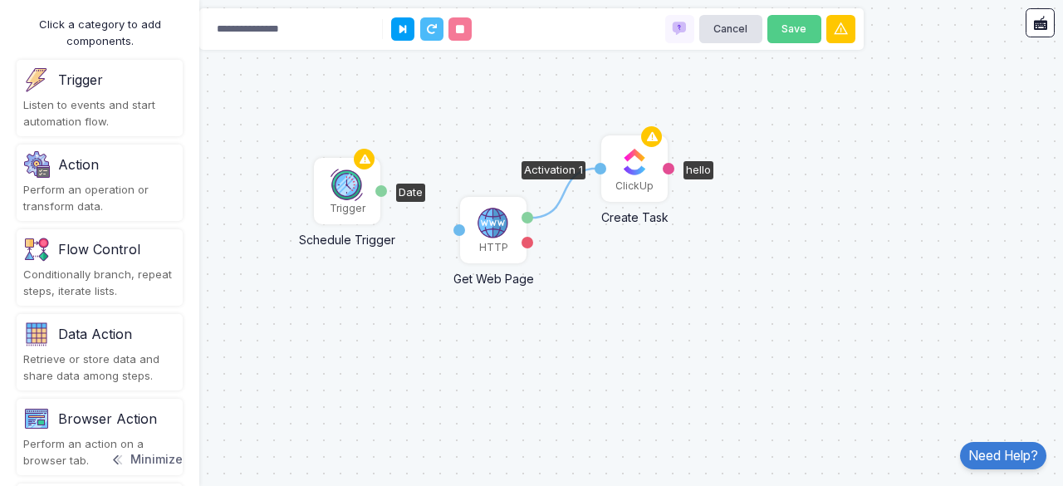
click at [347, 191] on img at bounding box center [347, 184] width 33 height 33
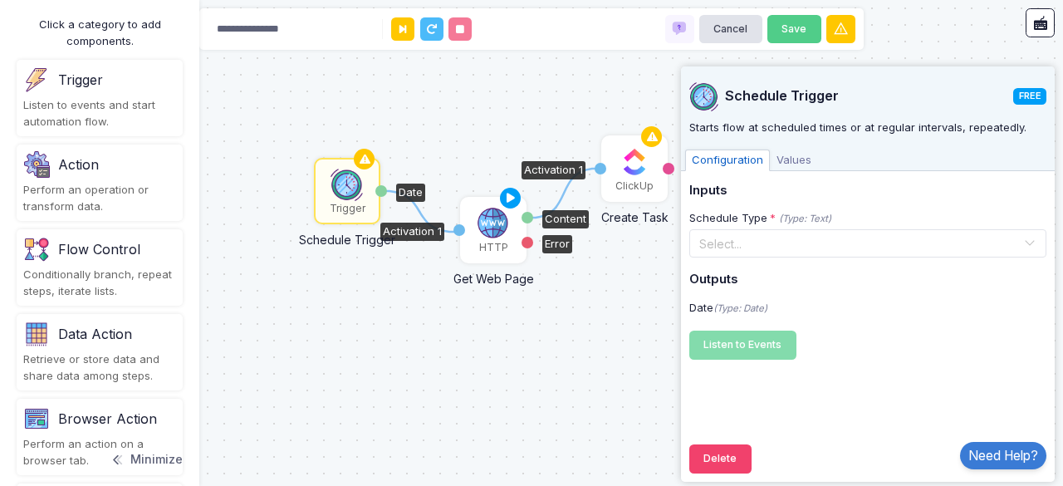
drag, startPoint x: 382, startPoint y: 194, endPoint x: 458, endPoint y: 232, distance: 84.3
click at [1, 1] on div "1 1 HTTP Get Web Page Activation 1 Content Error ClickUp Create Task Activation…" at bounding box center [0, 0] width 1 height 1
click at [444, 267] on div "Get Web Page" at bounding box center [493, 275] width 141 height 26
click at [420, 269] on div "1 1 HTTP Get Web Page Activation 1 Content Error ClickUp Create Task Activation…" at bounding box center [531, 243] width 1063 height 486
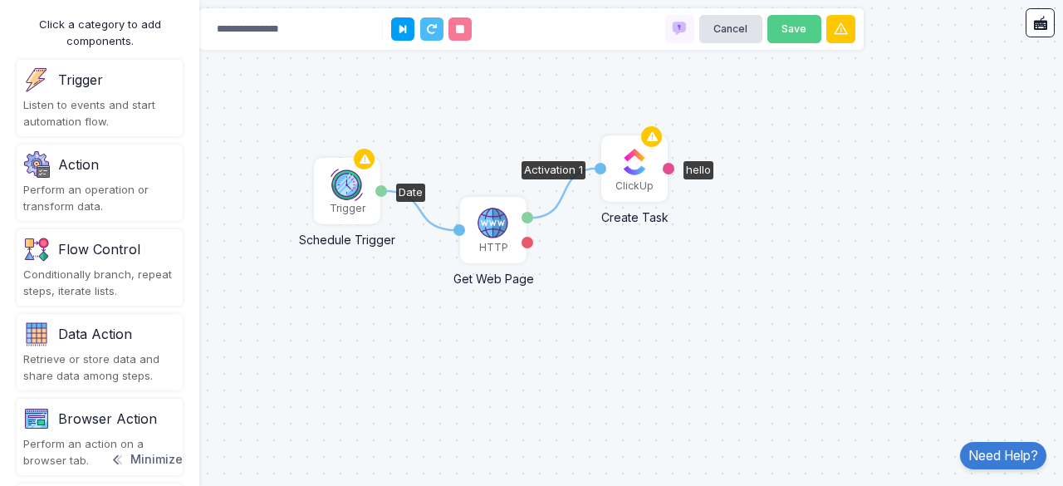
click at [351, 169] on img at bounding box center [347, 184] width 33 height 33
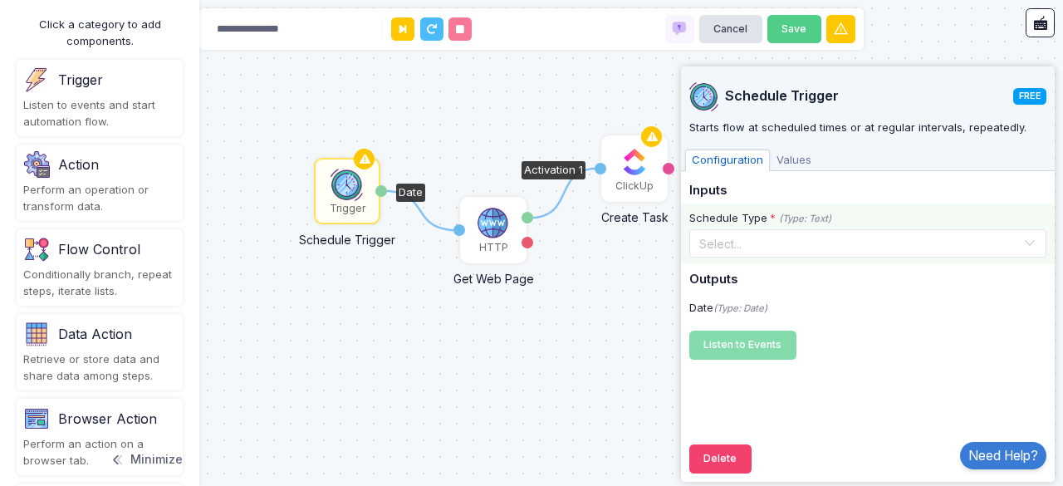
click at [760, 248] on input "text" at bounding box center [852, 242] width 306 height 18
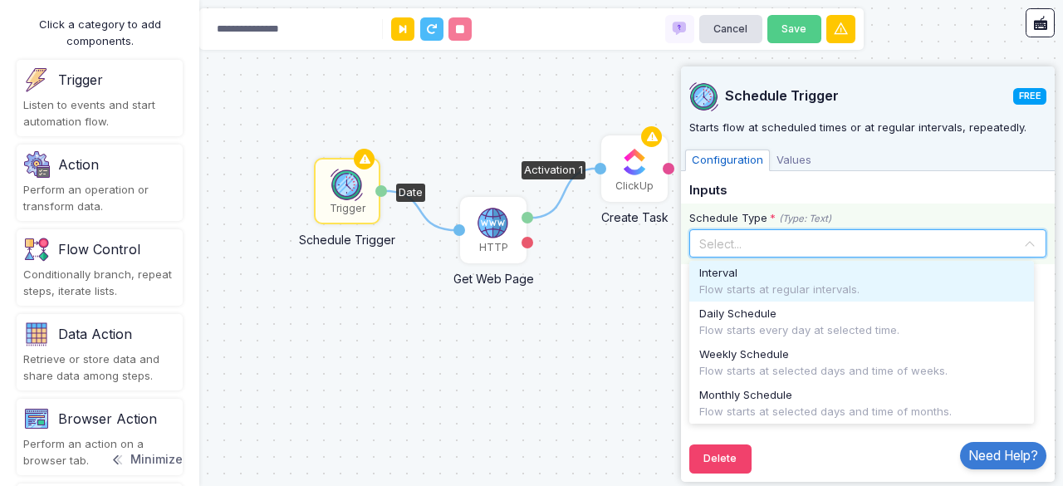
click at [768, 287] on div "Flow starts at regular intervals." at bounding box center [861, 290] width 325 height 17
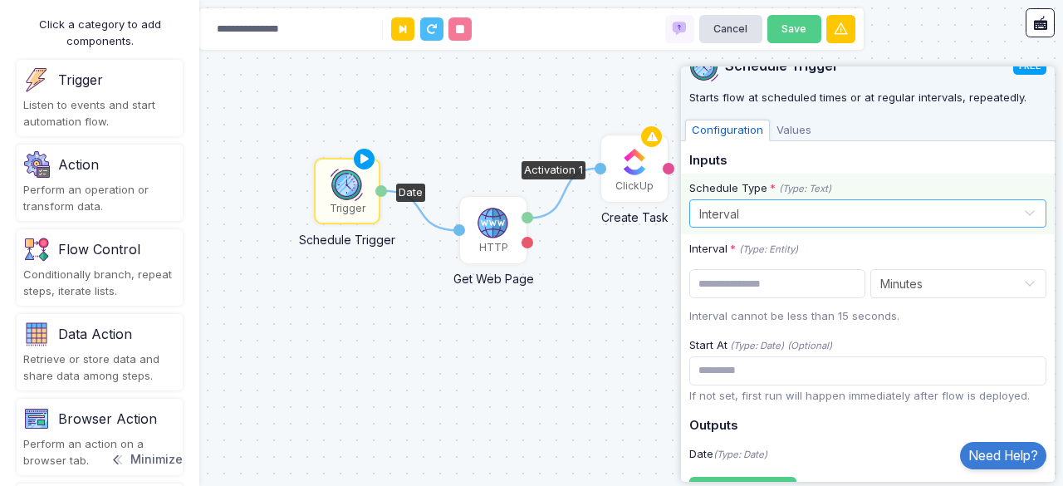
scroll to position [32, 0]
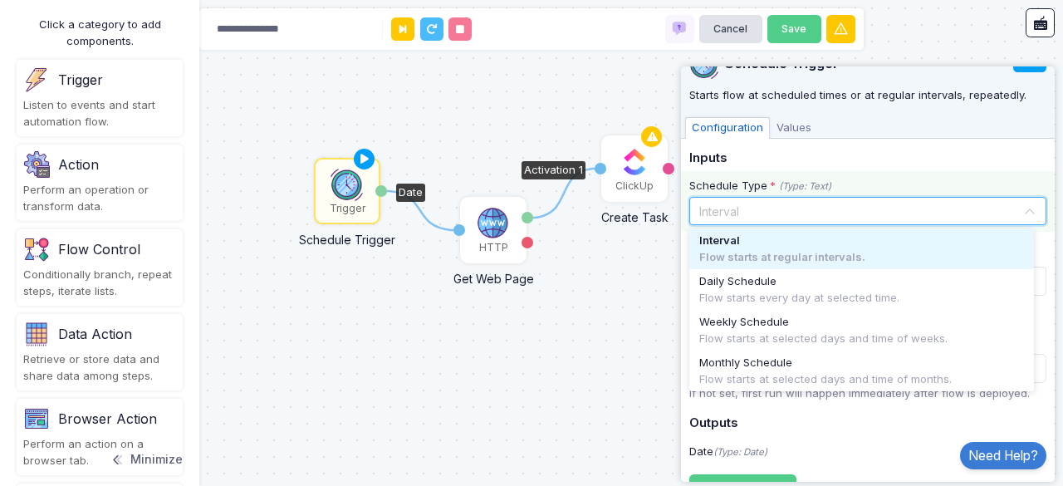
click at [999, 210] on div at bounding box center [868, 209] width 356 height 20
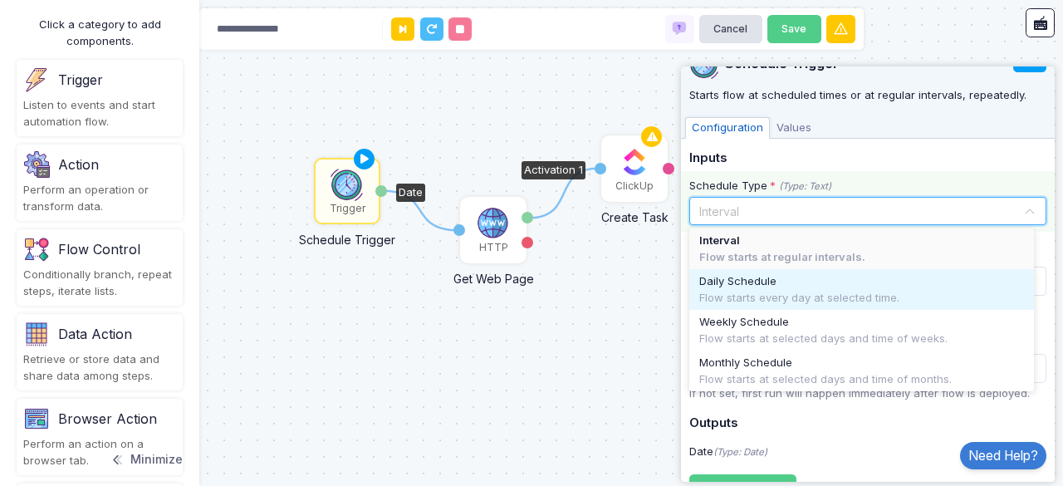
click at [852, 283] on div "Daily Schedule" at bounding box center [861, 281] width 325 height 17
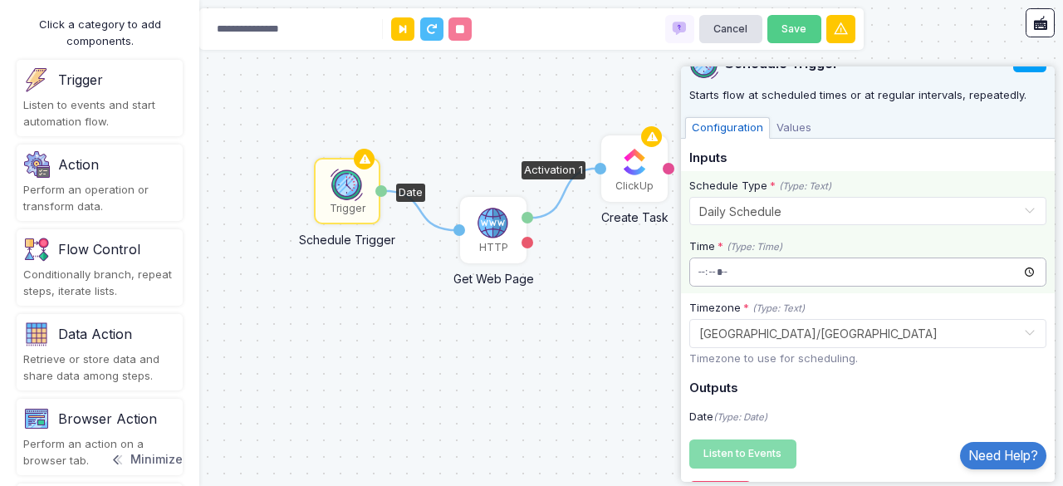
click at [853, 277] on input "time" at bounding box center [867, 272] width 357 height 29
type input "*****"
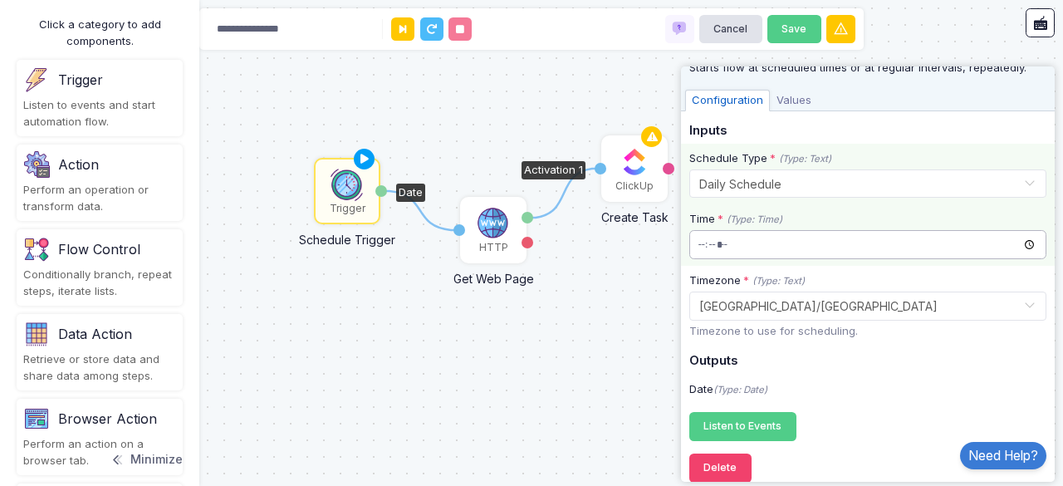
scroll to position [76, 0]
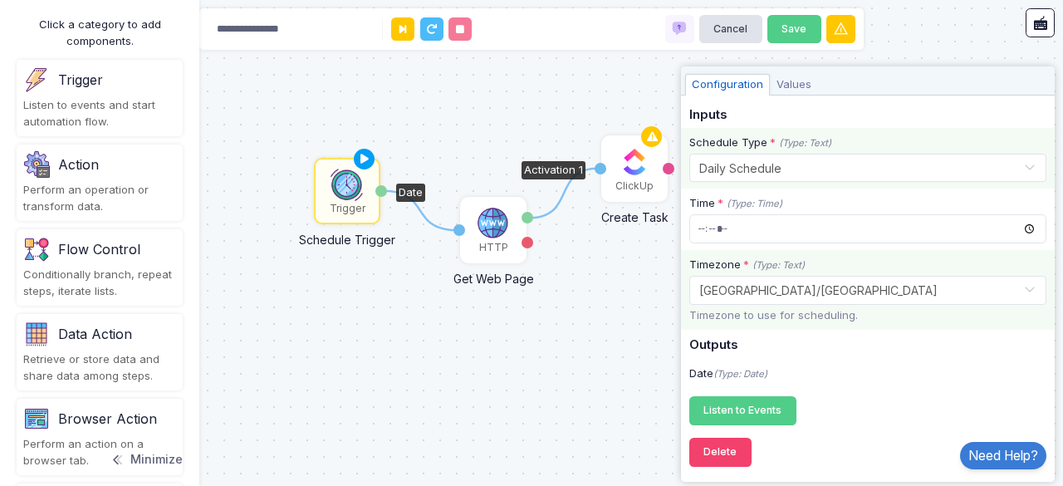
click at [1023, 282] on span at bounding box center [1029, 290] width 13 height 22
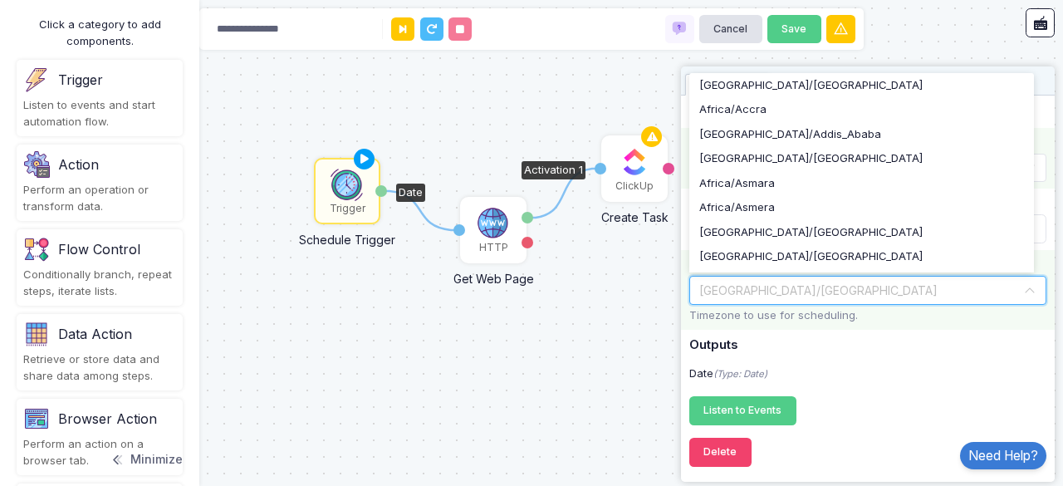
scroll to position [6813, 0]
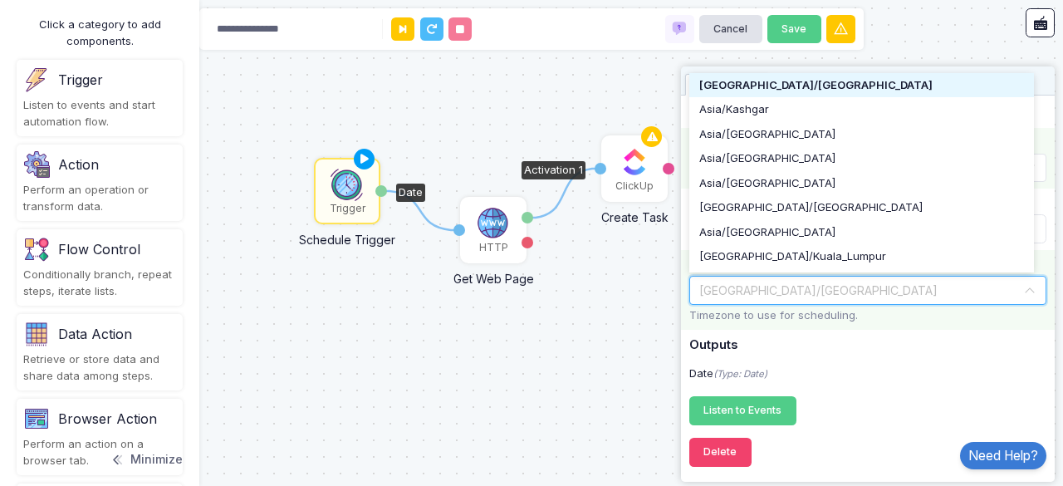
click at [882, 285] on input "text" at bounding box center [852, 289] width 306 height 18
click at [880, 81] on div "[GEOGRAPHIC_DATA]/[GEOGRAPHIC_DATA]" at bounding box center [861, 85] width 325 height 17
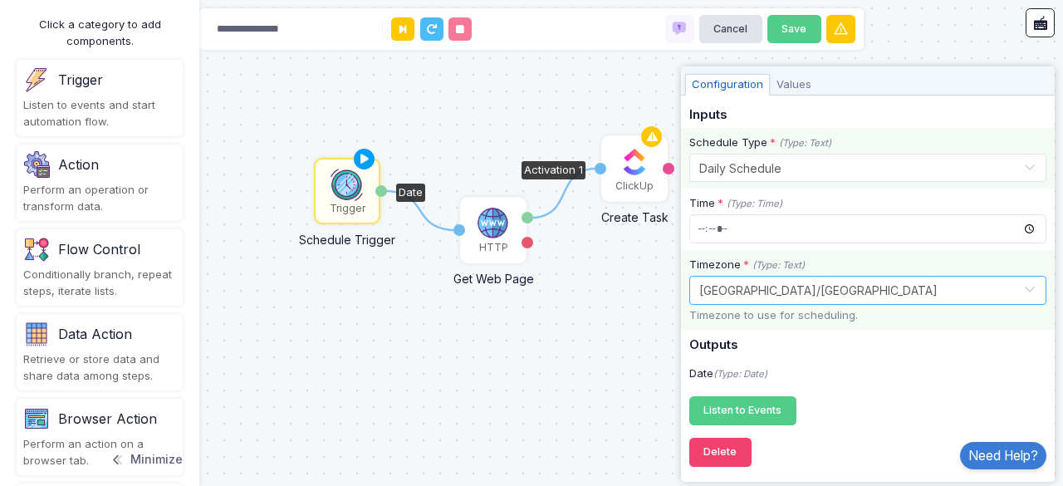
click at [924, 319] on p "Timezone to use for scheduling." at bounding box center [867, 315] width 357 height 17
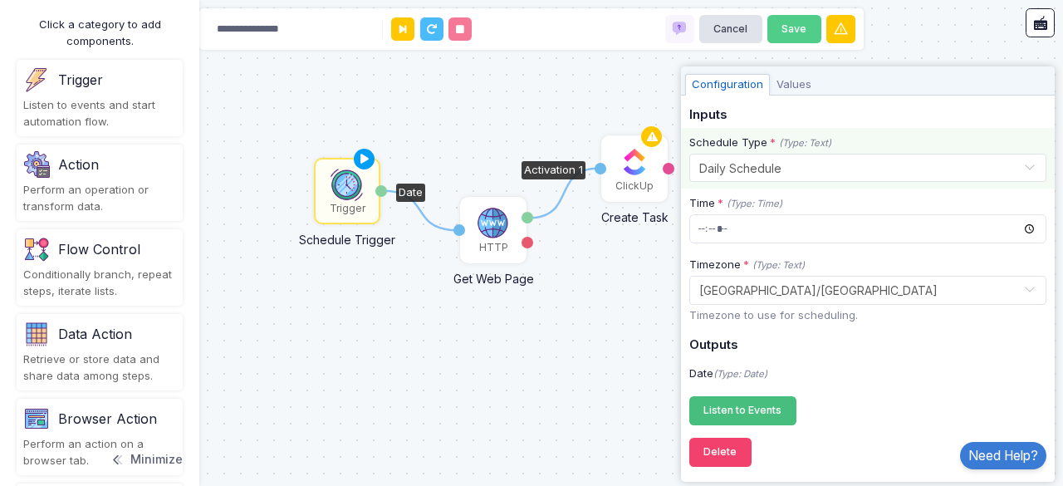
click at [777, 407] on span "Listen to Events" at bounding box center [743, 410] width 78 height 12
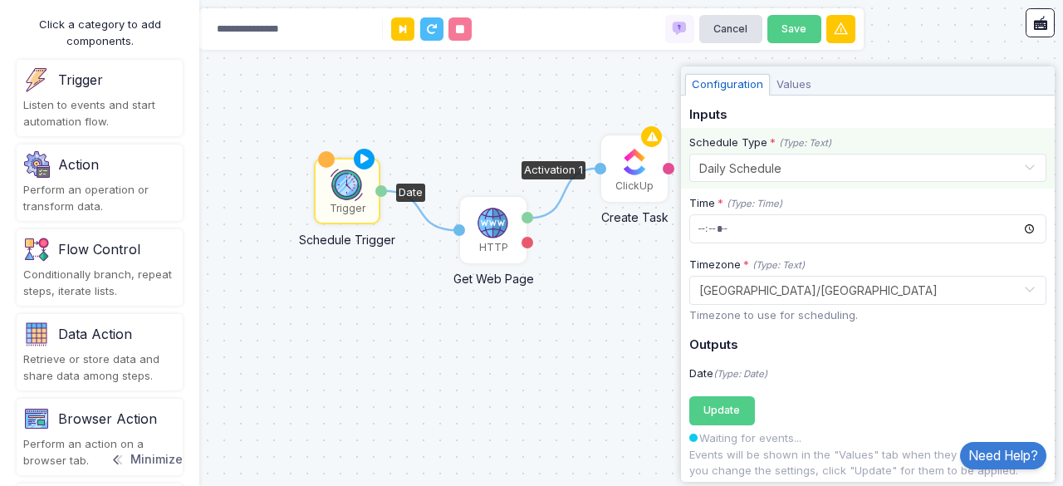
click at [477, 321] on div "1 1 HTTP Get Web Page Activation 1 Content Error ClickUp Create Task Activation…" at bounding box center [531, 243] width 1063 height 486
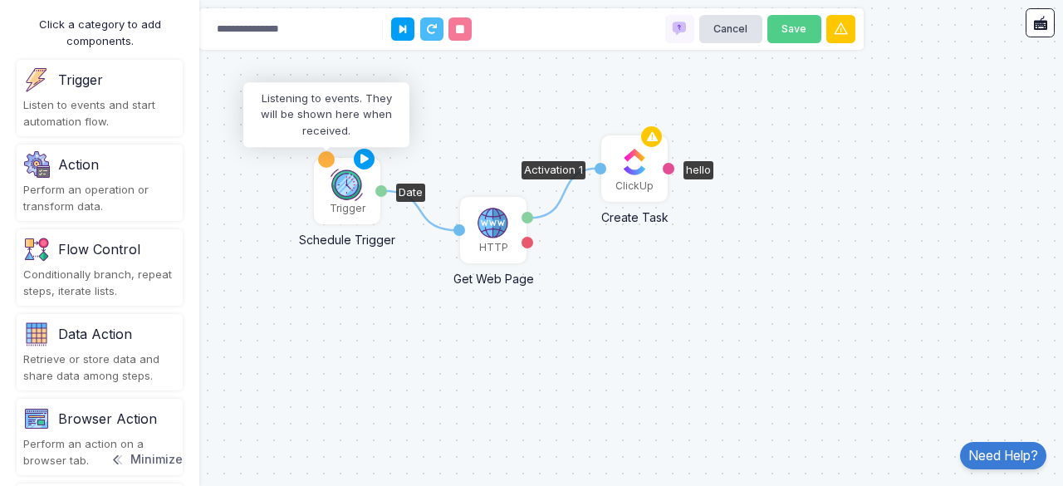
click at [324, 161] on div at bounding box center [326, 159] width 16 height 16
click at [354, 160] on button at bounding box center [364, 159] width 21 height 21
click at [359, 157] on icon at bounding box center [365, 159] width 20 height 23
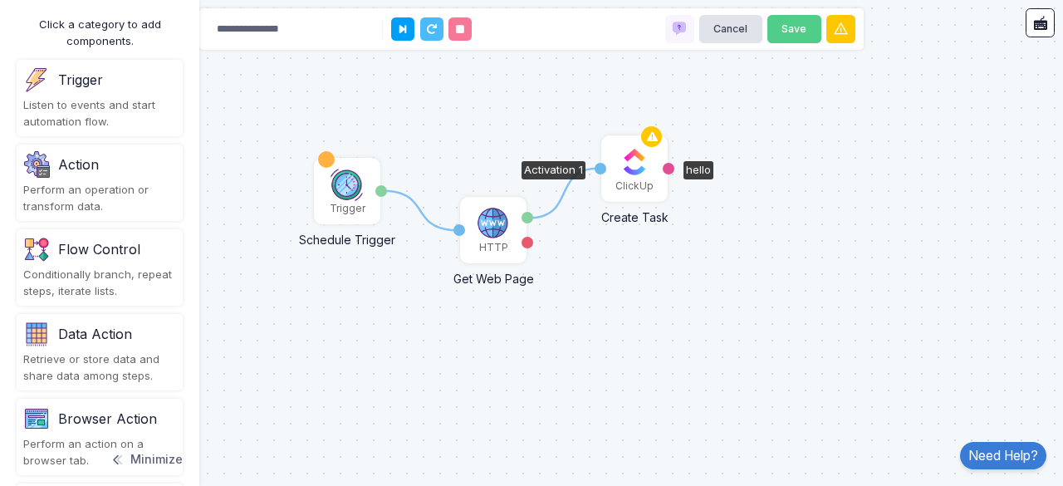
click at [153, 112] on div "Listen to events and start automation flow." at bounding box center [99, 113] width 153 height 32
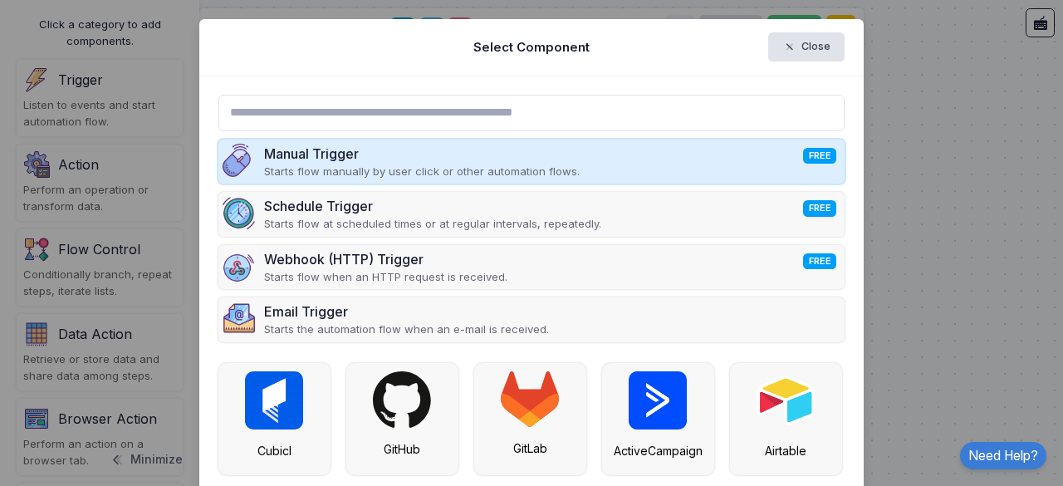
click at [313, 159] on div "Manual Trigger FREE" at bounding box center [422, 154] width 316 height 20
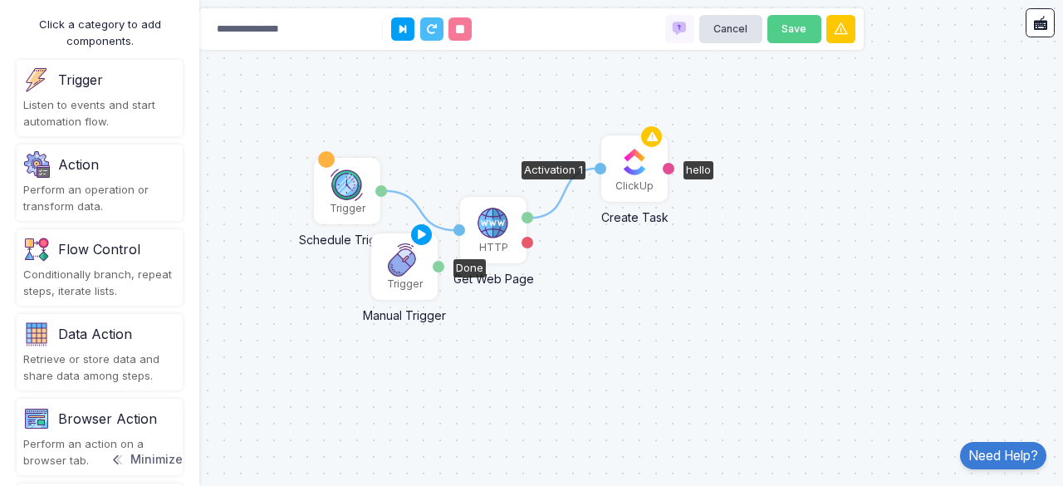
click at [405, 267] on img at bounding box center [404, 259] width 33 height 33
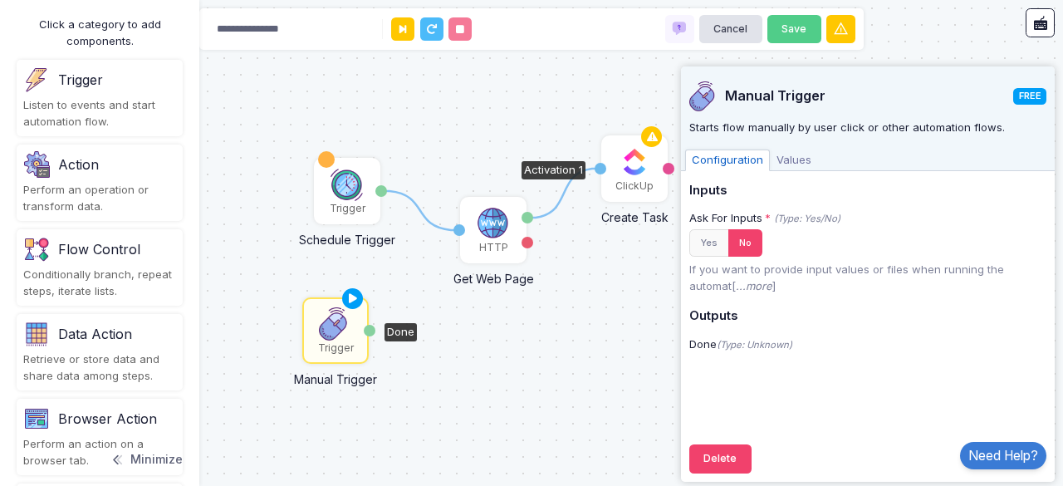
drag, startPoint x: 405, startPoint y: 267, endPoint x: 336, endPoint y: 331, distance: 94.1
click at [336, 331] on img at bounding box center [335, 323] width 33 height 33
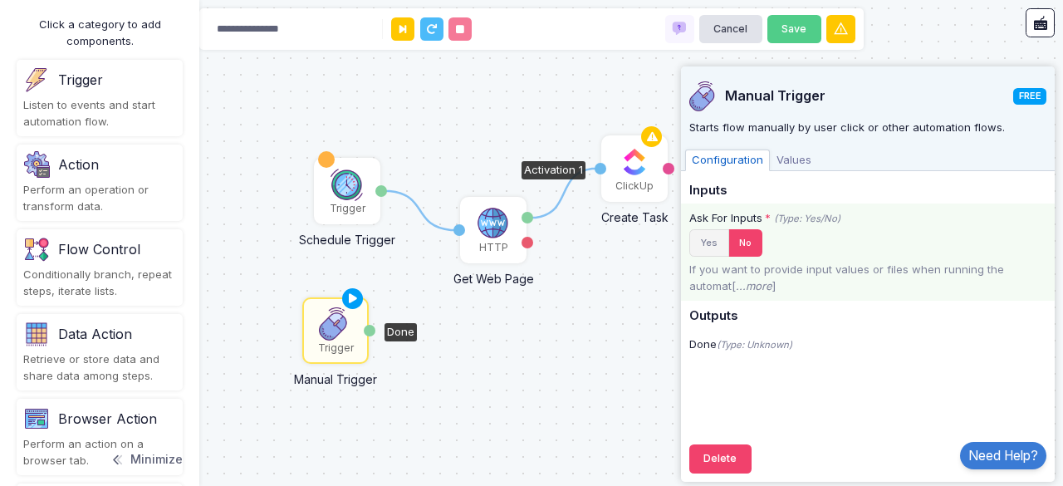
click at [718, 233] on button "Yes" at bounding box center [709, 242] width 40 height 27
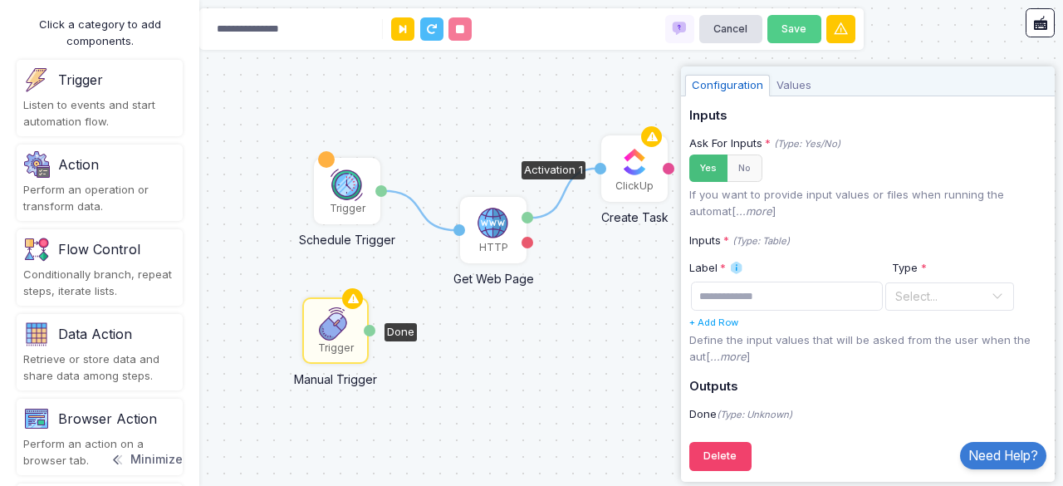
scroll to position [80, 0]
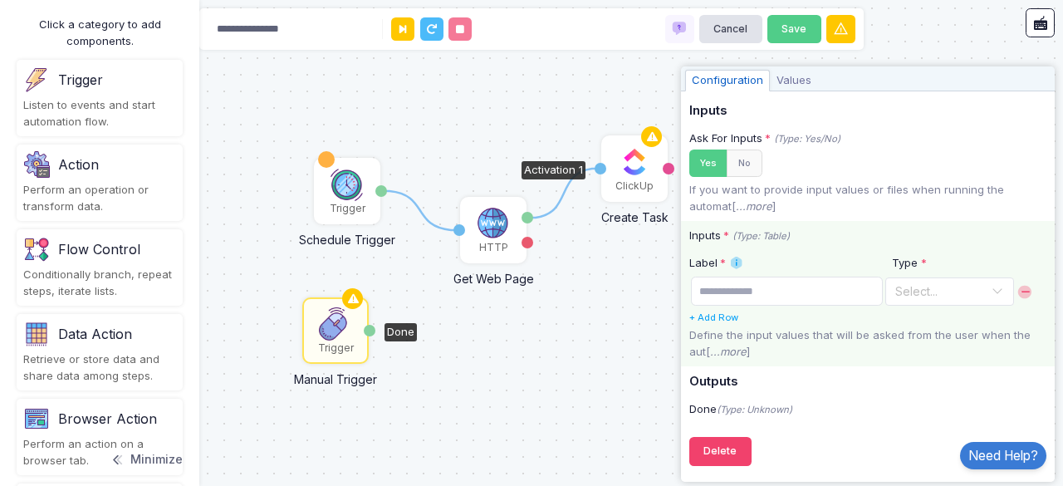
drag, startPoint x: 867, startPoint y: 306, endPoint x: 866, endPoint y: 293, distance: 12.6
click at [866, 293] on td at bounding box center [786, 291] width 195 height 34
click at [866, 293] on input "text" at bounding box center [787, 291] width 192 height 29
type input "********"
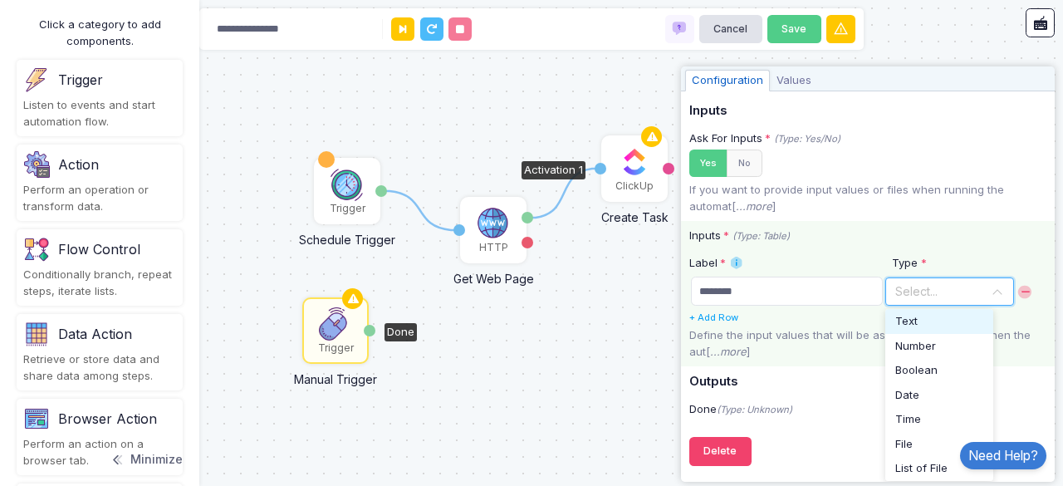
click at [925, 297] on div "Select..." at bounding box center [917, 290] width 42 height 17
click at [944, 326] on div "Text" at bounding box center [940, 321] width 88 height 17
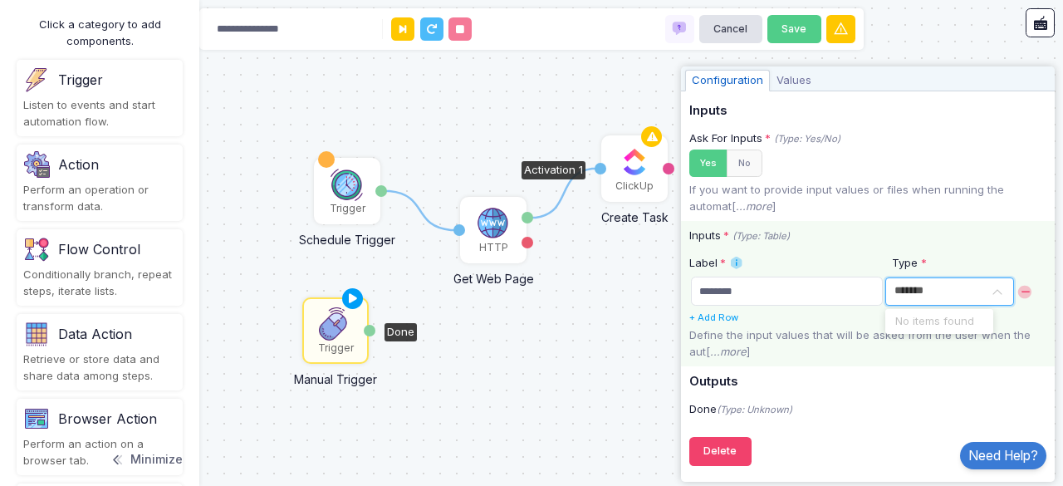
type input "********"
click at [970, 287] on div "********" at bounding box center [949, 290] width 127 height 20
click at [991, 293] on span at bounding box center [997, 292] width 13 height 22
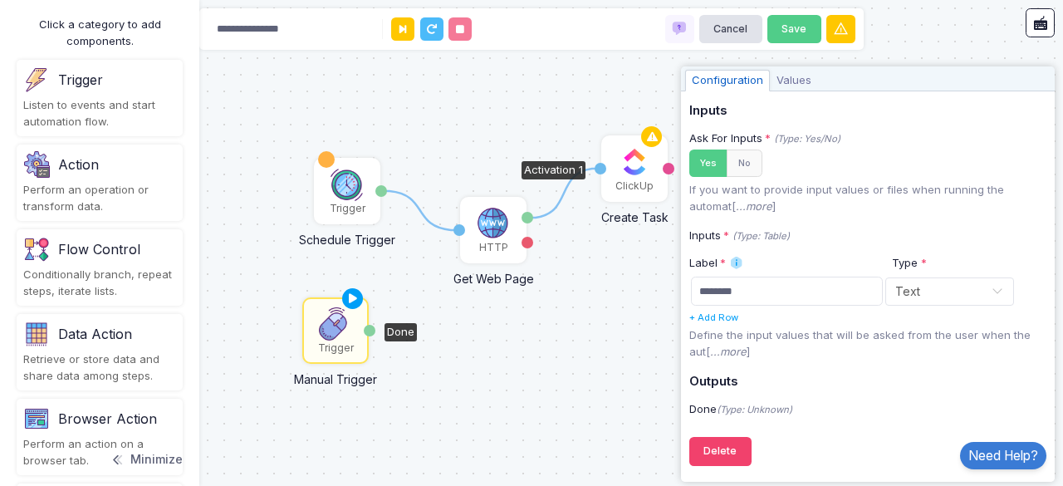
click at [606, 407] on div "1 1 HTTP Get Web Page Activation 1 Content Error ClickUp Create Task Activation…" at bounding box center [531, 243] width 1063 height 486
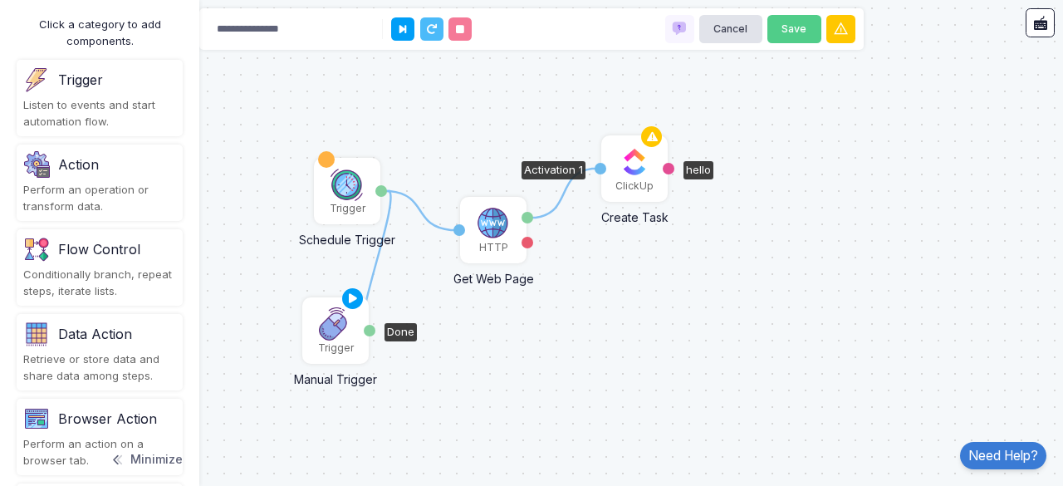
drag, startPoint x: 381, startPoint y: 194, endPoint x: 371, endPoint y: 331, distance: 138.3
click at [1, 1] on div "1 1 1 HTTP Get Web Page Activation 1 Content Error ClickUp Create Task Activati…" at bounding box center [0, 0] width 1 height 1
click at [382, 182] on div "Date" at bounding box center [381, 190] width 12 height 63
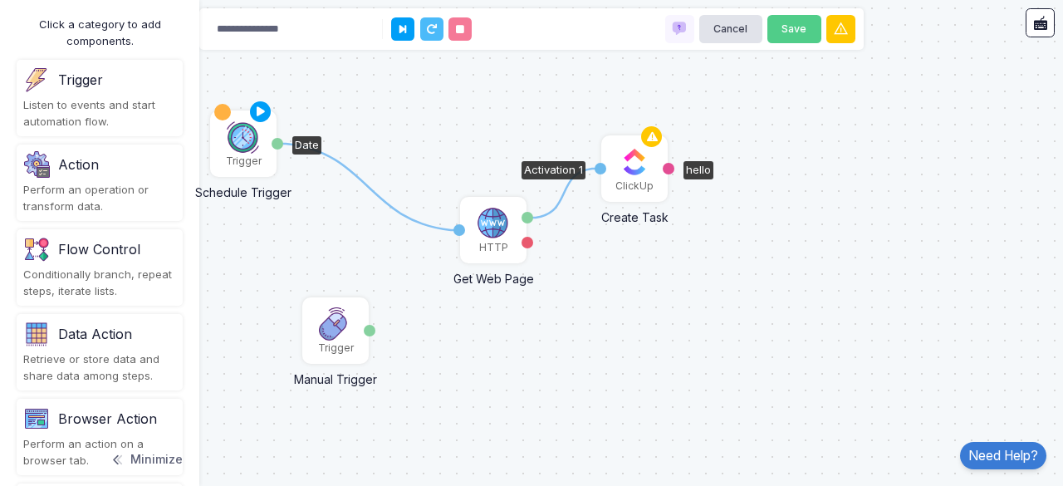
drag, startPoint x: 375, startPoint y: 192, endPoint x: 267, endPoint y: 143, distance: 117.8
click at [267, 143] on app-flow-node "Trigger Schedule Trigger Date" at bounding box center [243, 143] width 66 height 66
click at [268, 143] on div "Date" at bounding box center [274, 141] width 12 height 63
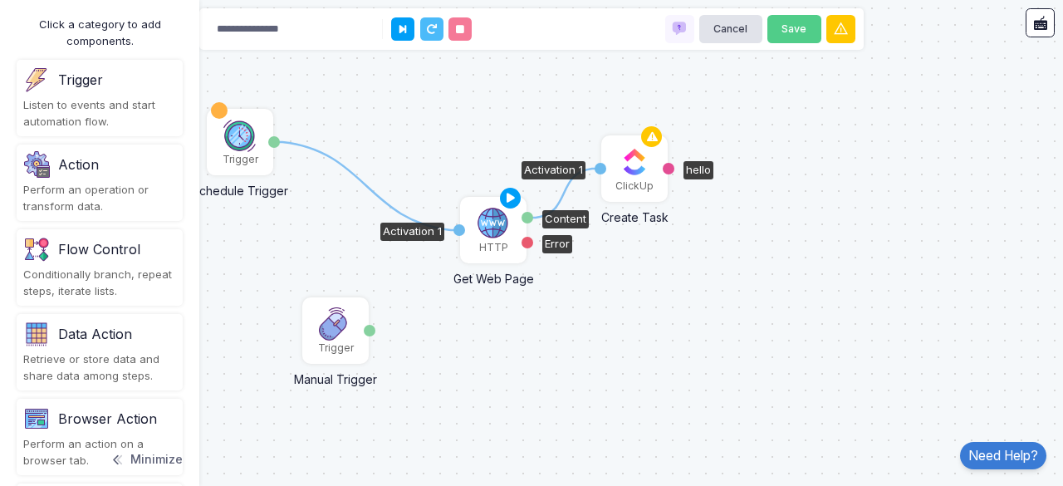
click at [458, 225] on div "Activation 1" at bounding box center [460, 230] width 12 height 12
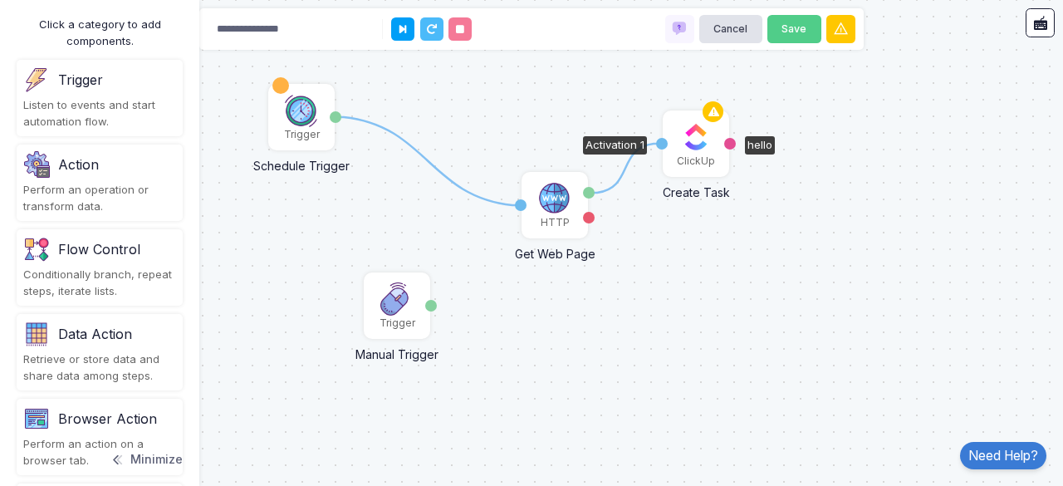
drag, startPoint x: 458, startPoint y: 225, endPoint x: 465, endPoint y: 148, distance: 77.6
click at [465, 148] on div "1 1 HTTP Get Web Page Activation 1 Content Error ClickUp Create Task Activation…" at bounding box center [531, 243] width 1063 height 486
click at [456, 184] on icon at bounding box center [428, 162] width 185 height 88
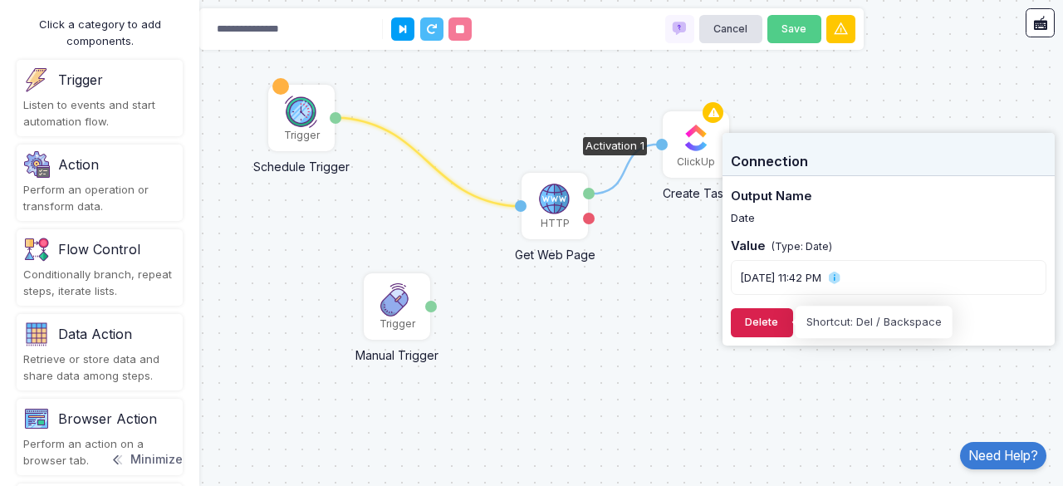
click at [761, 315] on button "Delete" at bounding box center [762, 322] width 62 height 29
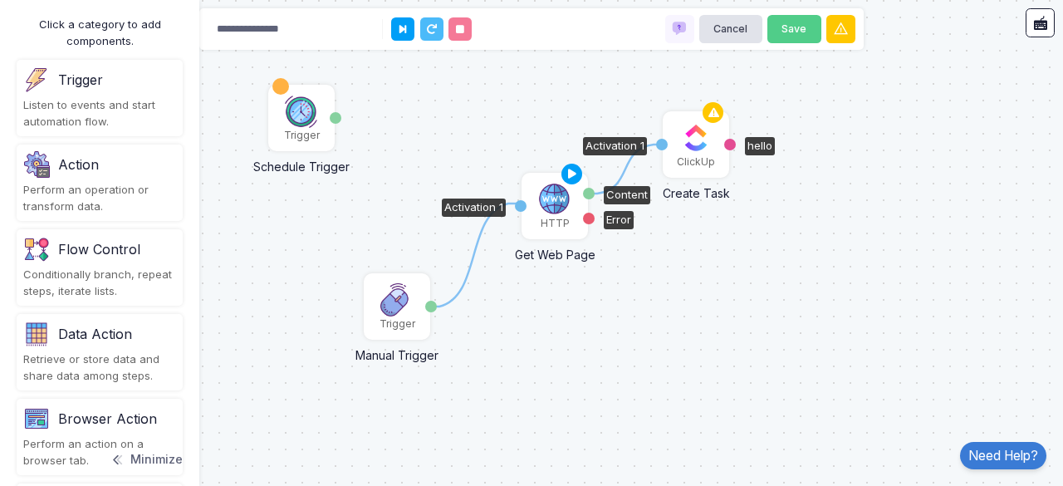
drag, startPoint x: 433, startPoint y: 305, endPoint x: 517, endPoint y: 204, distance: 131.6
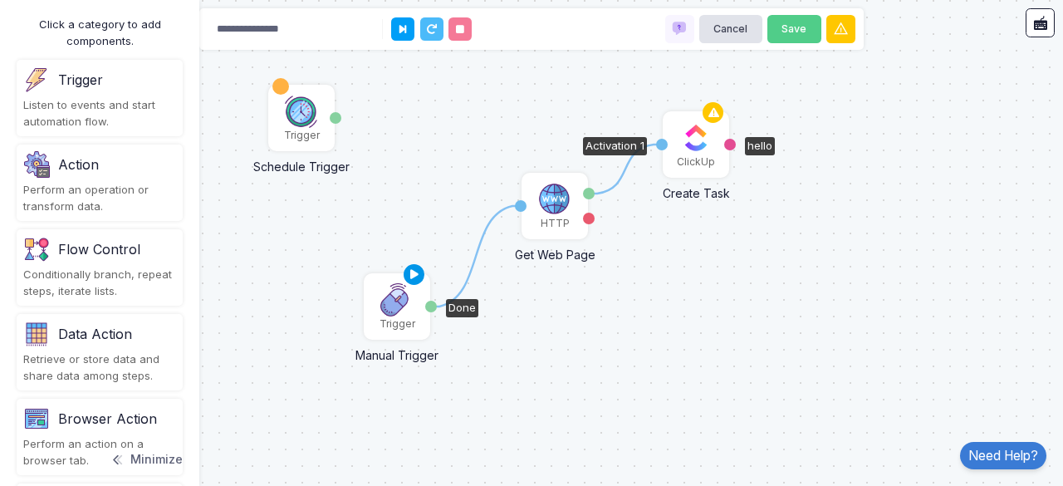
click at [415, 275] on icon at bounding box center [415, 274] width 20 height 23
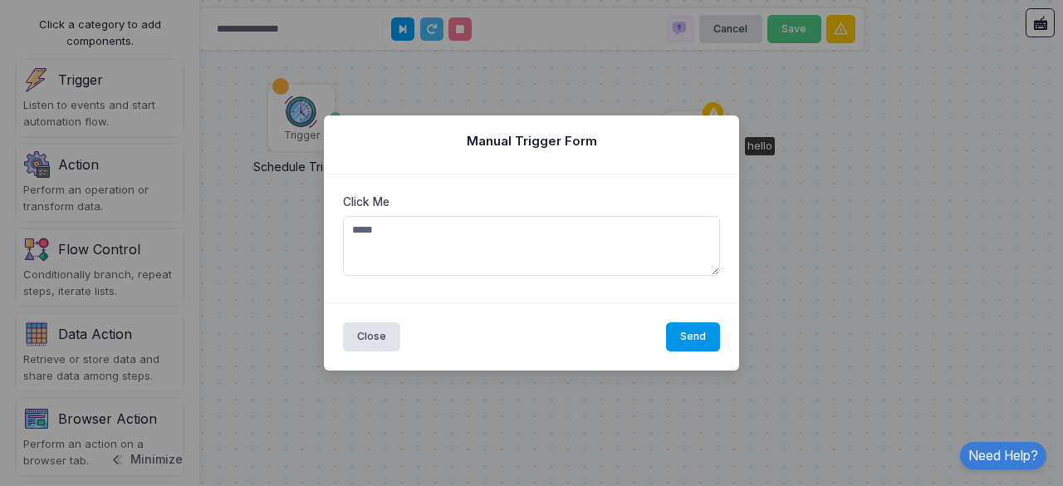
type textarea "*****"
click at [717, 347] on button "Send" at bounding box center [693, 336] width 55 height 29
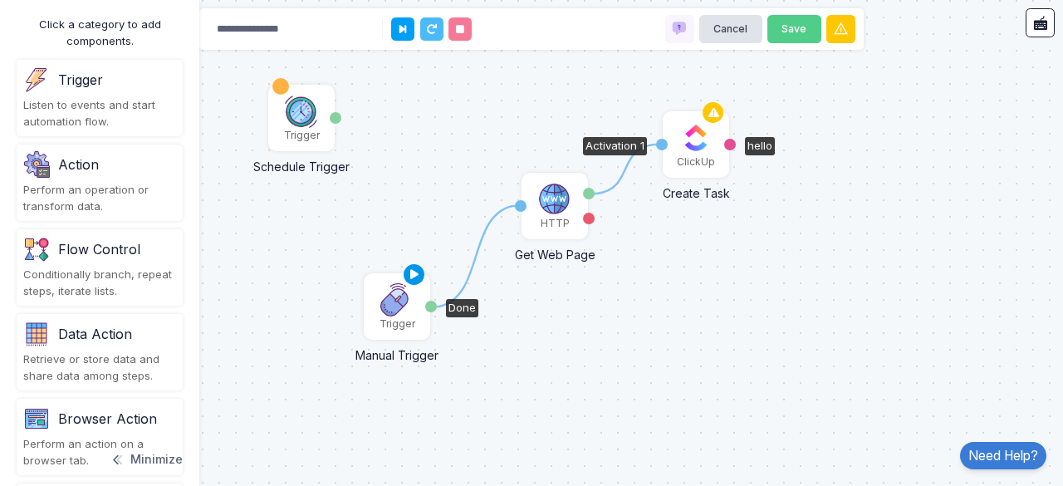
click at [414, 275] on icon at bounding box center [415, 274] width 20 height 23
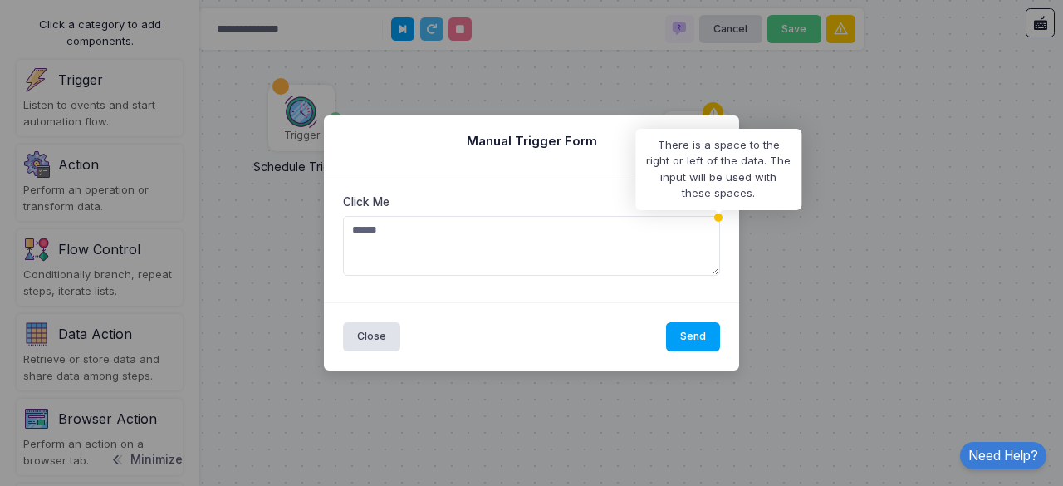
type textarea "*****"
click at [719, 220] on icon at bounding box center [718, 217] width 8 height 8
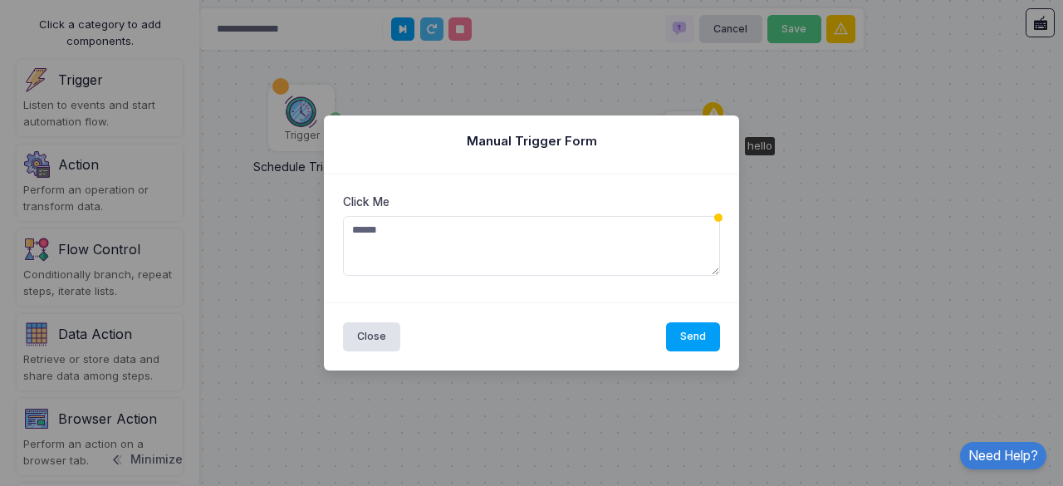
click at [719, 220] on icon at bounding box center [718, 217] width 8 height 8
click at [680, 227] on textarea "*****" at bounding box center [532, 246] width 378 height 60
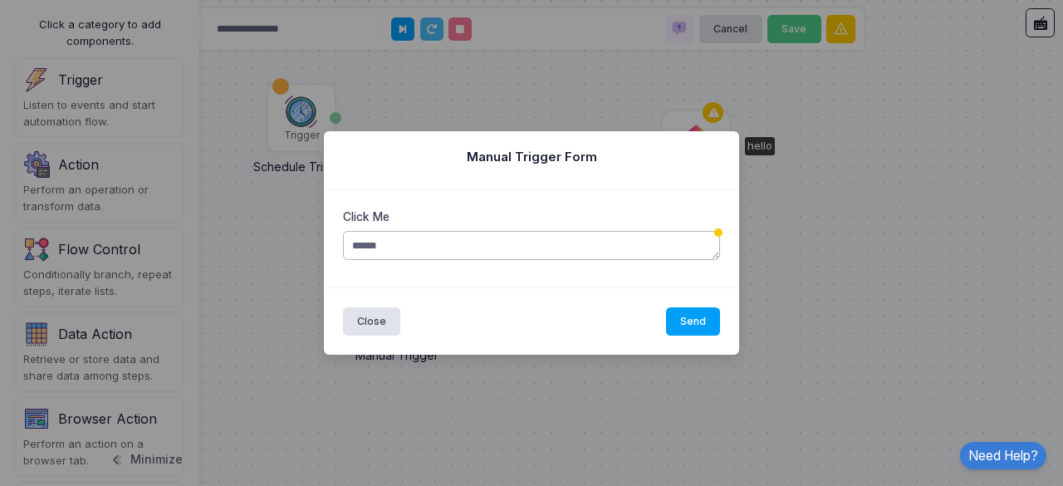
drag, startPoint x: 718, startPoint y: 268, endPoint x: 706, endPoint y: 240, distance: 30.5
click at [706, 240] on textarea "*****" at bounding box center [532, 245] width 378 height 29
click at [699, 318] on button "Send" at bounding box center [693, 322] width 55 height 29
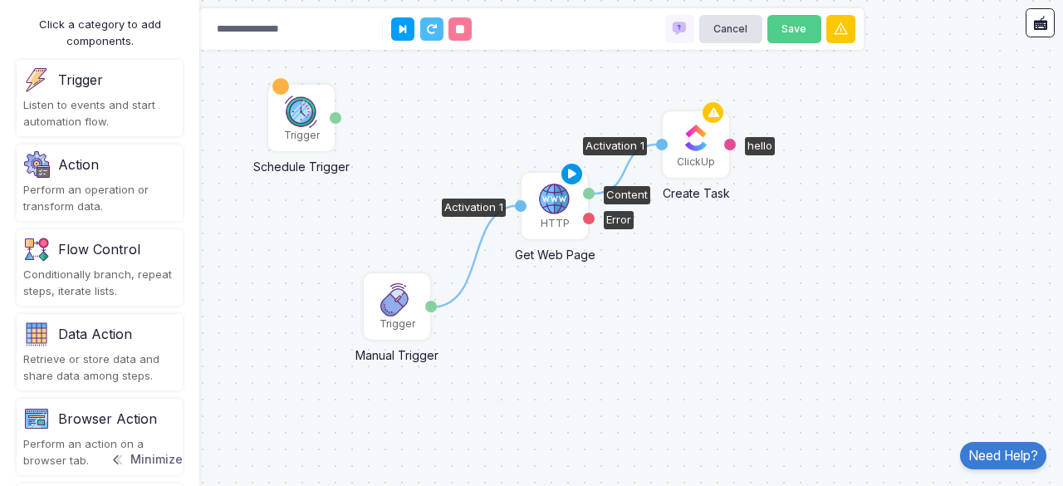
click at [569, 177] on icon at bounding box center [572, 174] width 20 height 23
click at [591, 194] on div "Content" at bounding box center [589, 194] width 12 height 12
click at [564, 197] on img at bounding box center [554, 199] width 33 height 33
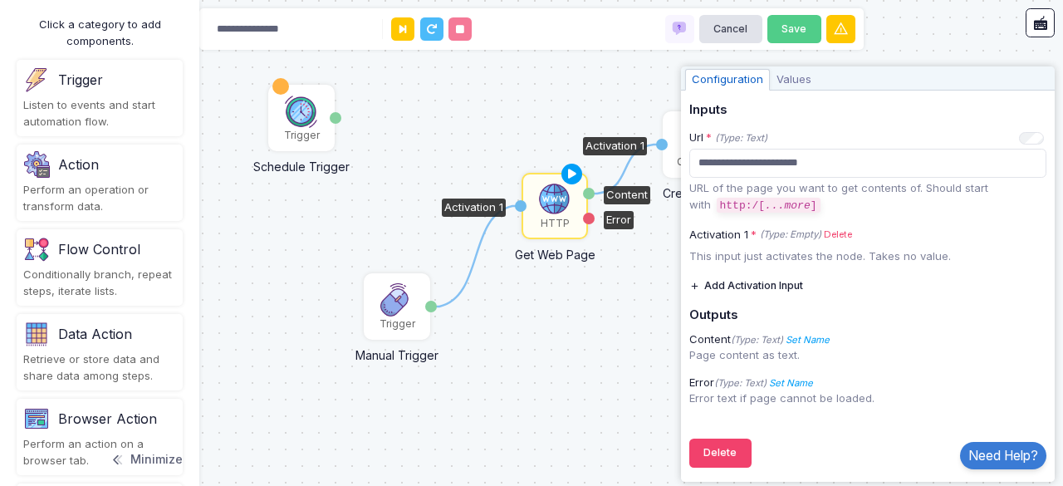
scroll to position [0, 0]
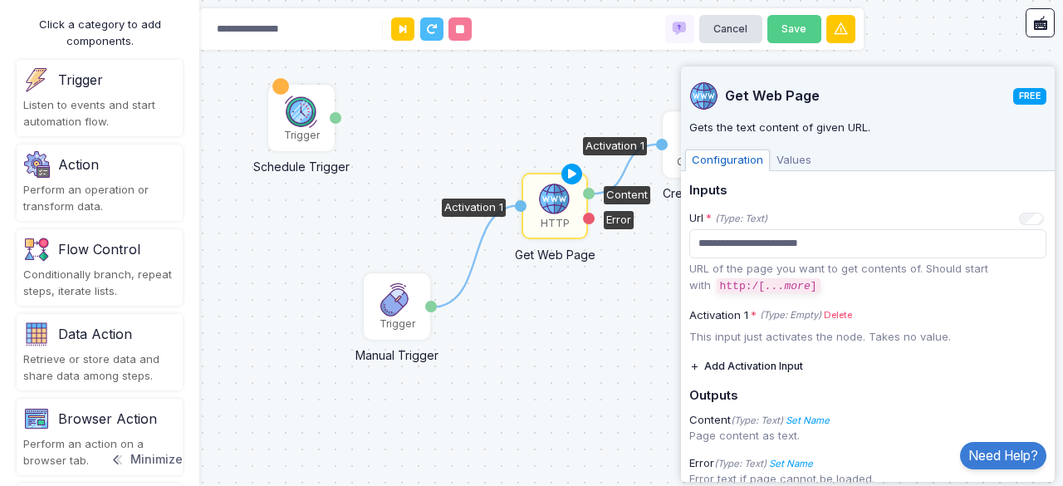
click at [642, 409] on div "1 1 HTTP Get Web Page Activation 1 Content Error ClickUp Create Task Activation…" at bounding box center [531, 243] width 1063 height 486
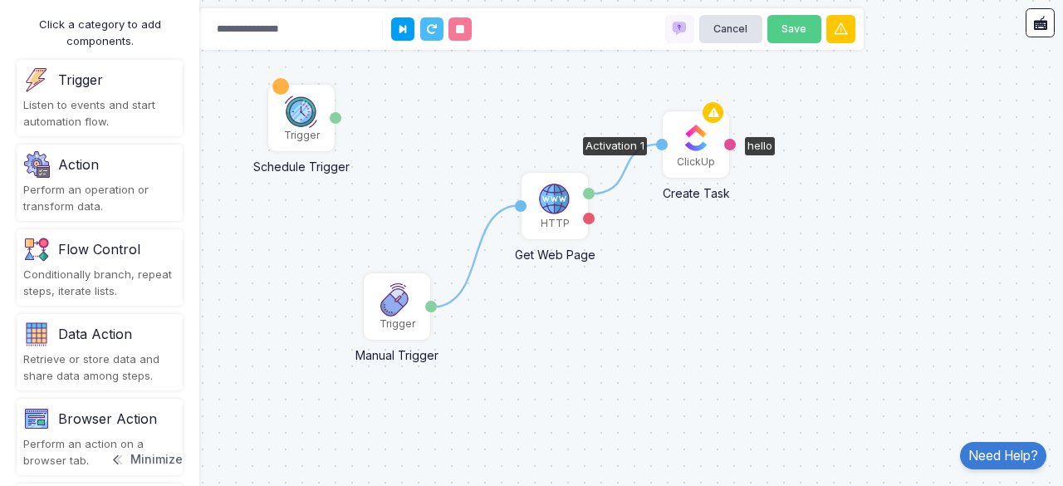
click at [137, 416] on div "Browser Action" at bounding box center [107, 419] width 99 height 20
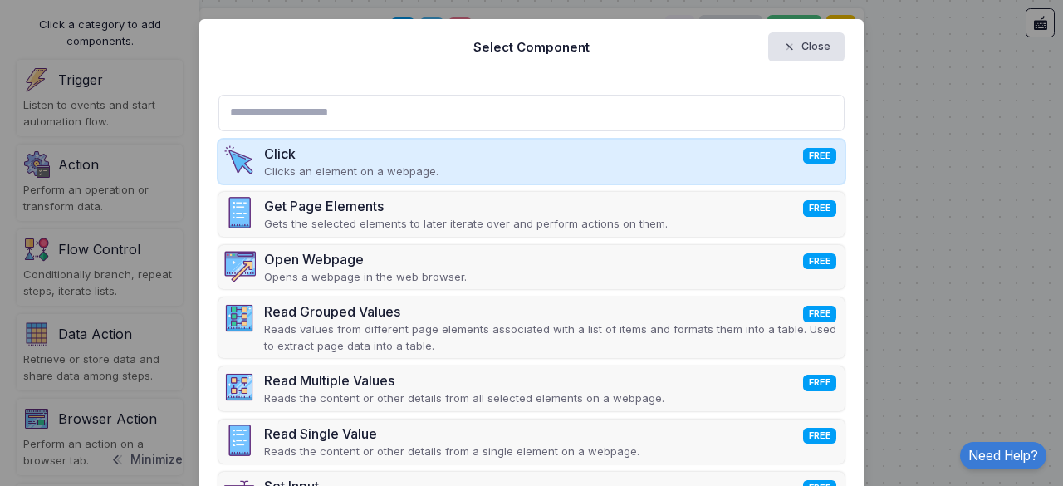
click at [743, 166] on div "Click FREE Clicks an element on a webpage." at bounding box center [531, 162] width 627 height 45
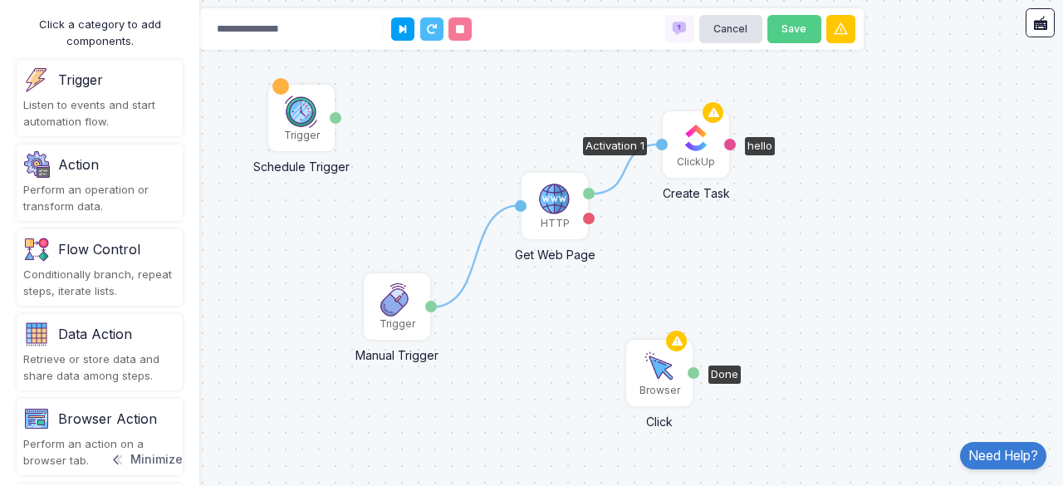
click at [660, 373] on img at bounding box center [659, 366] width 33 height 33
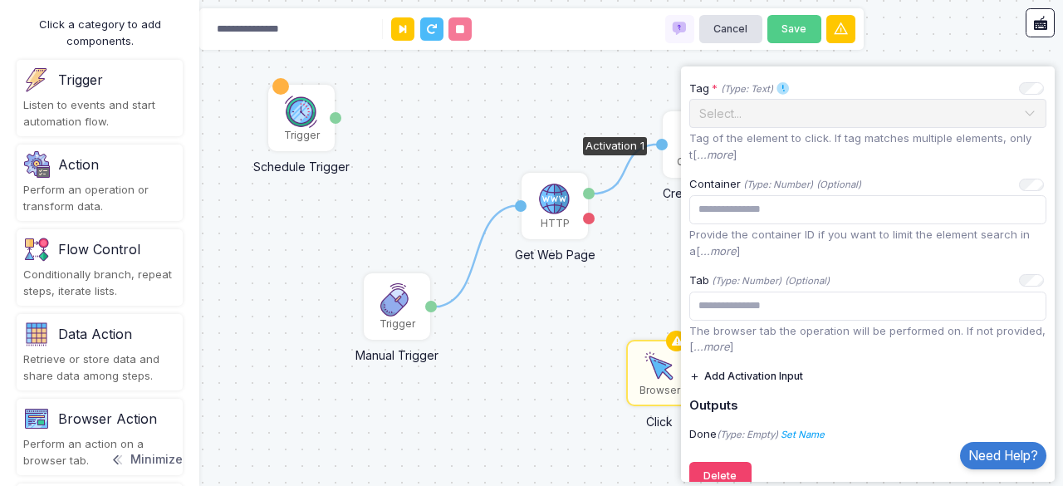
scroll to position [218, 0]
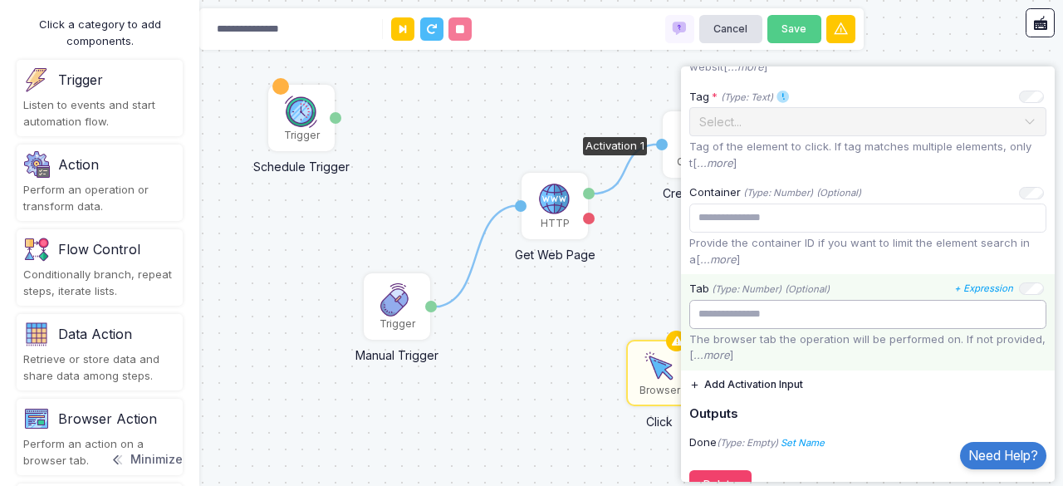
click at [964, 313] on input "number" at bounding box center [867, 314] width 357 height 29
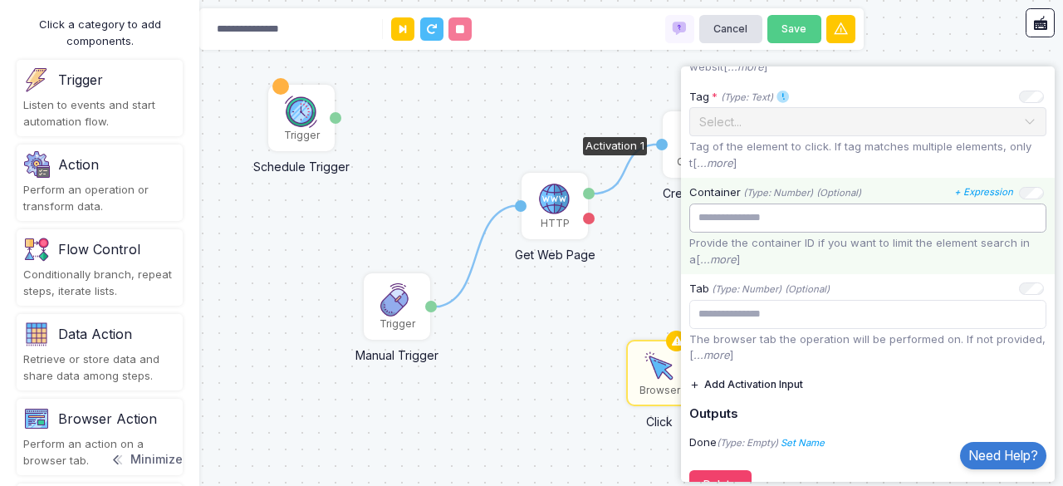
click at [934, 229] on input "number" at bounding box center [867, 218] width 357 height 29
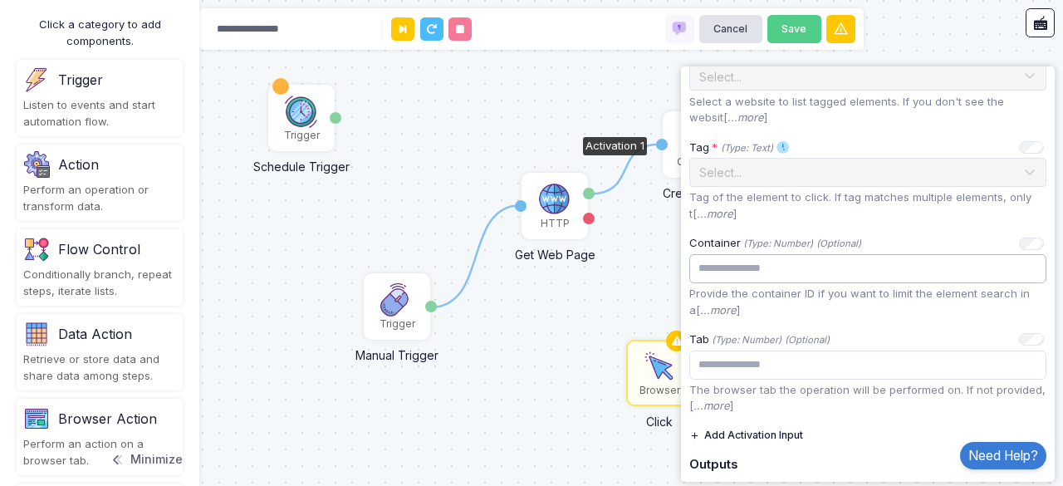
scroll to position [164, 0]
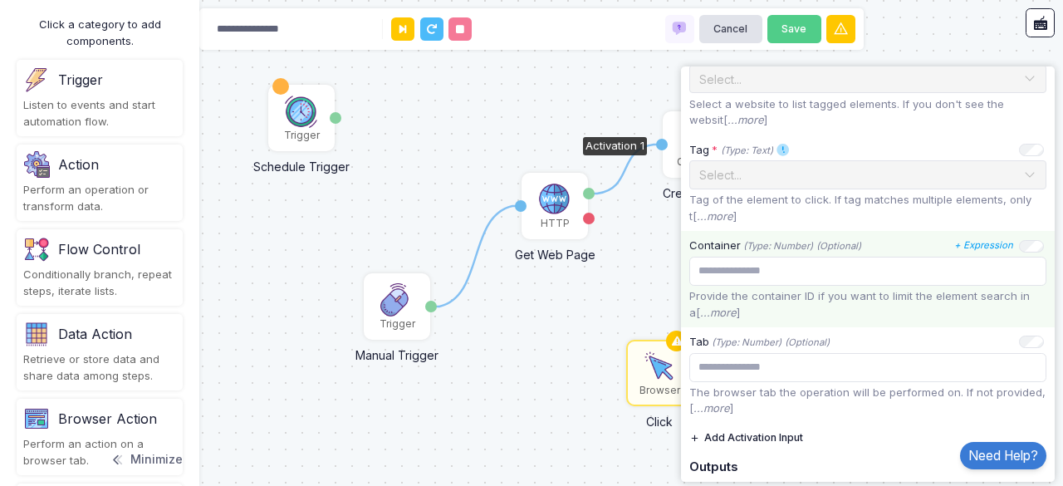
click at [716, 312] on icon "...more" at bounding box center [718, 312] width 37 height 13
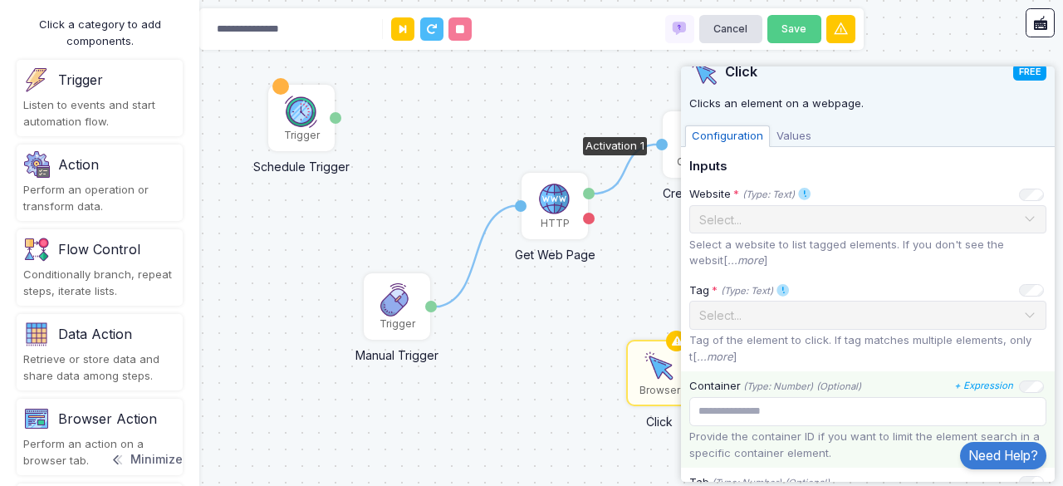
scroll to position [28, 0]
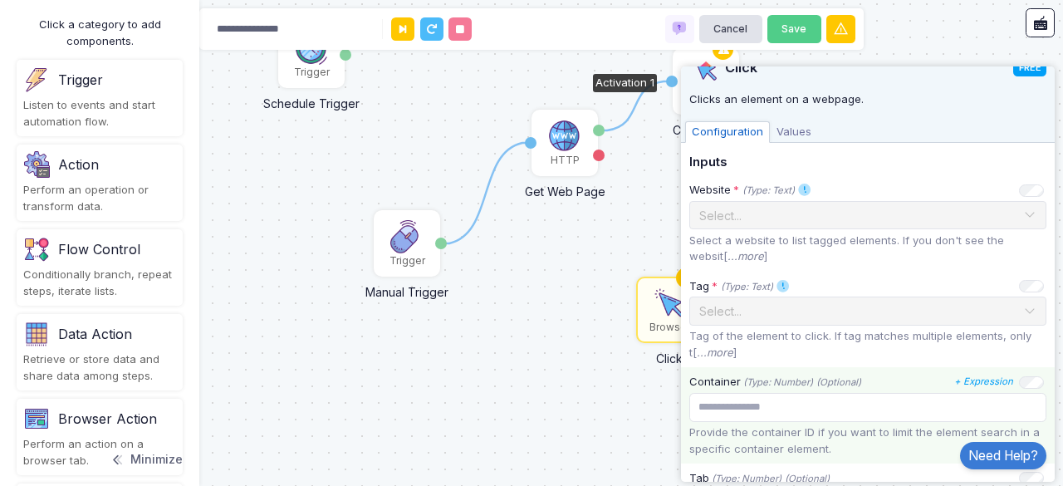
drag, startPoint x: 335, startPoint y: 130, endPoint x: 317, endPoint y: 143, distance: 21.4
click at [317, 143] on div "1 1 HTTP Get Web Page Activation 1 Content Error ClickUp Create Task Activation…" at bounding box center [531, 243] width 1063 height 486
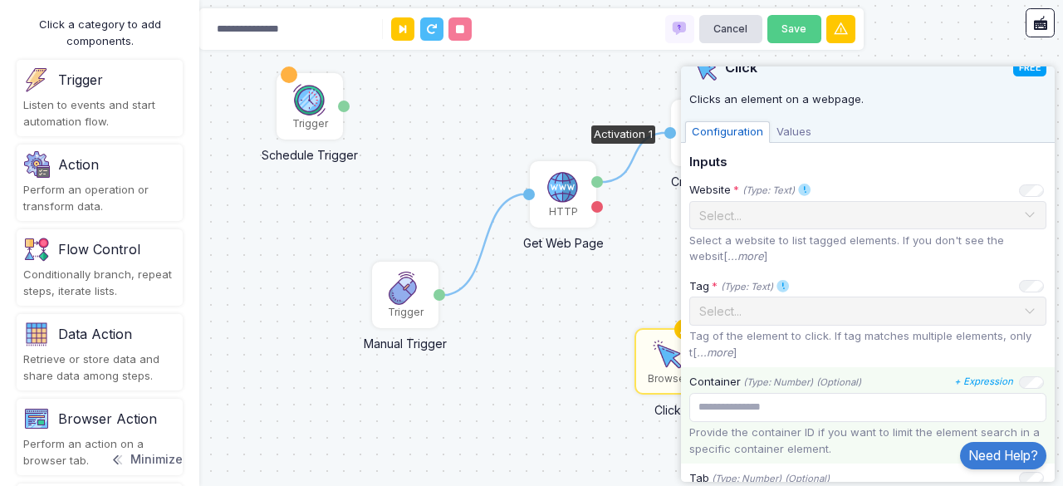
drag, startPoint x: 322, startPoint y: 204, endPoint x: 308, endPoint y: 207, distance: 14.5
click at [319, 270] on div "1 1 HTTP Get Web Page Activation 1 Content Error ClickUp Create Task Activation…" at bounding box center [531, 243] width 1063 height 486
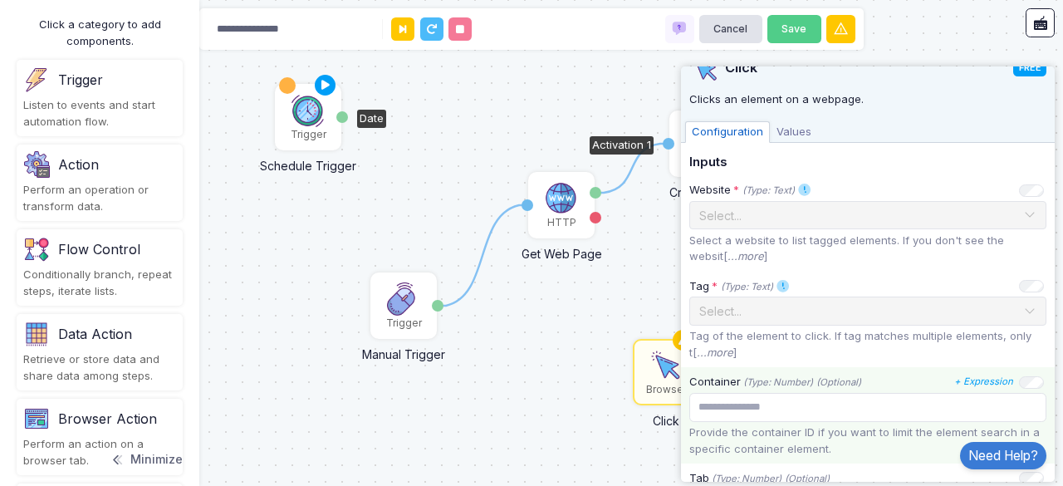
click at [311, 124] on img at bounding box center [308, 110] width 33 height 33
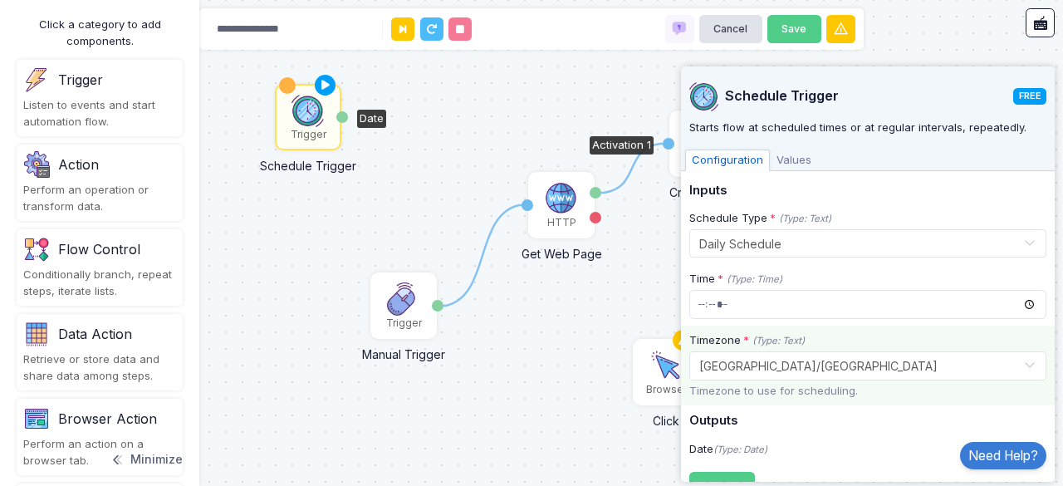
scroll to position [140, 0]
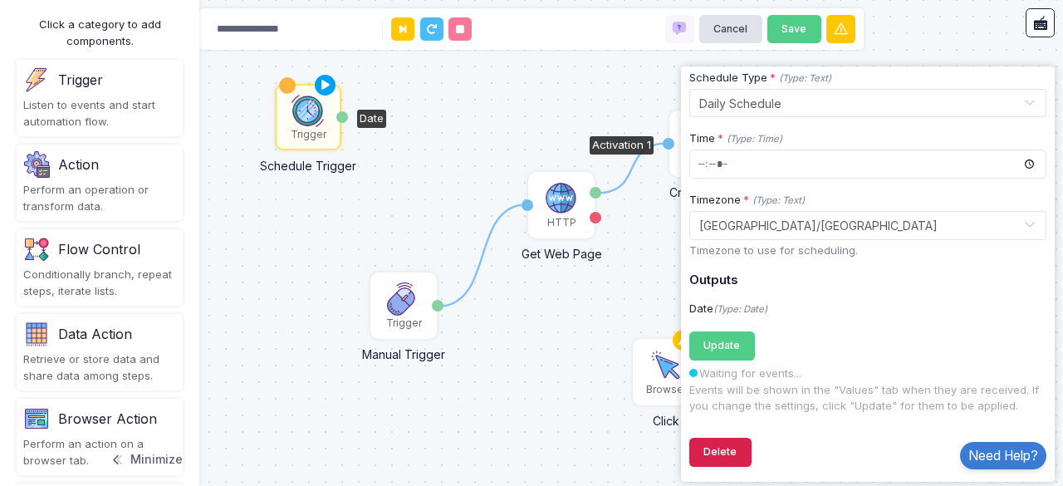
click at [731, 448] on button "Delete" at bounding box center [720, 452] width 62 height 29
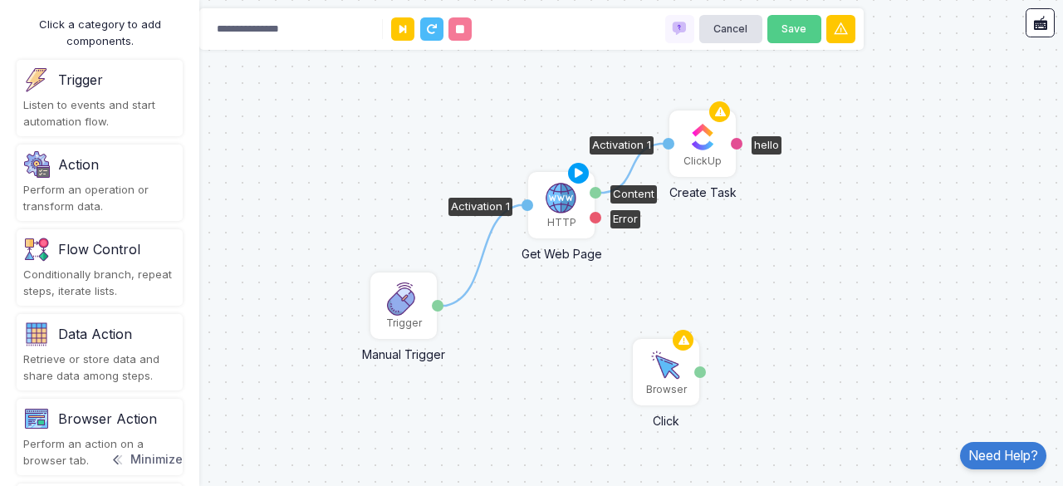
click at [554, 206] on img at bounding box center [561, 198] width 33 height 33
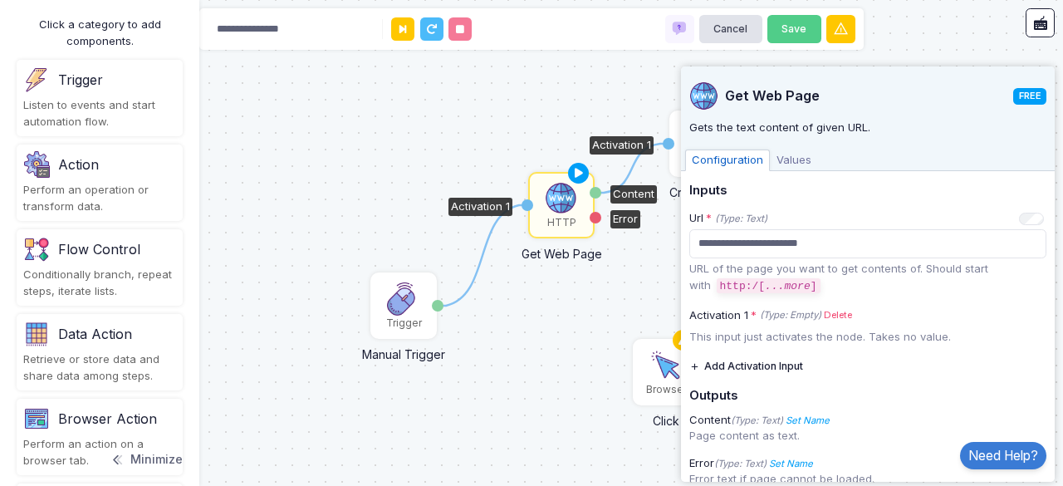
scroll to position [81, 0]
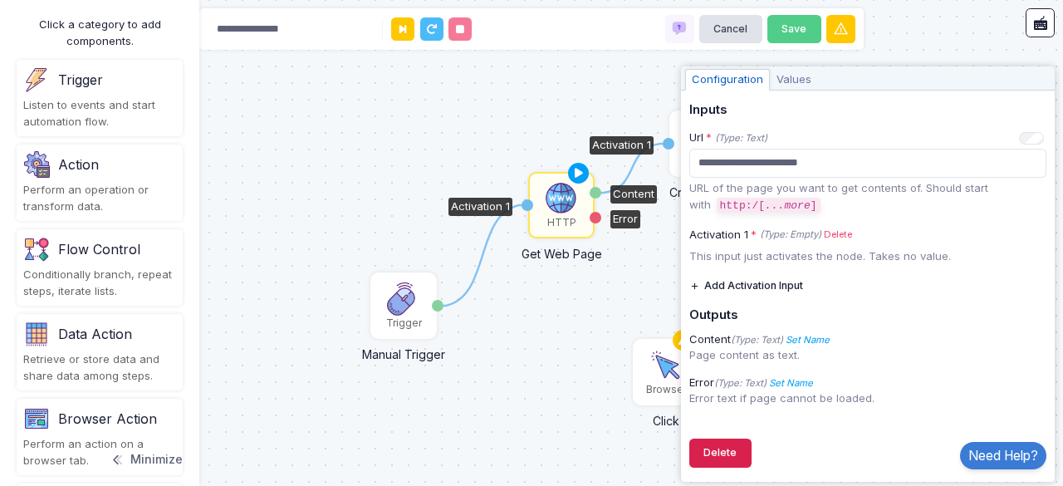
click at [744, 457] on button "Delete" at bounding box center [720, 453] width 62 height 29
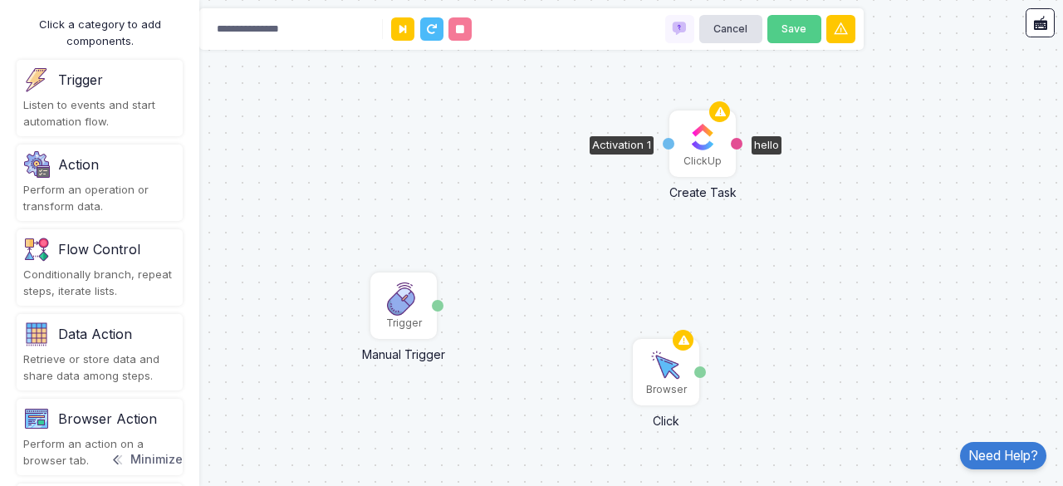
click at [725, 141] on div "ClickUp" at bounding box center [702, 143] width 63 height 63
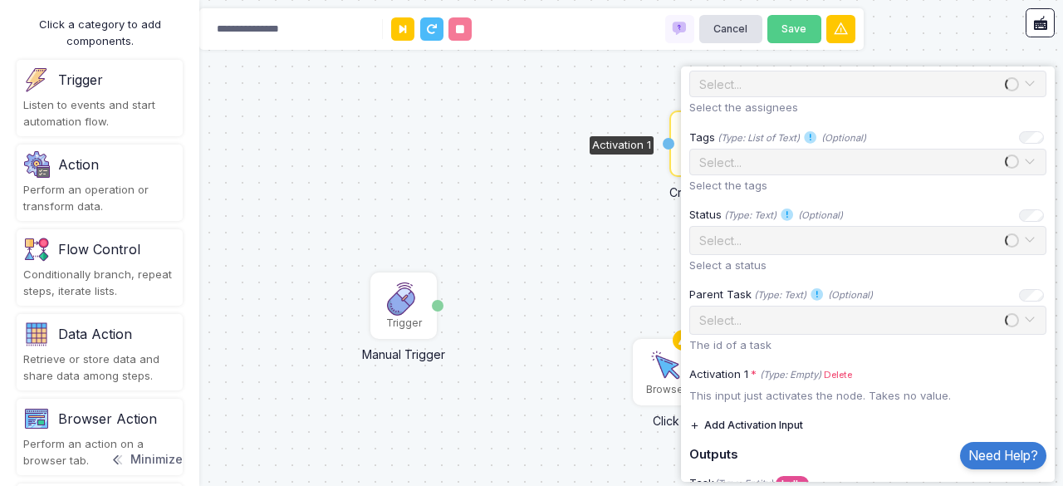
scroll to position [874, 0]
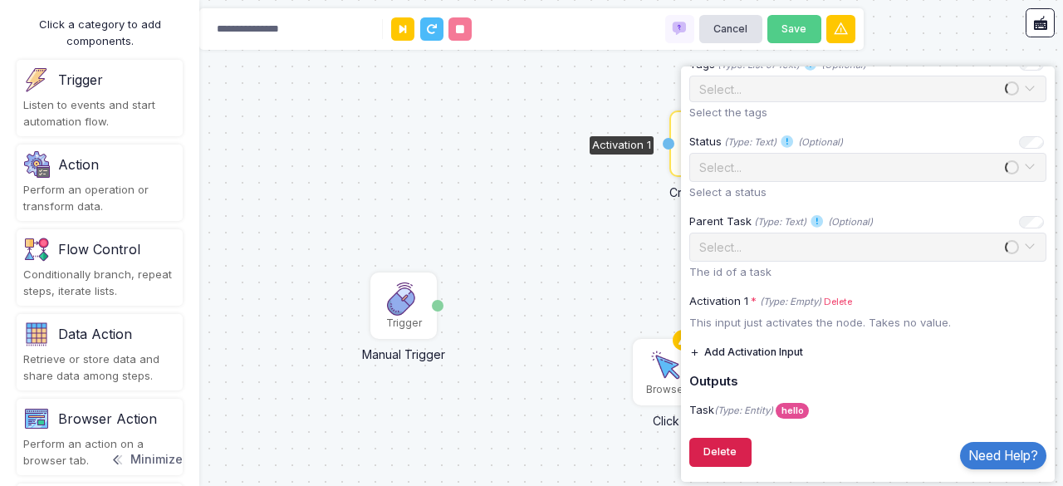
click at [733, 451] on button "Delete" at bounding box center [720, 452] width 62 height 29
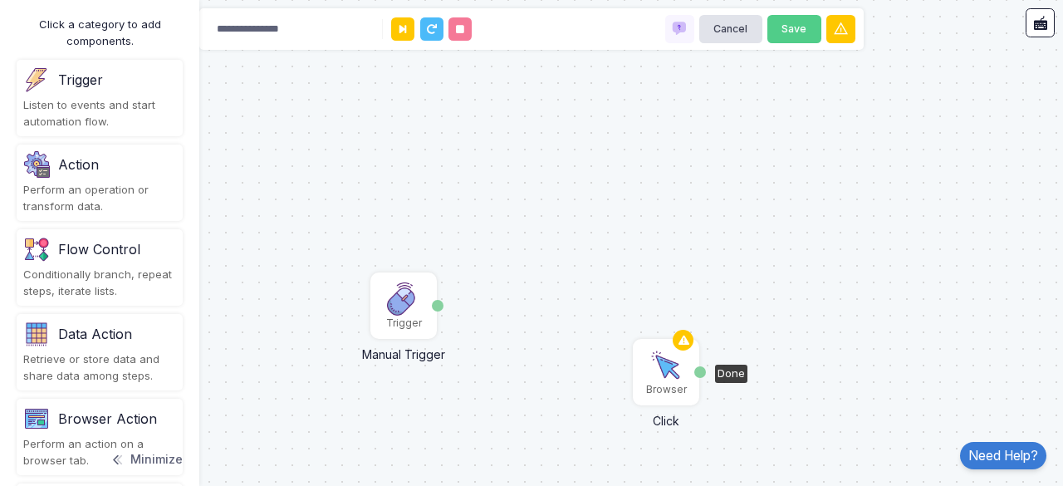
click at [682, 385] on div "Browser" at bounding box center [666, 389] width 41 height 15
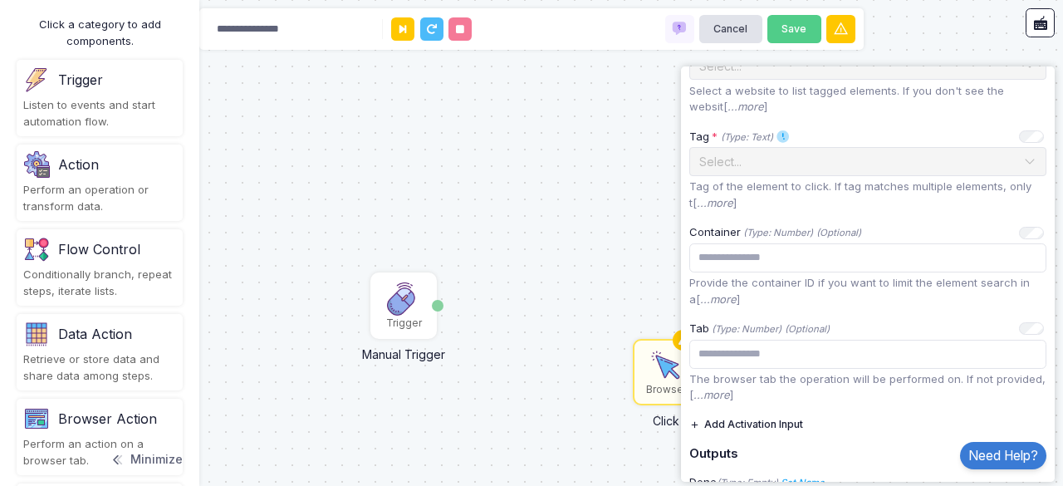
scroll to position [250, 0]
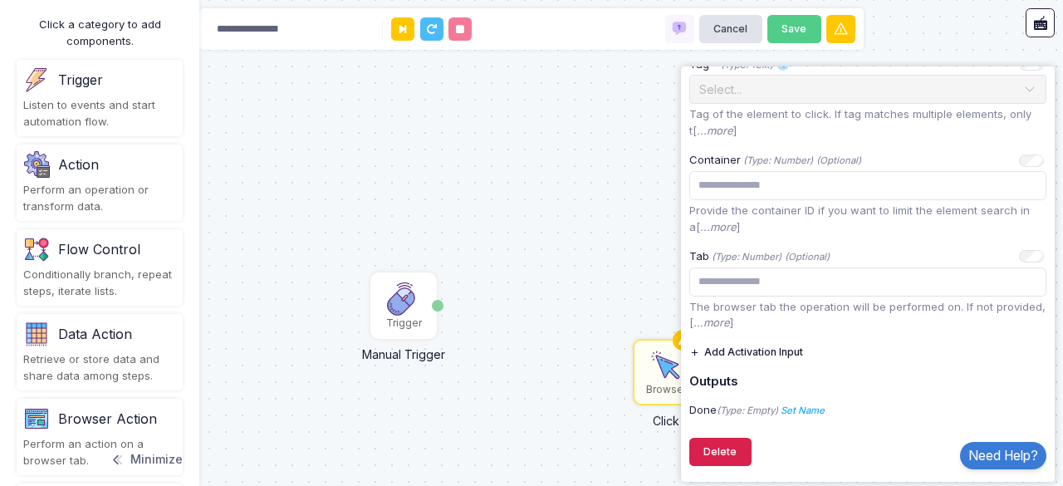
click at [736, 439] on button "Delete" at bounding box center [720, 452] width 62 height 29
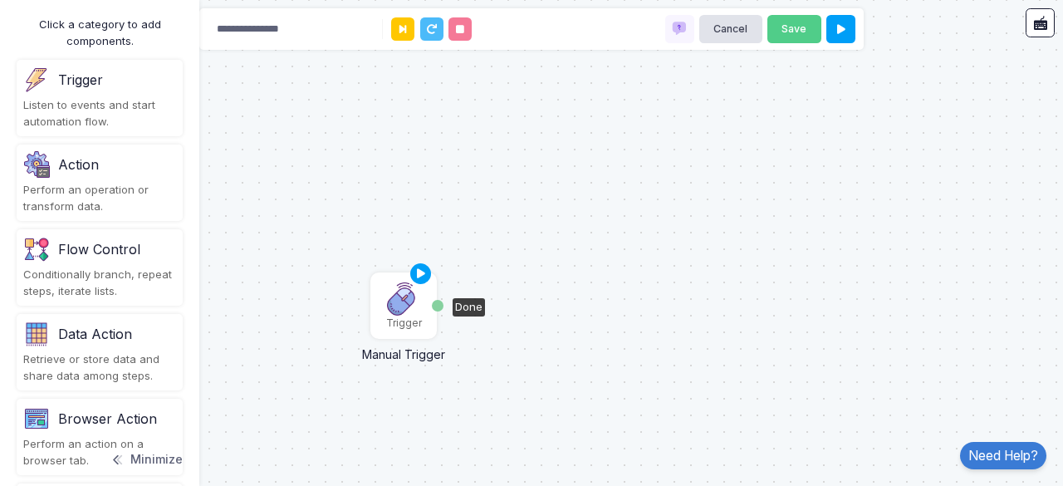
click at [417, 322] on div "Trigger" at bounding box center [404, 323] width 36 height 15
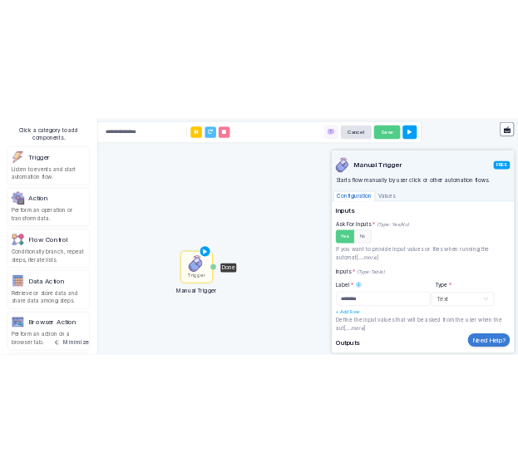
scroll to position [80, 0]
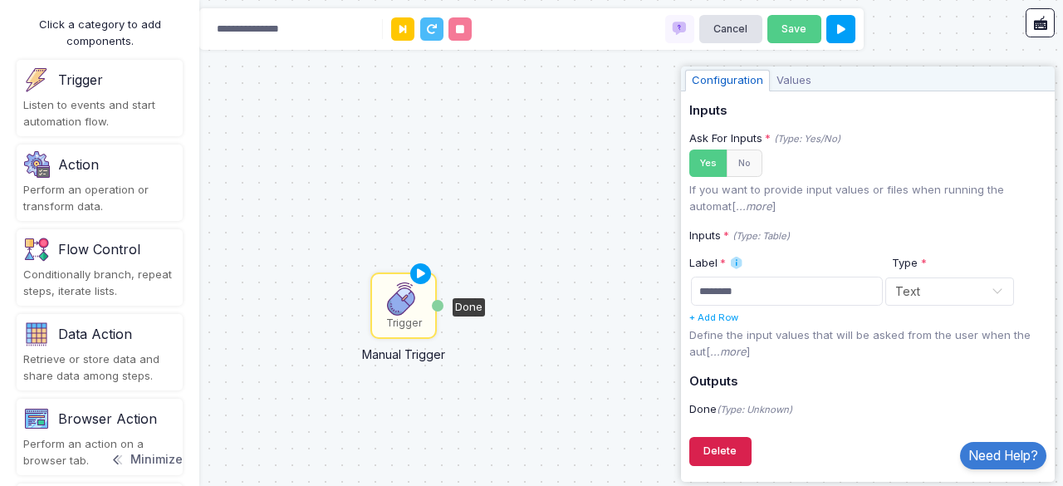
click at [734, 445] on button "Delete" at bounding box center [720, 451] width 62 height 29
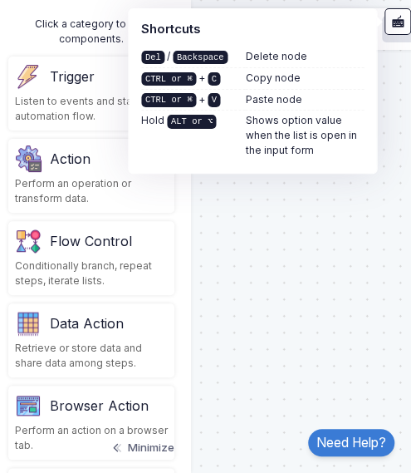
click at [218, 336] on div at bounding box center [206, 236] width 428 height 473
click at [297, 176] on div at bounding box center [206, 236] width 428 height 473
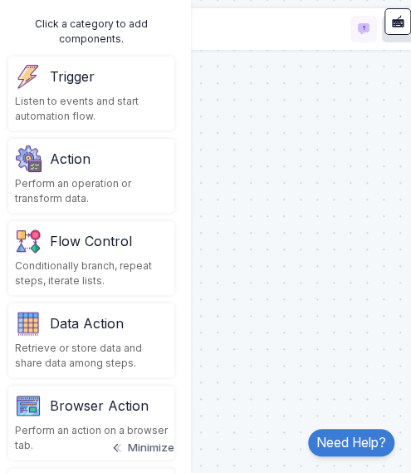
click at [174, 81] on div "Click a category to add components. Trigger Listen to events and start automati…" at bounding box center [91, 236] width 199 height 473
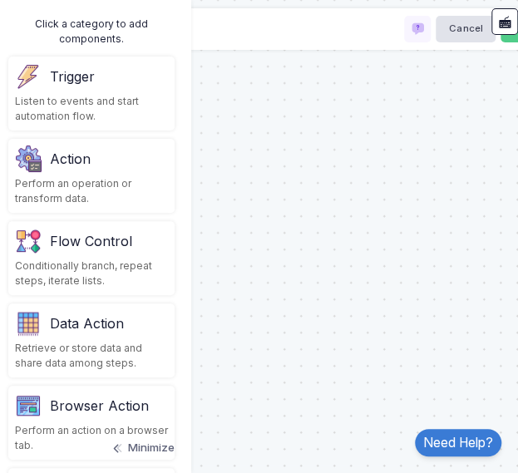
click at [73, 102] on div "Listen to events and start automation flow." at bounding box center [91, 109] width 153 height 30
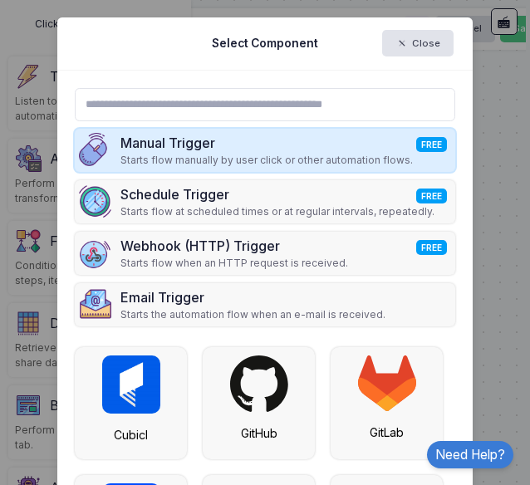
click at [146, 165] on p "Starts flow manually by user click or other automation flows." at bounding box center [266, 160] width 292 height 15
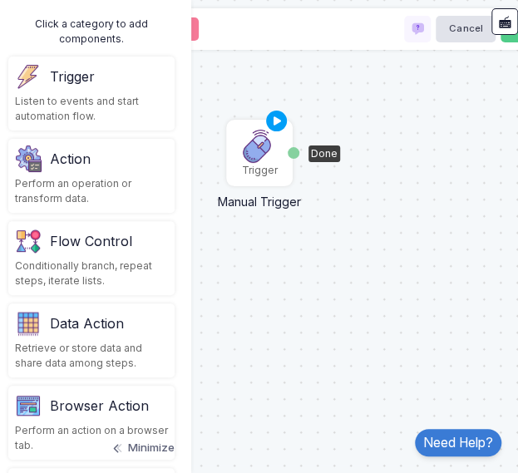
click at [259, 153] on img at bounding box center [259, 146] width 33 height 33
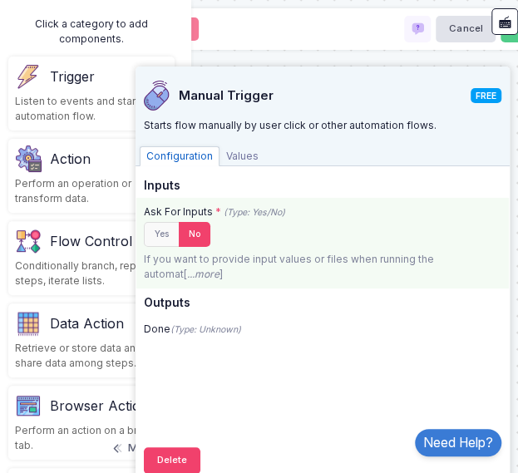
click at [206, 267] on icon "...more" at bounding box center [203, 273] width 32 height 12
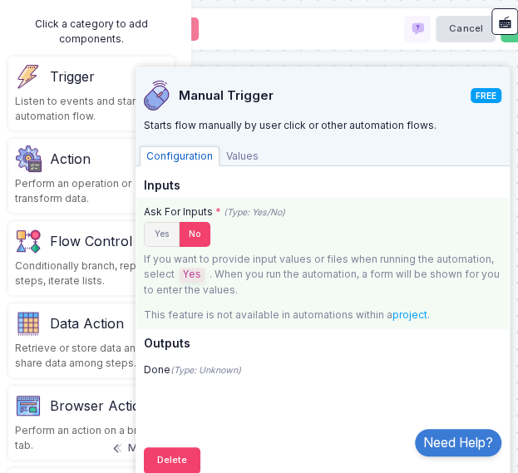
click at [158, 233] on button "Yes" at bounding box center [162, 235] width 36 height 26
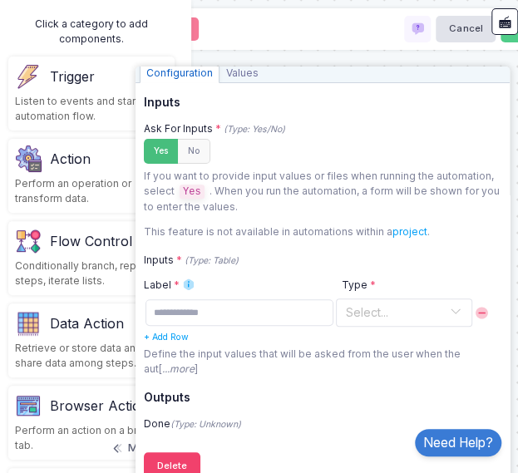
scroll to position [96, 0]
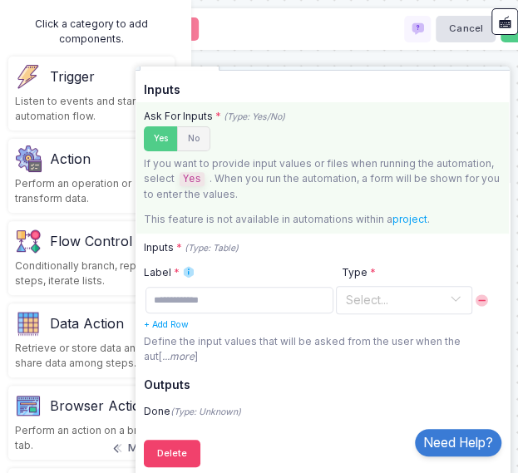
click at [192, 129] on button "No" at bounding box center [193, 139] width 33 height 26
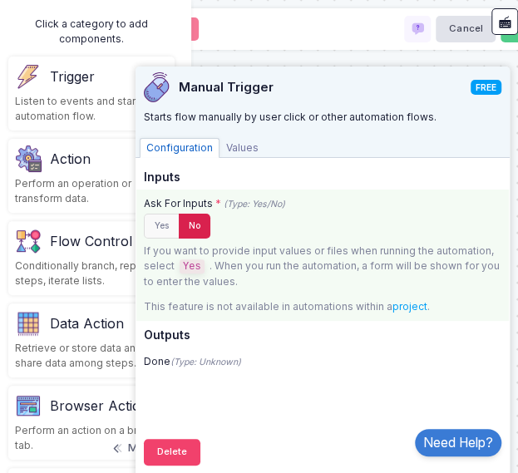
scroll to position [8, 0]
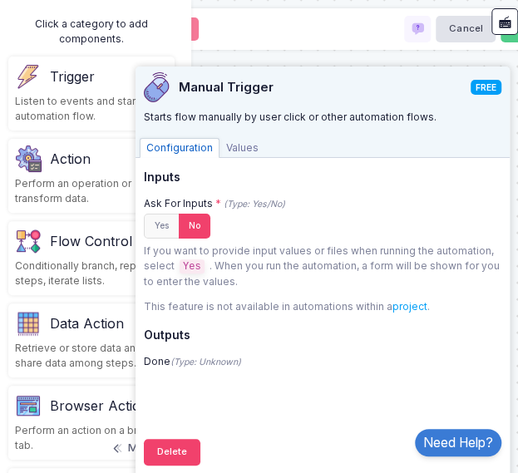
click at [342, 58] on div "Trigger Manual Trigger Done" at bounding box center [259, 236] width 534 height 473
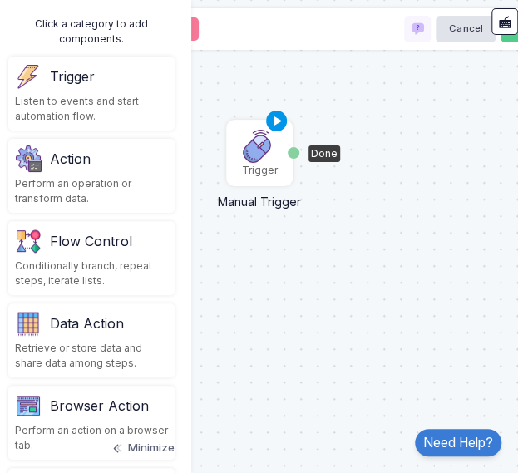
click at [278, 124] on icon at bounding box center [277, 121] width 20 height 23
drag, startPoint x: 259, startPoint y: 167, endPoint x: 321, endPoint y: 212, distance: 76.1
click at [321, 212] on div "Trigger Manual Trigger Done" at bounding box center [259, 236] width 534 height 473
click at [101, 112] on div "Listen to events and start automation flow." at bounding box center [91, 109] width 153 height 30
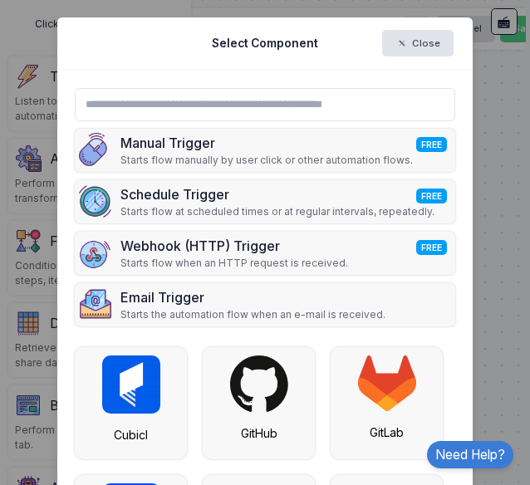
click at [215, 111] on input "text" at bounding box center [265, 104] width 380 height 33
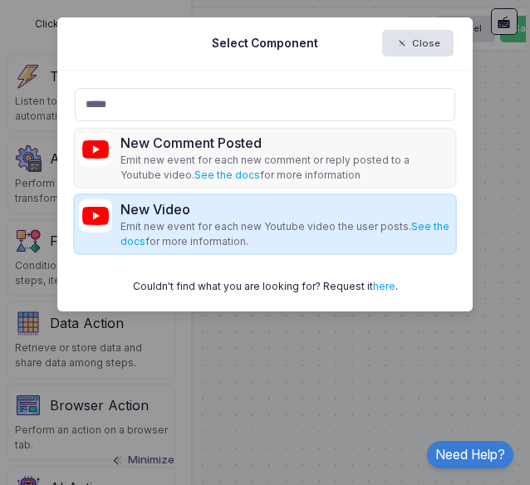
type input "*****"
click at [374, 232] on p "Emit new event for each new Youtube video the user posts. See the docs for more…" at bounding box center [285, 234] width 331 height 30
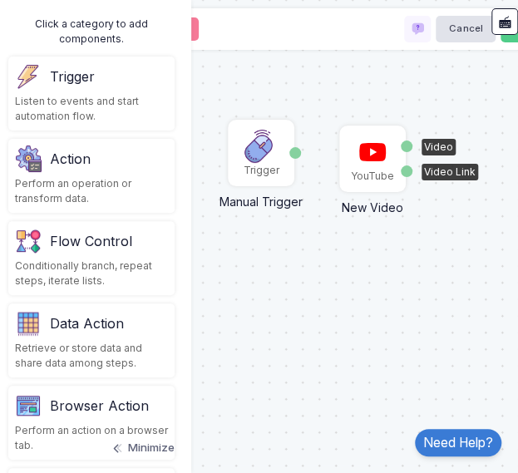
click at [372, 159] on img at bounding box center [372, 151] width 33 height 33
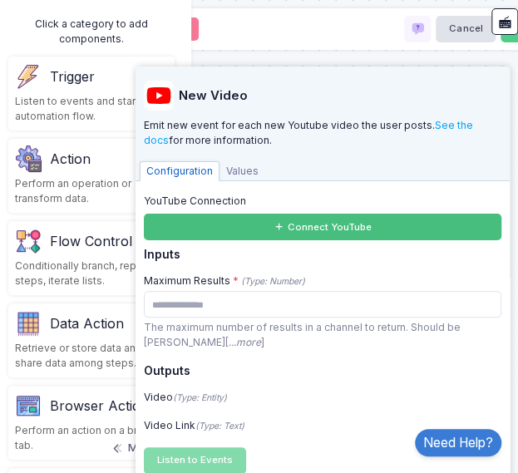
click at [352, 222] on button "Connect YouTube" at bounding box center [322, 226] width 357 height 27
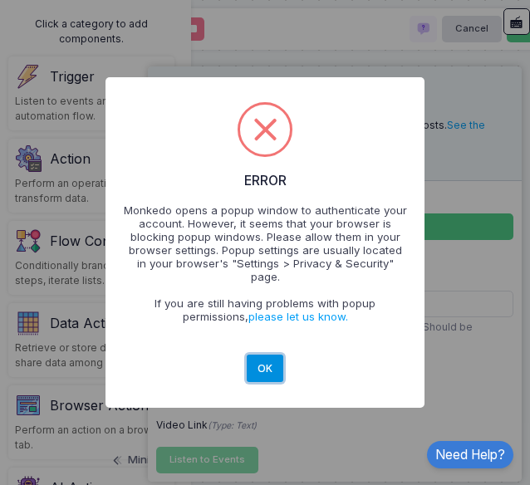
click at [267, 355] on button "OK" at bounding box center [265, 368] width 37 height 27
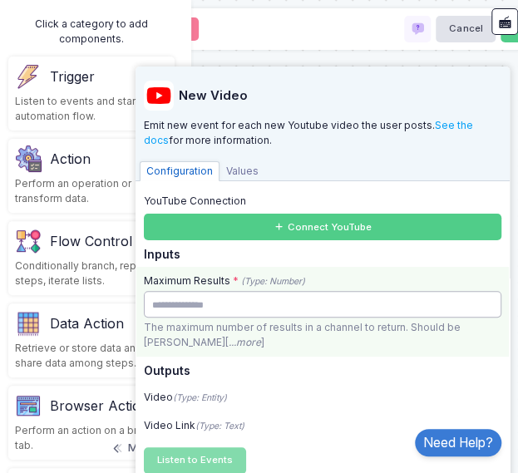
click at [209, 295] on input "**" at bounding box center [322, 304] width 357 height 27
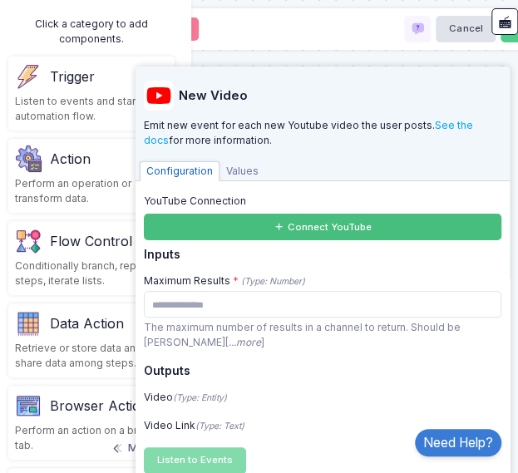
click at [236, 231] on button "Connect YouTube" at bounding box center [322, 226] width 357 height 27
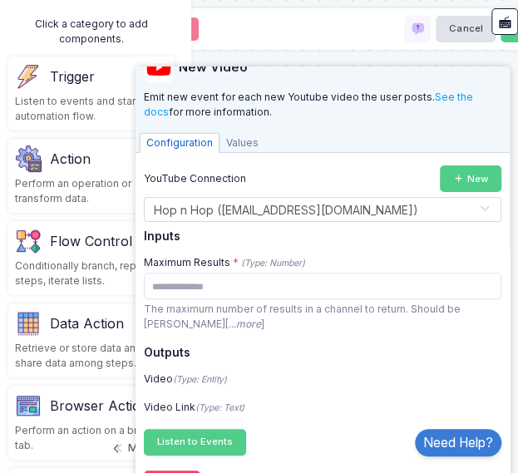
scroll to position [59, 0]
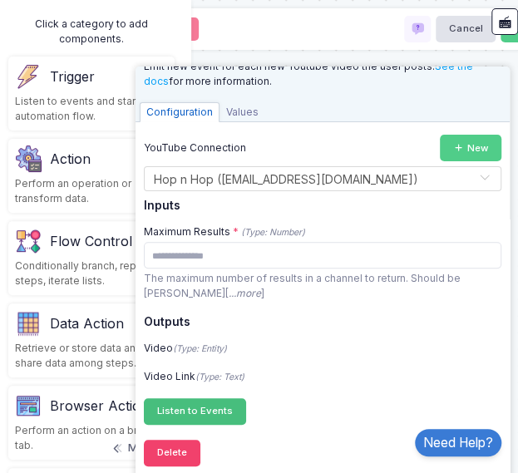
click at [224, 413] on span "Listen to Events" at bounding box center [195, 411] width 76 height 12
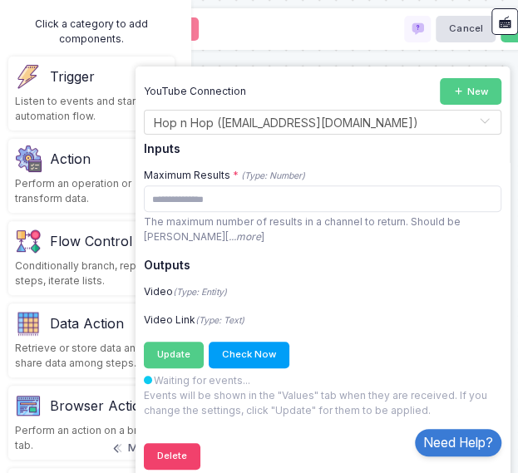
scroll to position [119, 0]
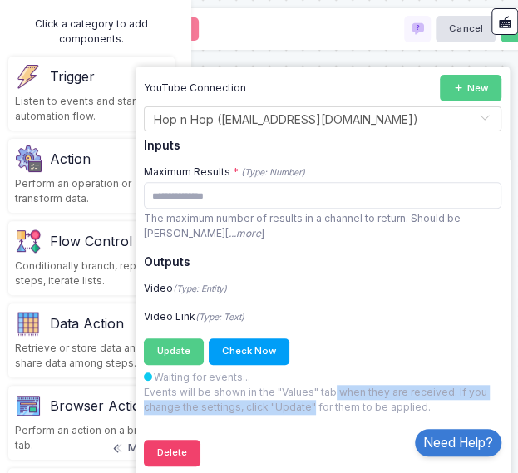
drag, startPoint x: 325, startPoint y: 385, endPoint x: 306, endPoint y: 410, distance: 30.7
click at [306, 410] on p "Waiting for events... Events will be shown in the "Values" tab when they are re…" at bounding box center [322, 392] width 357 height 45
click at [301, 425] on div "New Video Emit new event for each new Youtube video the user posts. See the doc…" at bounding box center [322, 211] width 357 height 527
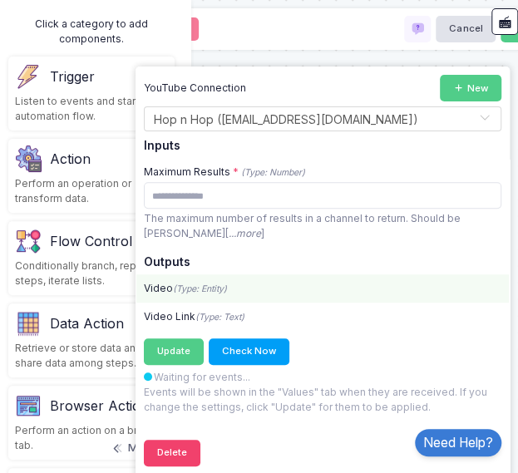
click at [176, 287] on icon "(Type: Entity)" at bounding box center [200, 288] width 54 height 11
click at [190, 287] on icon "(Type: Entity)" at bounding box center [200, 288] width 54 height 11
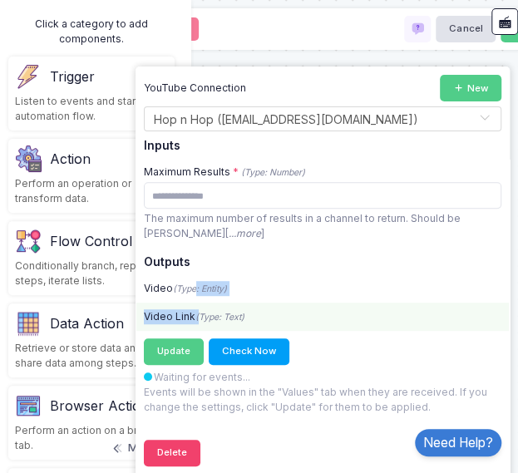
drag, startPoint x: 197, startPoint y: 296, endPoint x: 199, endPoint y: 308, distance: 12.6
click at [199, 308] on div "YouTube Connection New Select Connection × Hop n Hop ([EMAIL_ADDRESS][DOMAIN_NA…" at bounding box center [322, 245] width 357 height 340
click at [199, 309] on div "Video Link (Type: Text)" at bounding box center [322, 316] width 372 height 15
click at [210, 309] on div "Video Link (Type: Text)" at bounding box center [322, 316] width 372 height 15
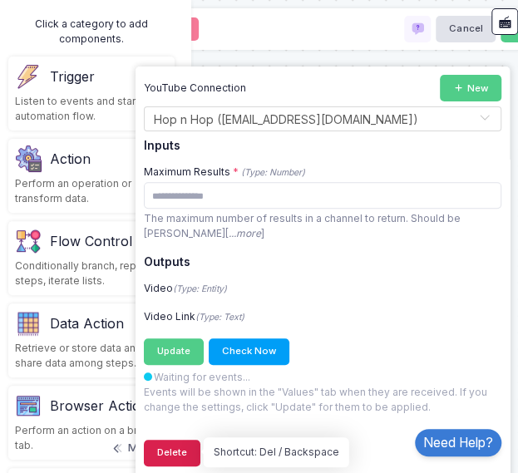
click at [189, 447] on button "Delete" at bounding box center [172, 452] width 56 height 27
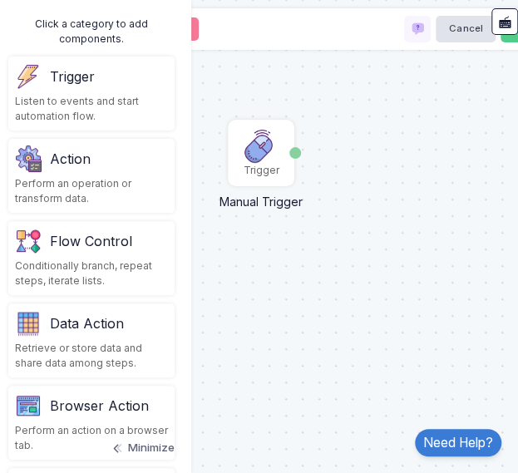
click at [86, 96] on div "Listen to events and start automation flow." at bounding box center [91, 109] width 153 height 30
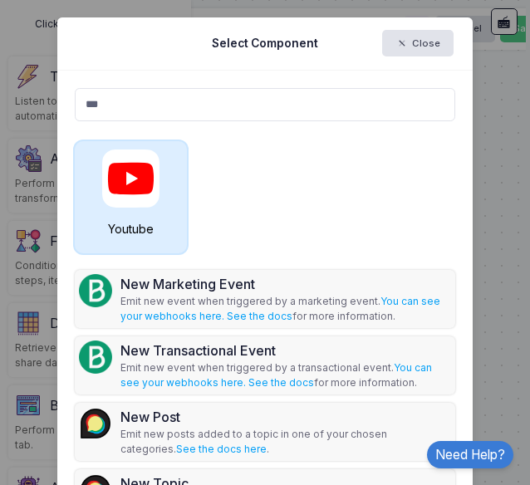
type input "***"
click at [113, 200] on img at bounding box center [131, 179] width 58 height 58
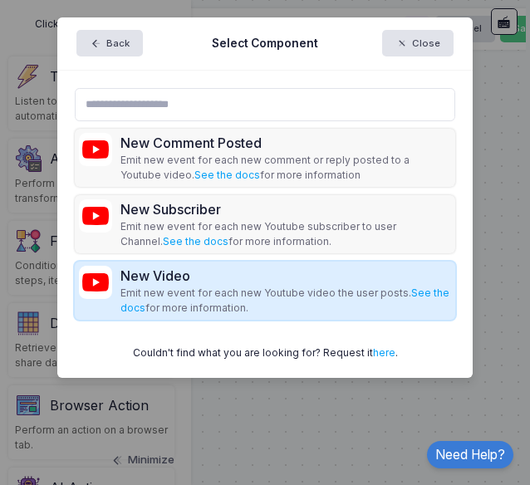
click at [172, 280] on div "New Video" at bounding box center [285, 276] width 331 height 20
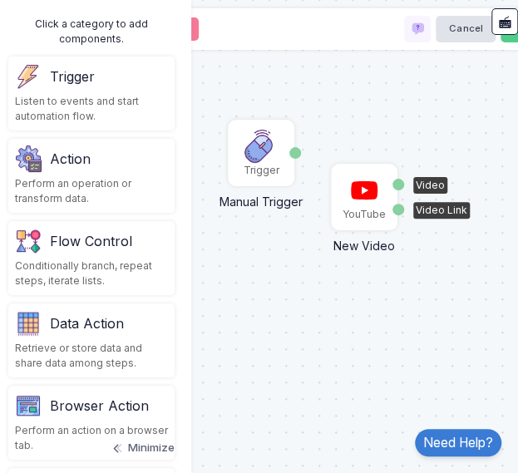
click at [364, 197] on img at bounding box center [363, 190] width 33 height 33
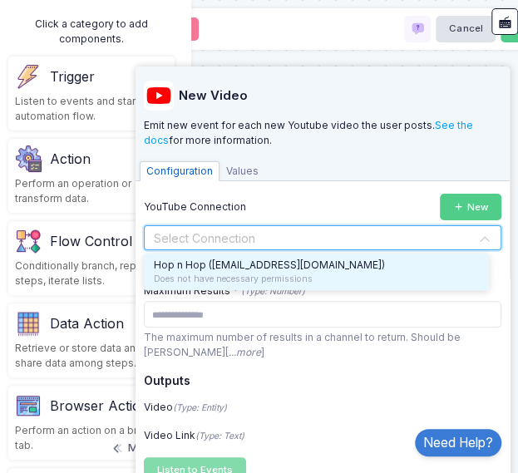
click at [261, 237] on input "text" at bounding box center [306, 237] width 306 height 18
click at [263, 267] on span "Hop n Hop ([EMAIL_ADDRESS][DOMAIN_NAME])" at bounding box center [269, 264] width 231 height 12
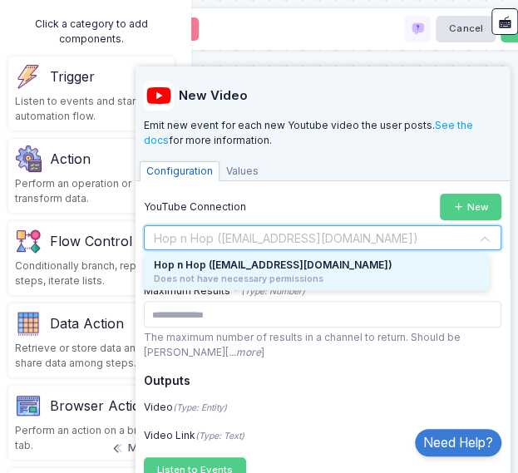
click at [429, 236] on input "text" at bounding box center [306, 237] width 306 height 18
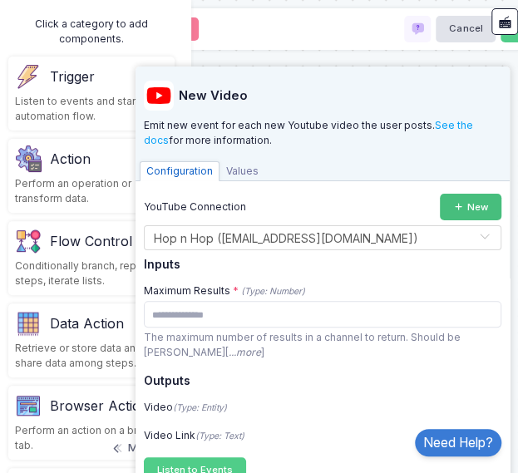
click at [441, 215] on button "New" at bounding box center [469, 207] width 61 height 27
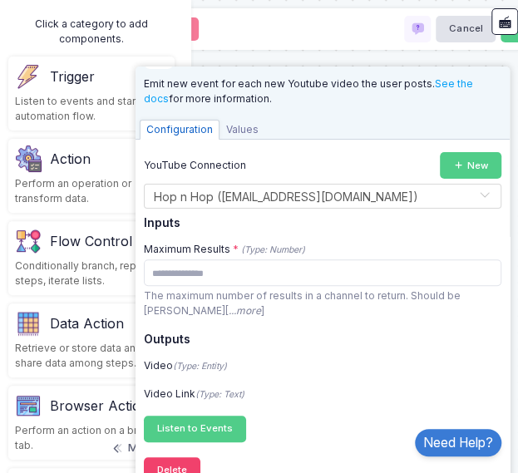
scroll to position [59, 0]
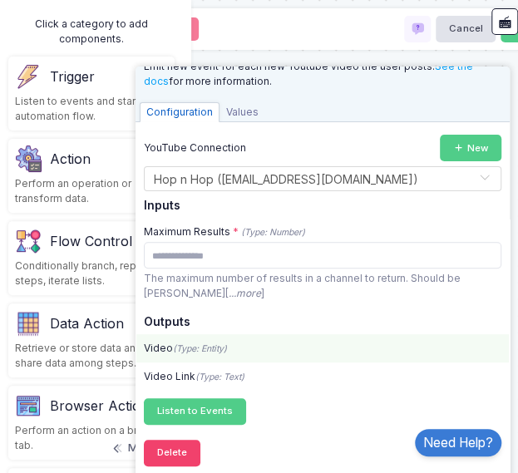
click at [198, 356] on div "Video (Type: Entity)" at bounding box center [322, 348] width 372 height 28
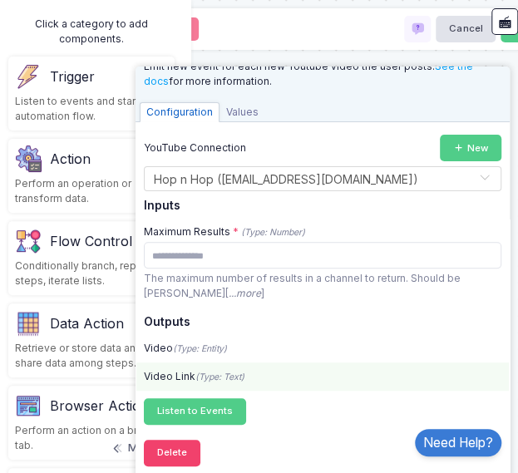
click at [198, 378] on icon "(Type: Text)" at bounding box center [219, 376] width 49 height 11
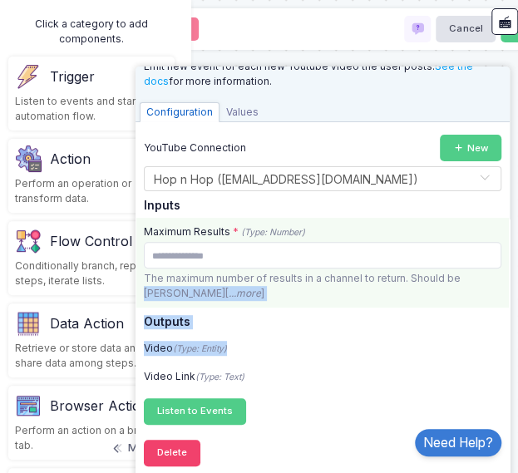
drag, startPoint x: 495, startPoint y: 346, endPoint x: 478, endPoint y: 271, distance: 77.6
click at [478, 271] on app-side-panel "New Video Emit new event for each new Youtube video the user posts. See the doc…" at bounding box center [322, 273] width 374 height 415
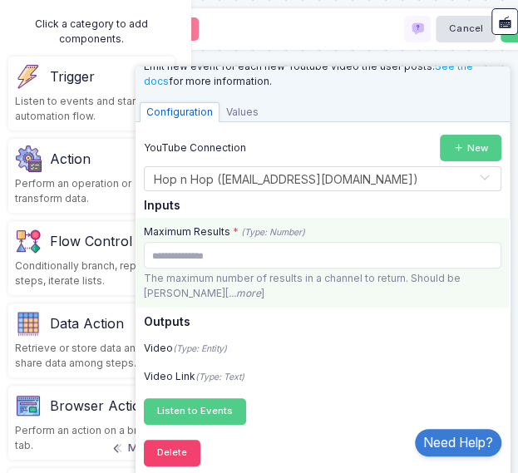
click at [405, 237] on div "Maximum Results * (Type: Number)" at bounding box center [321, 231] width 355 height 15
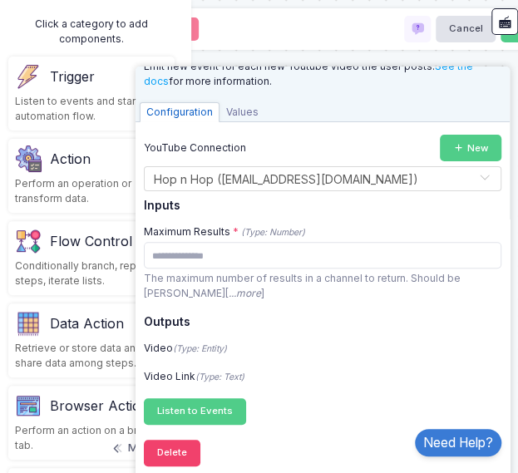
click at [249, 107] on span "Values" at bounding box center [242, 112] width 46 height 20
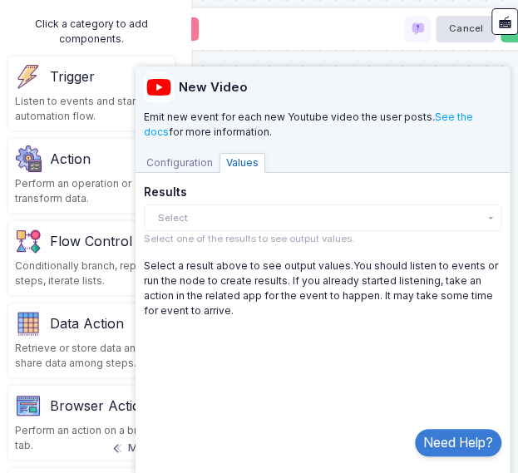
scroll to position [8, 0]
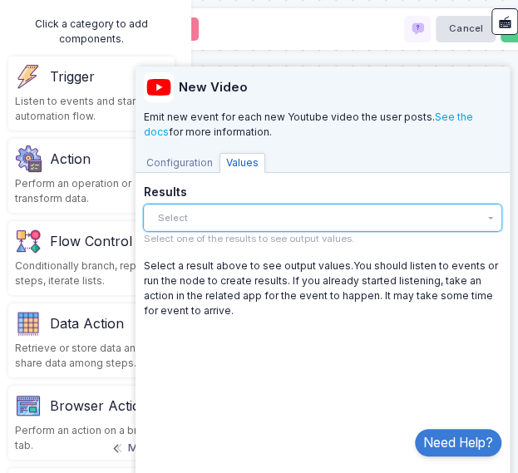
click at [241, 226] on button "Select" at bounding box center [322, 217] width 357 height 27
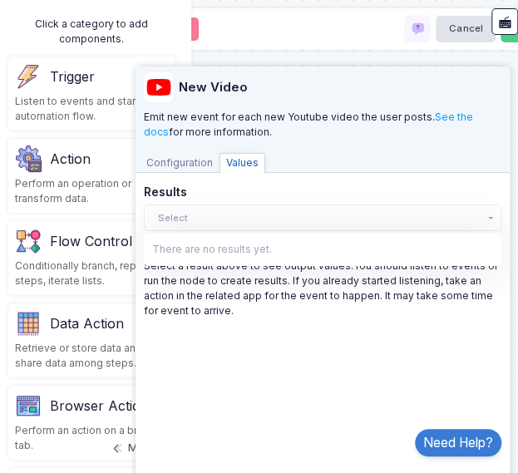
click at [248, 346] on div "New Video Emit new event for each new Youtube video the user posts. See the doc…" at bounding box center [322, 265] width 357 height 415
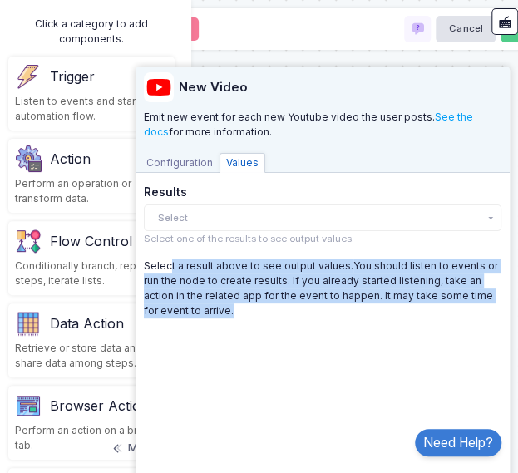
drag, startPoint x: 161, startPoint y: 270, endPoint x: 293, endPoint y: 310, distance: 138.0
click at [293, 310] on div "Select a result above to see output values. You should listen to events or run …" at bounding box center [322, 288] width 357 height 60
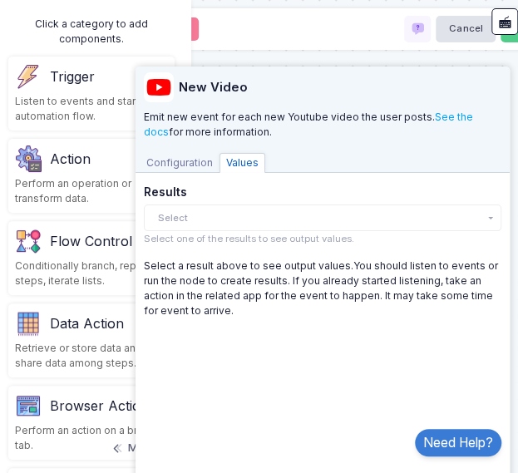
click at [196, 157] on span "Configuration" at bounding box center [180, 163] width 80 height 20
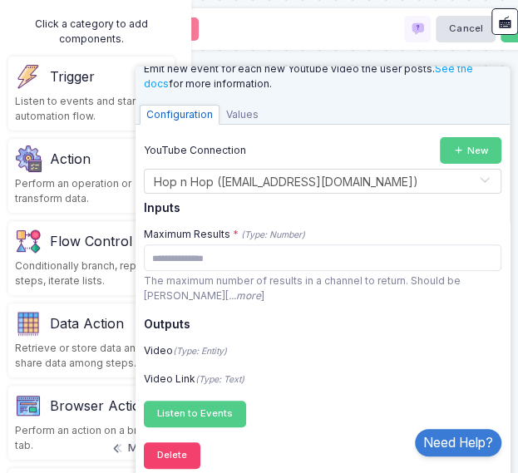
scroll to position [59, 0]
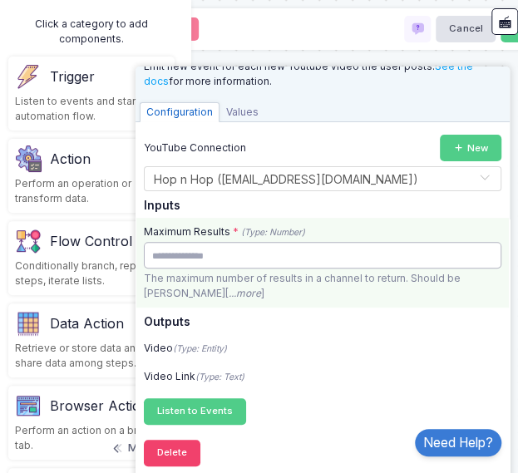
click at [253, 260] on input "**" at bounding box center [322, 255] width 357 height 27
click at [474, 253] on input "**" at bounding box center [322, 255] width 357 height 27
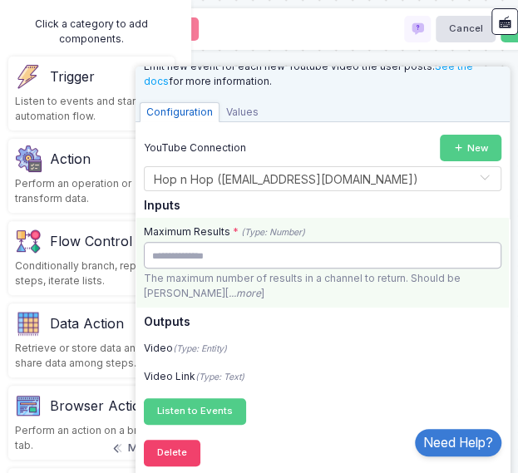
click at [474, 253] on input "**" at bounding box center [322, 255] width 357 height 27
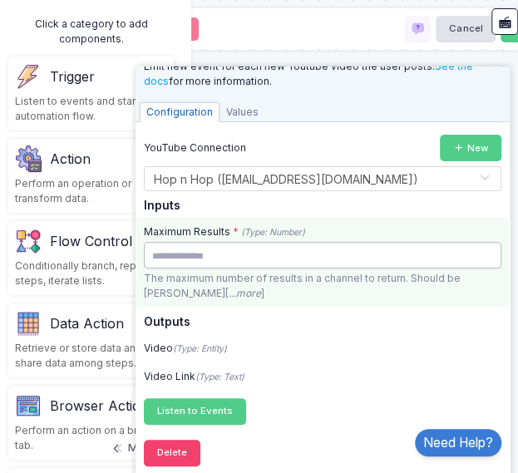
type input "**"
click at [474, 253] on input "**" at bounding box center [322, 255] width 357 height 27
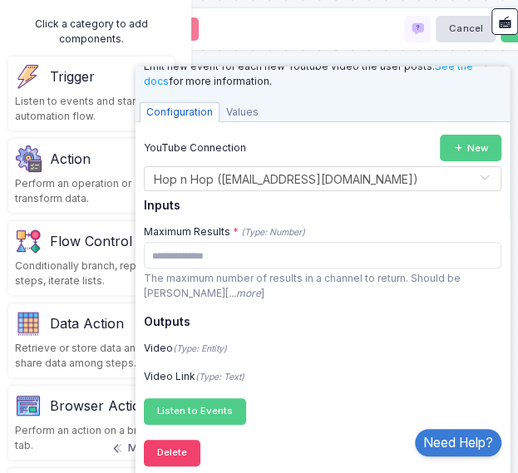
click at [273, 53] on div "Trigger Manual Trigger Done YouTube New Video Video Video Link" at bounding box center [259, 236] width 534 height 473
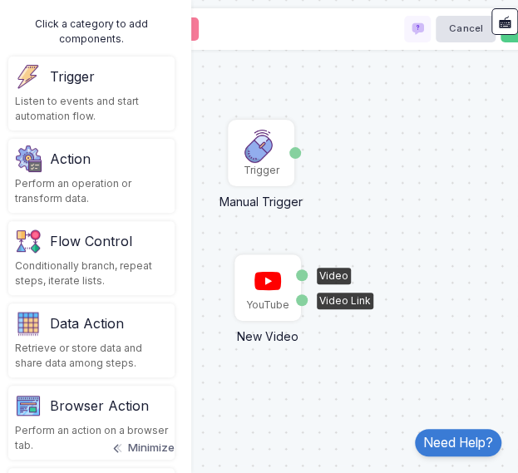
drag, startPoint x: 372, startPoint y: 196, endPoint x: 276, endPoint y: 286, distance: 131.7
click at [276, 286] on img at bounding box center [267, 280] width 33 height 33
click at [133, 84] on div "Trigger" at bounding box center [91, 76] width 153 height 27
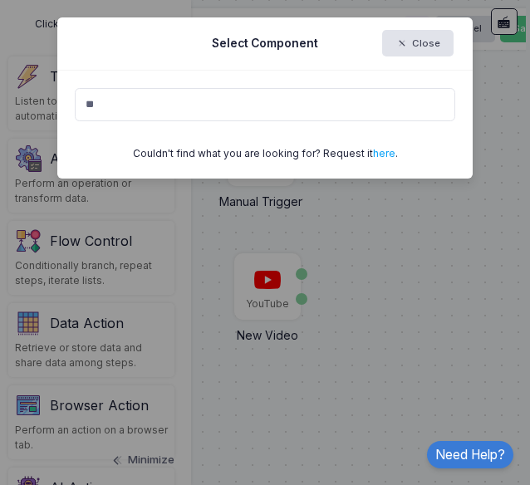
type input "*"
type input "*******"
click at [382, 150] on link "here" at bounding box center [384, 153] width 22 height 12
click at [390, 42] on button "Close" at bounding box center [417, 43] width 71 height 27
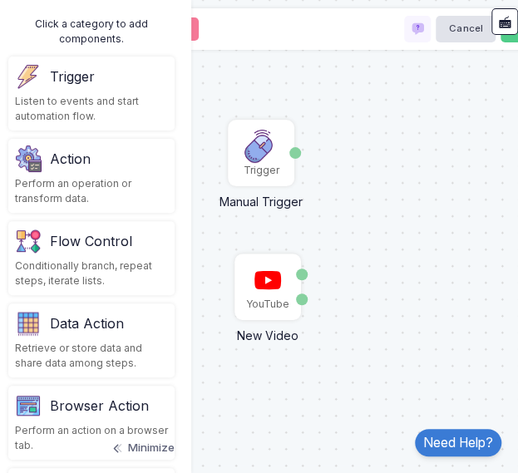
click at [76, 97] on div "Listen to events and start automation flow." at bounding box center [91, 109] width 153 height 30
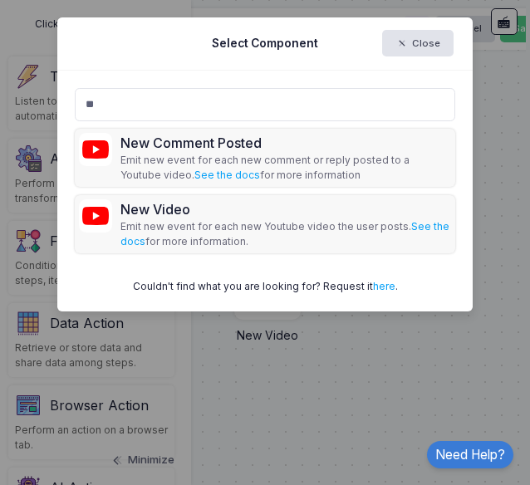
type input "*"
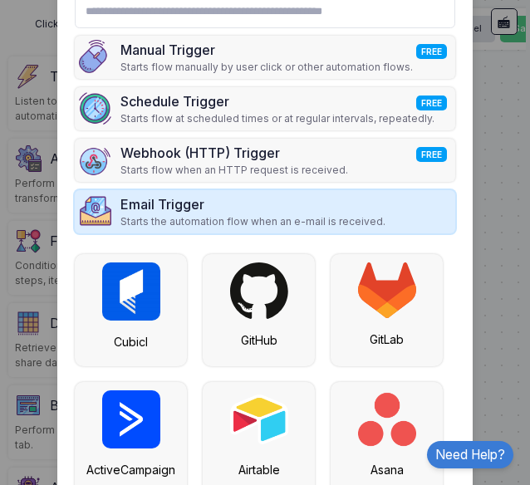
scroll to position [0, 0]
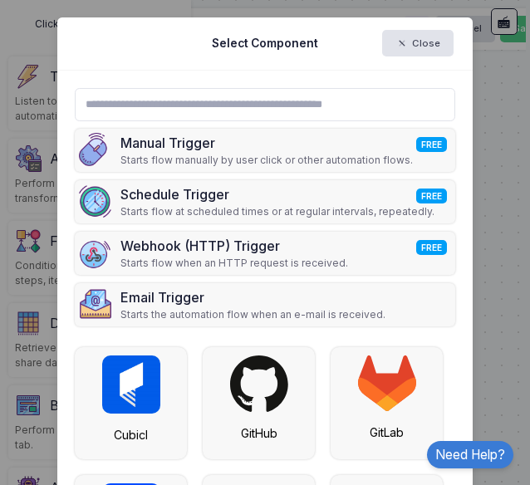
click at [355, 98] on input "text" at bounding box center [265, 104] width 380 height 33
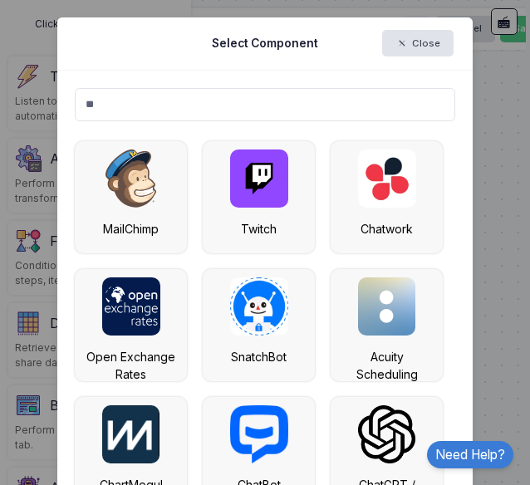
click at [366, 98] on input "**" at bounding box center [265, 104] width 380 height 33
type input "*"
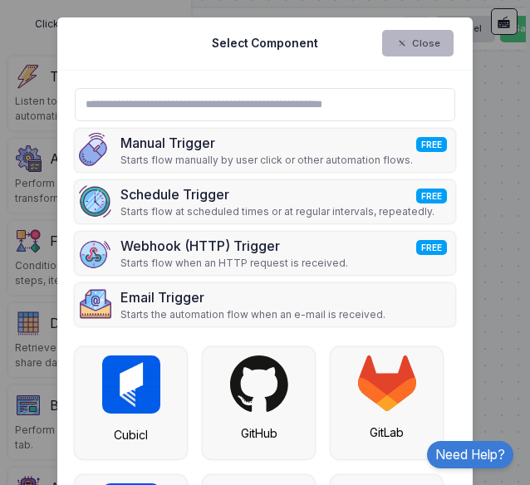
click at [385, 51] on button "Close" at bounding box center [417, 43] width 71 height 27
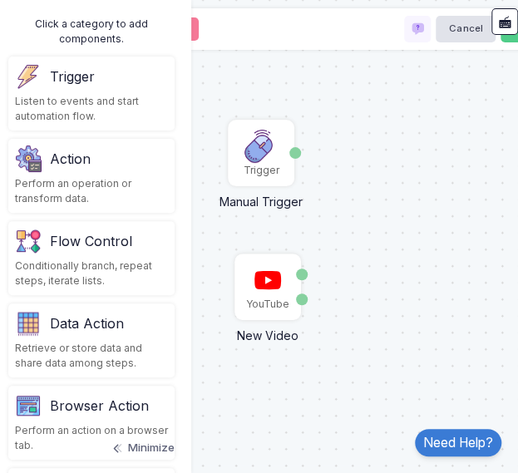
click at [143, 355] on div "Retrieve or store data and share data among steps." at bounding box center [91, 356] width 153 height 30
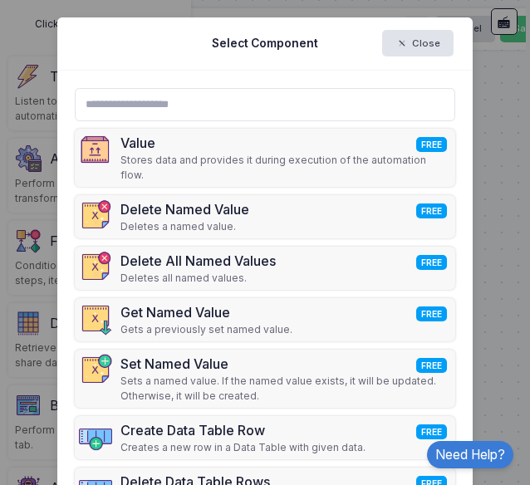
click at [490, 85] on ngb-modal-window "Select Component Close Value FREE Stores data and provides it during execution …" at bounding box center [265, 242] width 530 height 485
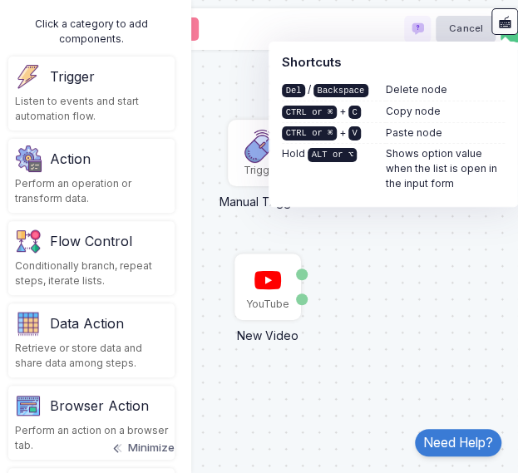
click at [451, 277] on div "Trigger Manual Trigger Done YouTube New Video Video Video Link" at bounding box center [259, 236] width 534 height 473
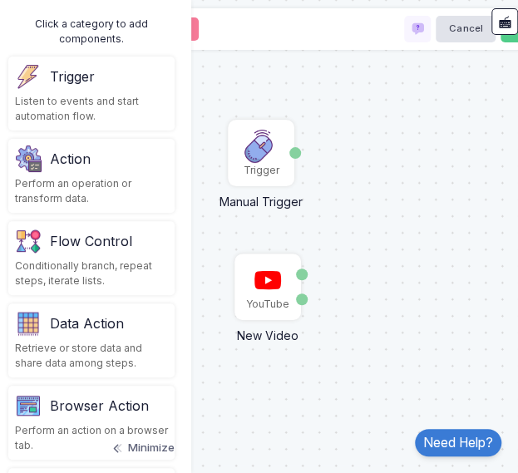
click at [133, 170] on div "Action" at bounding box center [91, 158] width 153 height 27
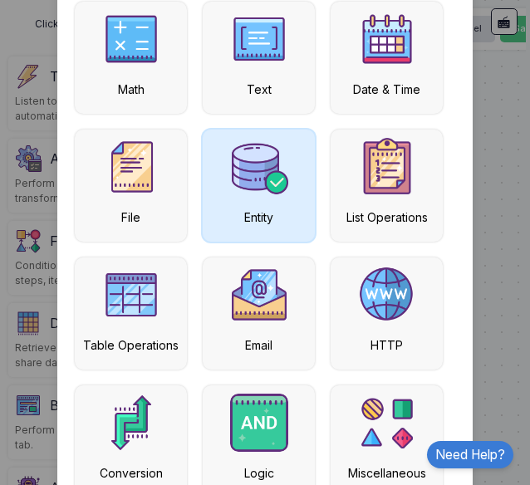
scroll to position [178, 0]
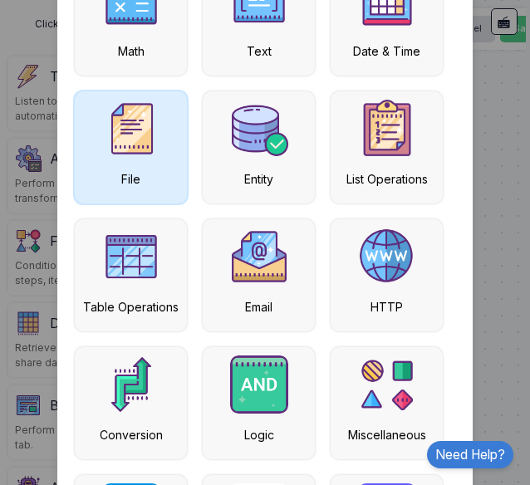
click at [148, 156] on img at bounding box center [131, 129] width 58 height 58
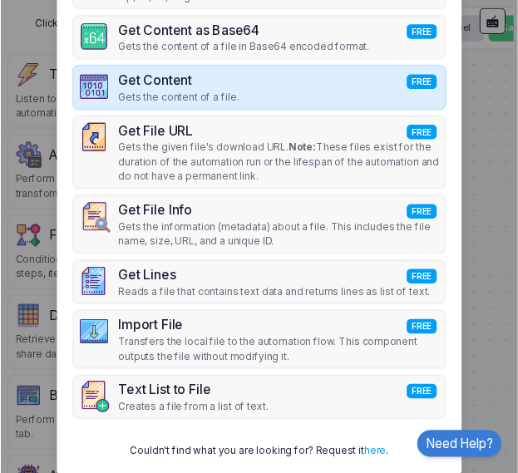
scroll to position [492, 0]
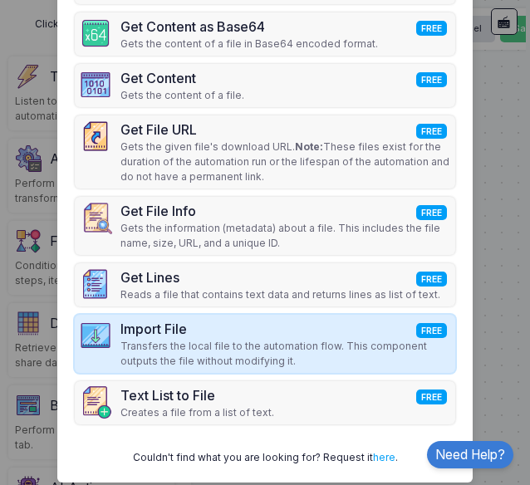
click at [222, 340] on p "Transfers the local file to the automation flow. This component outputs the fil…" at bounding box center [285, 354] width 331 height 30
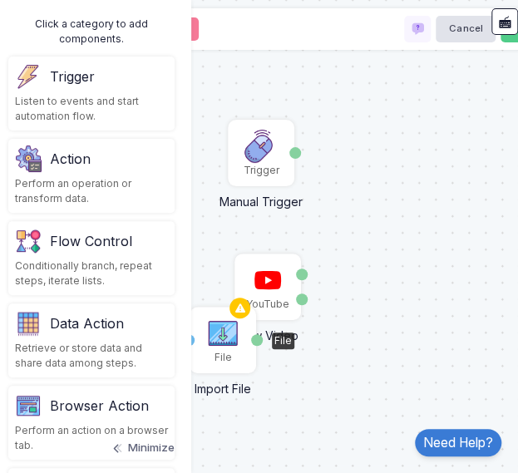
click at [226, 338] on div "File" at bounding box center [222, 339] width 63 height 63
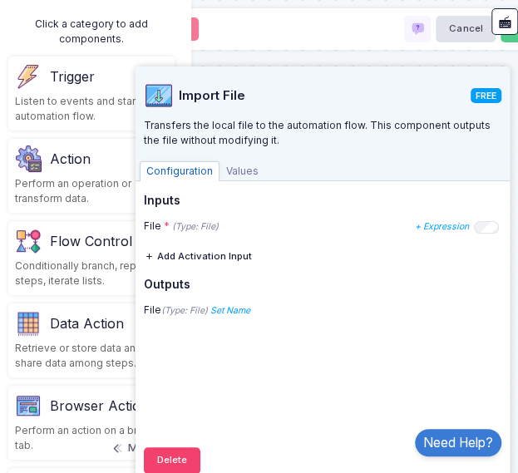
click at [321, 59] on div "Trigger Manual Trigger Done YouTube New Video Video Video Link File Import File…" at bounding box center [259, 236] width 534 height 473
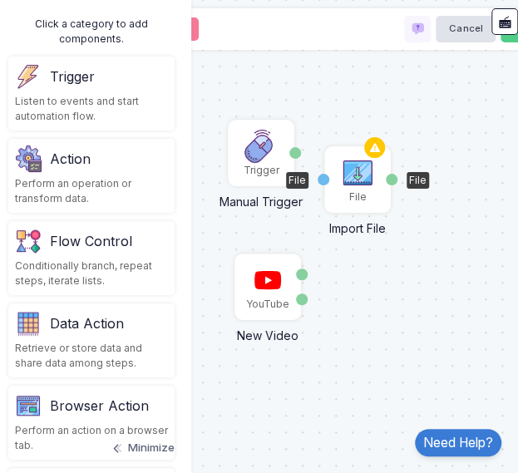
drag, startPoint x: 223, startPoint y: 343, endPoint x: 352, endPoint y: 185, distance: 204.2
click at [352, 185] on div "File" at bounding box center [357, 179] width 63 height 63
click at [351, 186] on img at bounding box center [357, 172] width 33 height 33
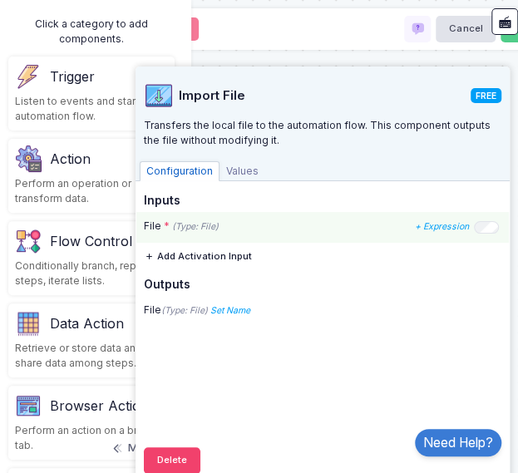
click at [257, 236] on div "File * (Type: File) + Expression" at bounding box center [322, 227] width 372 height 31
click at [223, 233] on div "File * (Type: File) + Expression" at bounding box center [321, 225] width 355 height 15
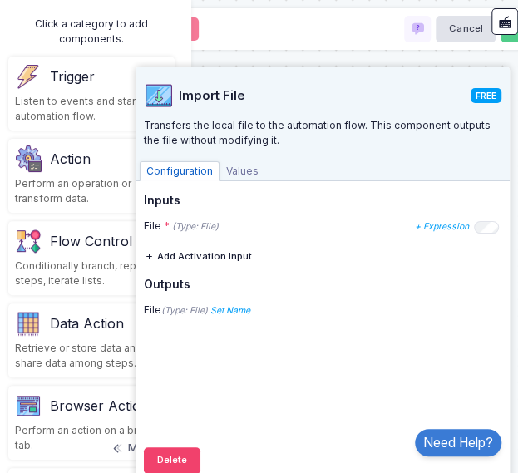
click at [377, 61] on div "Trigger Manual Trigger Done YouTube New Video Video Video Link File Import File…" at bounding box center [259, 236] width 534 height 473
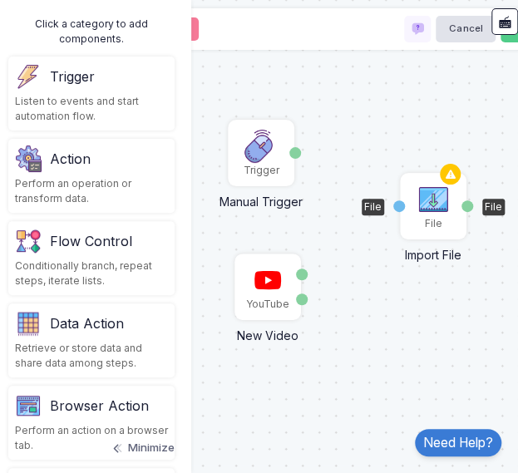
drag, startPoint x: 351, startPoint y: 185, endPoint x: 427, endPoint y: 212, distance: 80.1
click at [427, 212] on img at bounding box center [432, 199] width 33 height 33
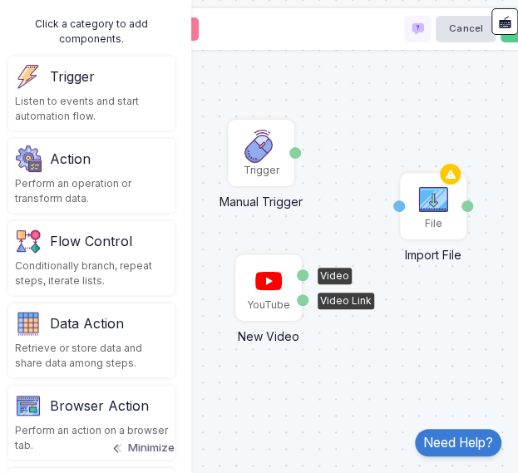
click at [277, 284] on img at bounding box center [268, 280] width 33 height 33
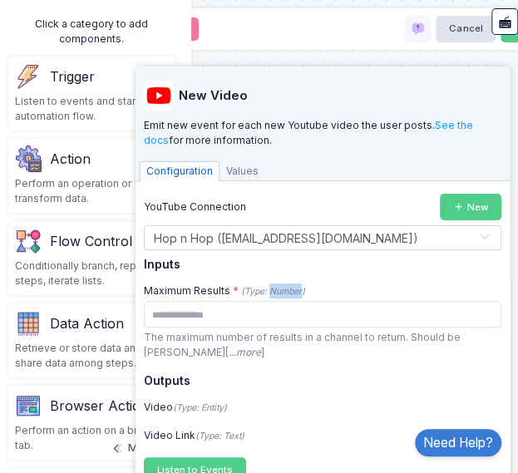
click at [277, 284] on div "Maximum Results * (Type: Number)" at bounding box center [224, 290] width 161 height 15
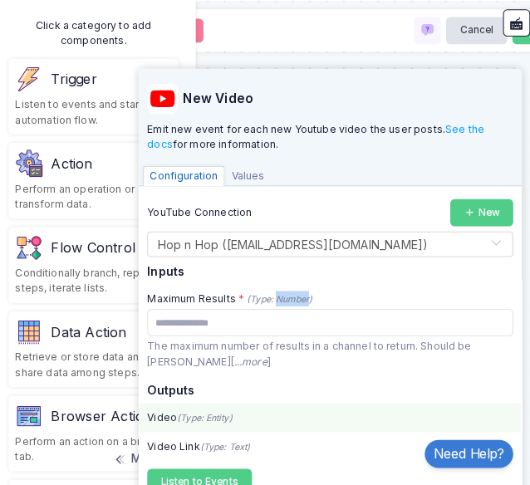
scroll to position [59, 0]
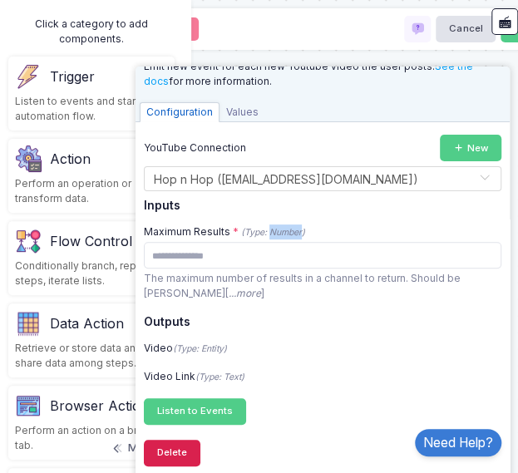
click at [181, 457] on button "Delete" at bounding box center [172, 452] width 56 height 27
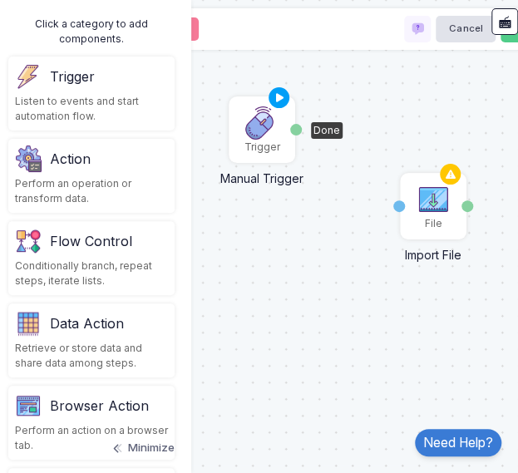
drag, startPoint x: 253, startPoint y: 166, endPoint x: 243, endPoint y: 140, distance: 28.1
click at [244, 140] on div "Trigger" at bounding box center [262, 147] width 36 height 15
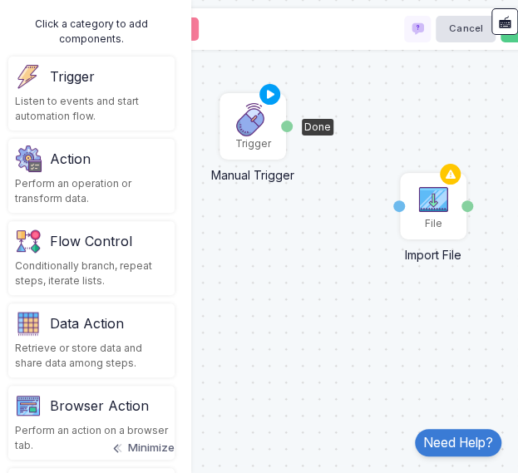
drag, startPoint x: 266, startPoint y: 104, endPoint x: 248, endPoint y: 110, distance: 19.4
click at [248, 110] on img at bounding box center [252, 119] width 33 height 33
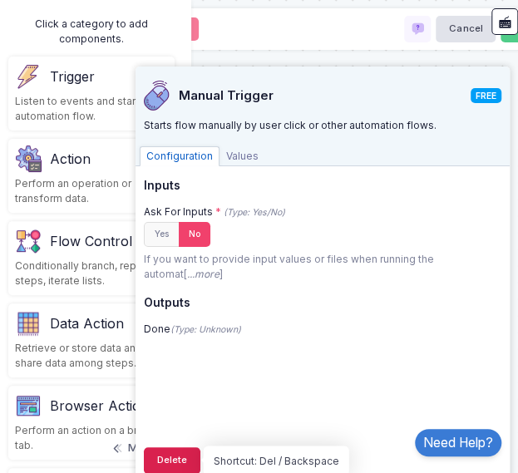
click at [169, 457] on button "Delete" at bounding box center [172, 460] width 56 height 27
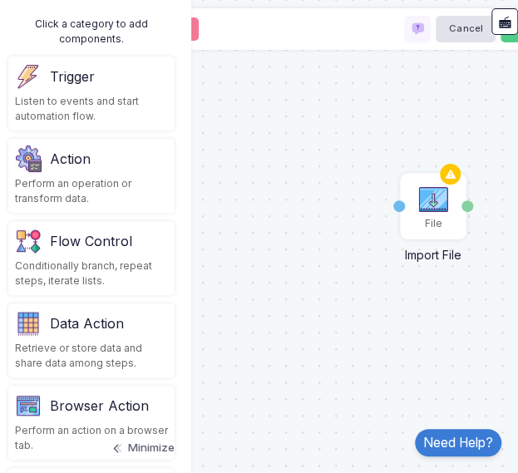
click at [107, 167] on div "Action" at bounding box center [91, 158] width 153 height 27
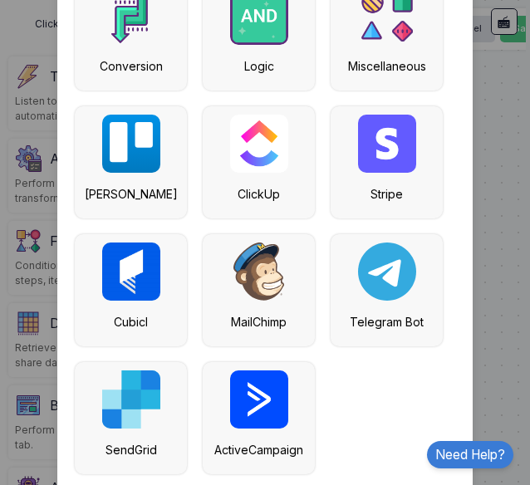
scroll to position [557, 0]
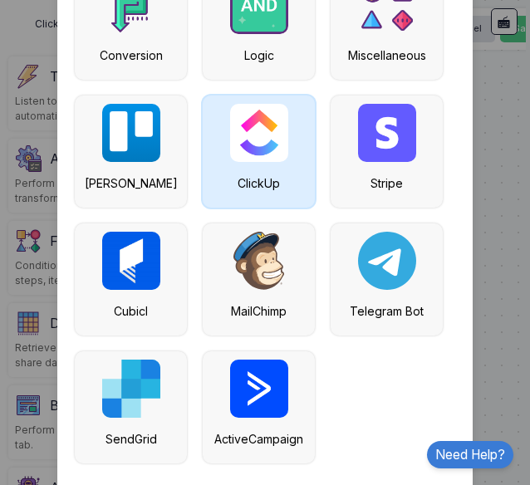
click at [248, 168] on div "ClickUp" at bounding box center [259, 152] width 112 height 112
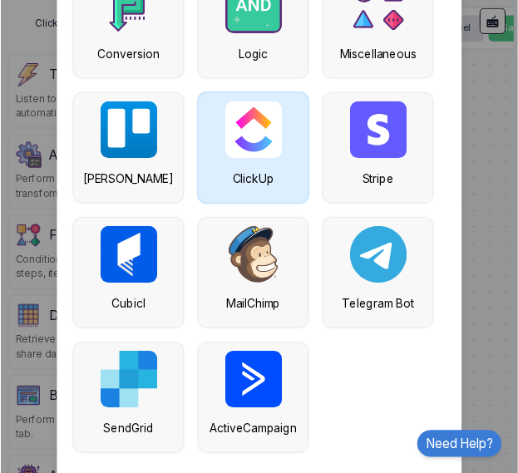
scroll to position [0, 0]
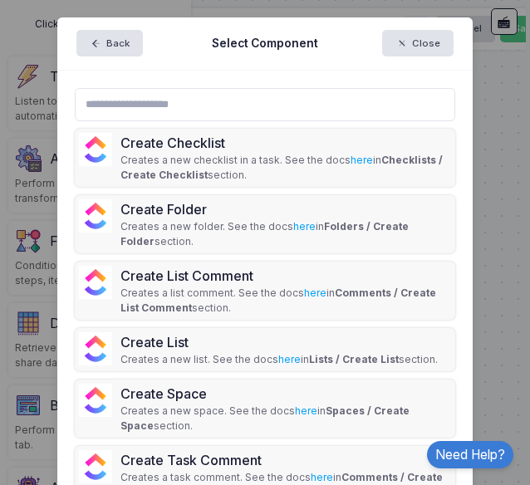
click at [47, 92] on ngb-modal-window "Back Select Component Close Create Checklist Creates a new checklist in a task.…" at bounding box center [265, 242] width 530 height 485
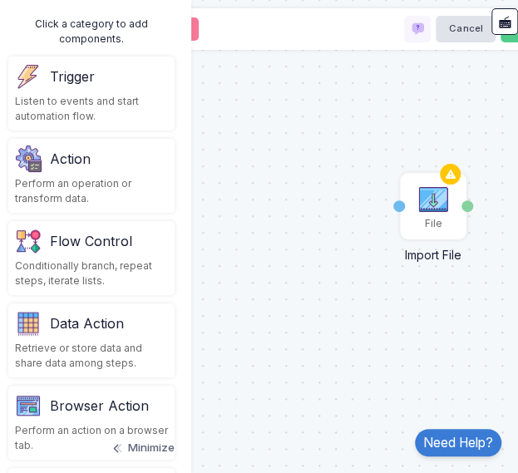
click at [118, 157] on div "Action" at bounding box center [91, 158] width 153 height 27
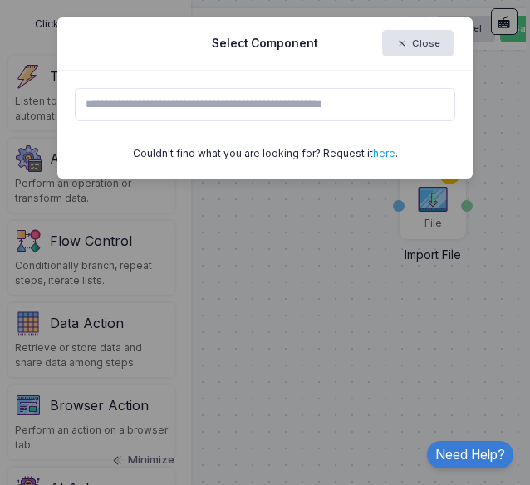
click at [151, 272] on ngb-modal-window "Select Component Close Couldn't find what you are looking for? Request it here ." at bounding box center [265, 242] width 530 height 485
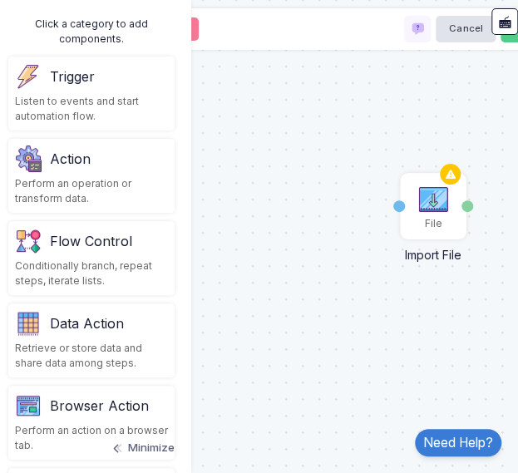
scroll to position [12, 0]
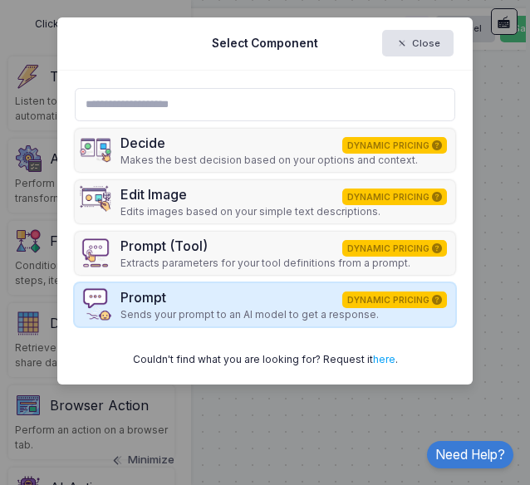
click at [189, 303] on div "Prompt DYNAMIC PRICING" at bounding box center [249, 297] width 258 height 20
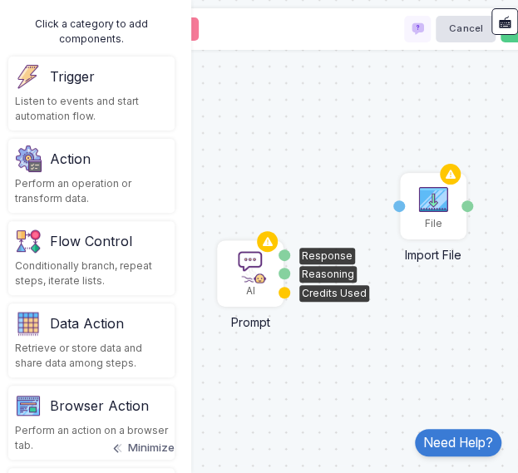
click at [250, 273] on img at bounding box center [249, 266] width 33 height 33
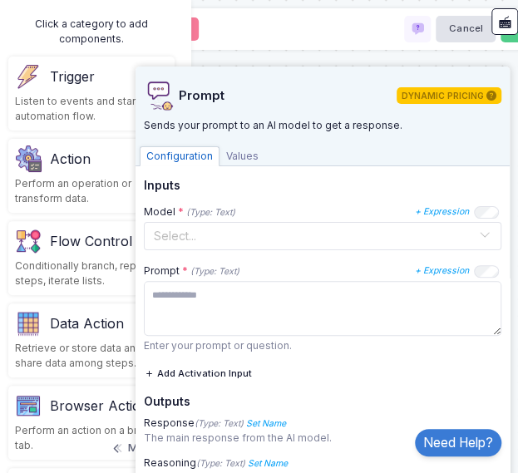
click at [330, 46] on div "**********" at bounding box center [259, 29] width 665 height 42
click at [296, 52] on div "File Import File File File AI Prompt Response Reasoning Credits Used" at bounding box center [259, 236] width 534 height 473
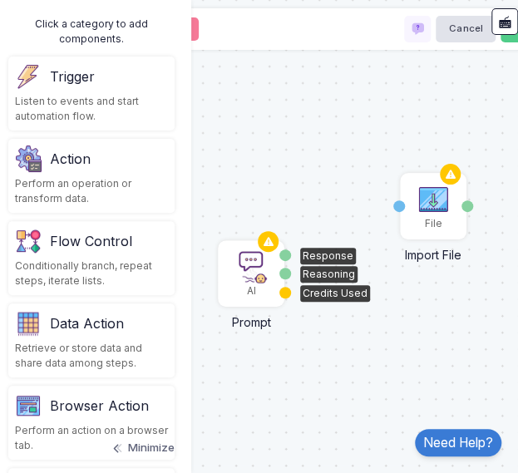
drag, startPoint x: 258, startPoint y: 287, endPoint x: 268, endPoint y: 273, distance: 17.1
click at [268, 273] on div "AI" at bounding box center [250, 273] width 63 height 63
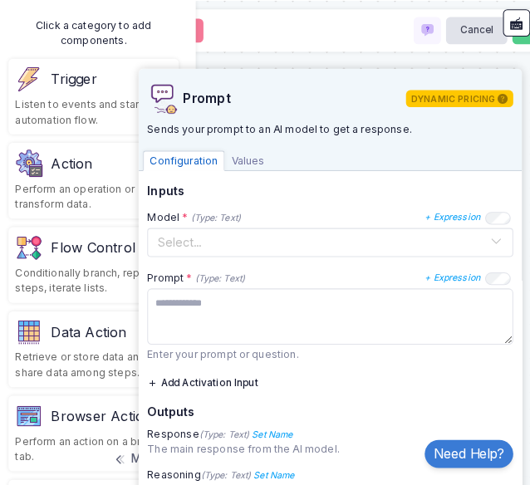
scroll to position [118, 0]
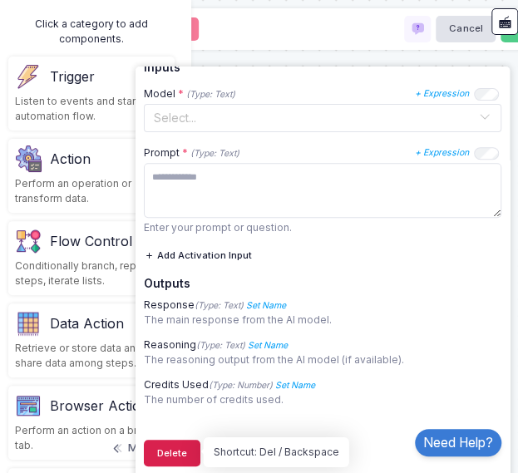
click at [184, 447] on button "Delete" at bounding box center [172, 452] width 56 height 27
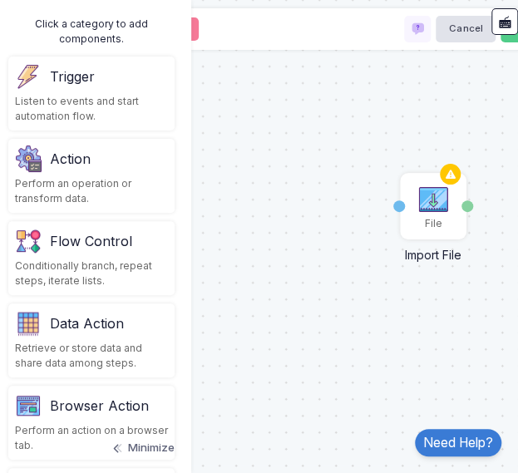
click at [78, 160] on div "Action" at bounding box center [70, 159] width 41 height 20
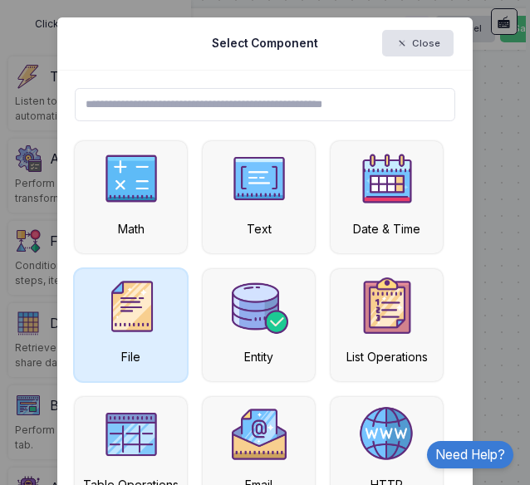
click at [150, 317] on img at bounding box center [131, 306] width 58 height 58
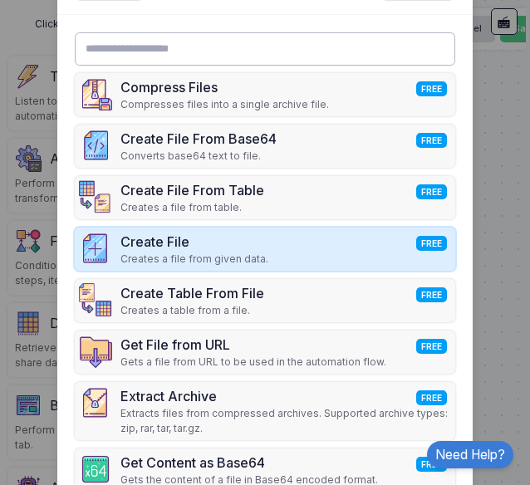
scroll to position [80, 0]
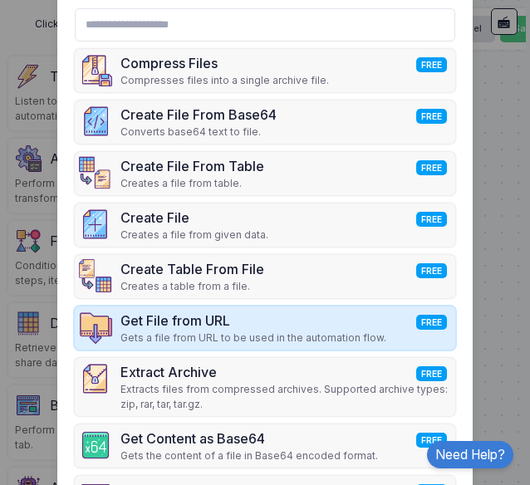
click at [279, 331] on p "Gets a file from URL to be used in the automation flow." at bounding box center [253, 338] width 266 height 15
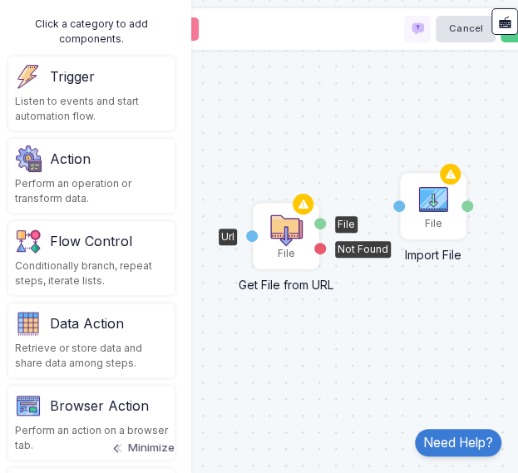
click at [286, 236] on img at bounding box center [285, 229] width 33 height 33
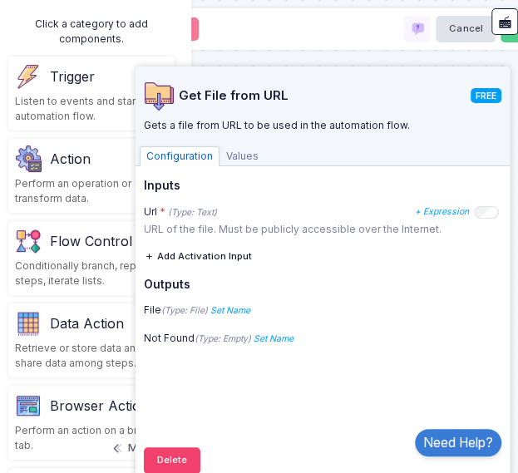
click at [442, 55] on div "File Import File File File File Get File from URL Url File Not Found" at bounding box center [259, 236] width 534 height 473
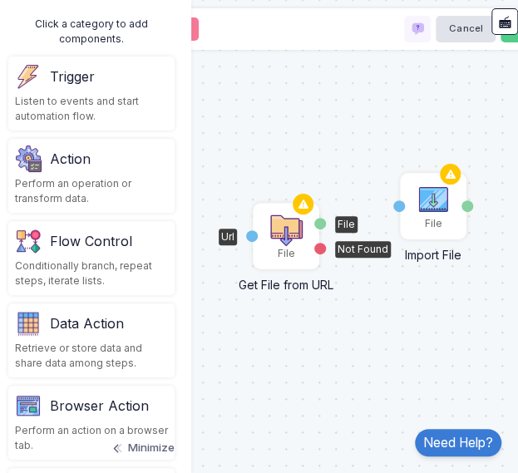
click at [279, 246] on div "File" at bounding box center [285, 253] width 17 height 15
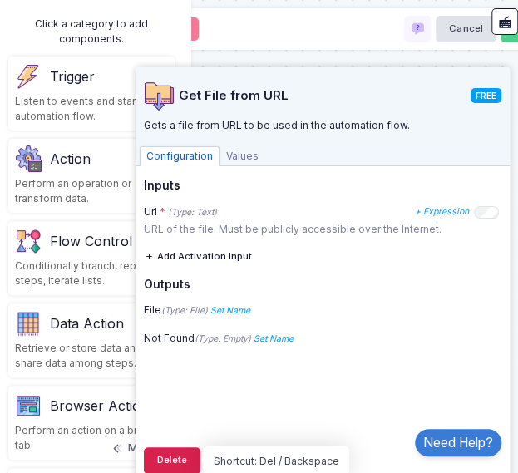
click at [172, 466] on button "Delete" at bounding box center [172, 460] width 56 height 27
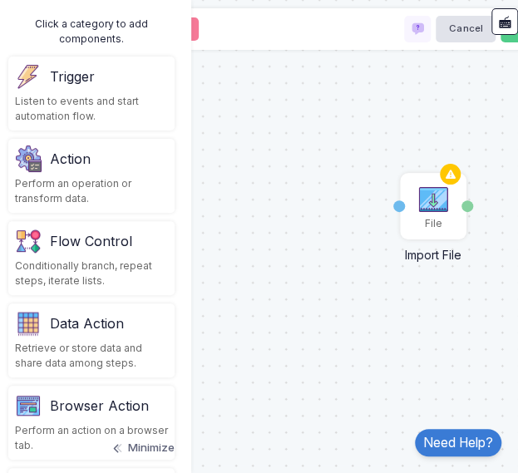
click at [102, 174] on div "Action Perform an operation or transform data." at bounding box center [91, 176] width 166 height 74
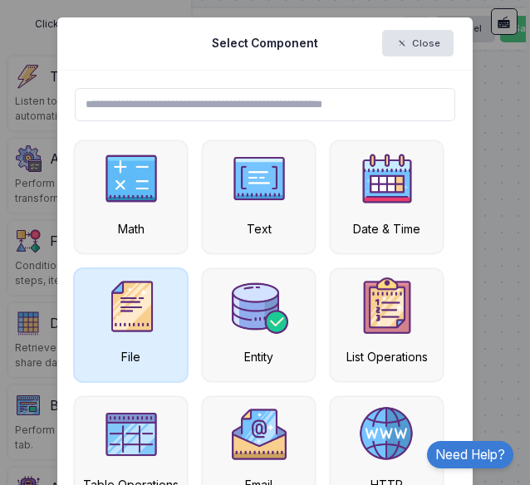
click at [139, 297] on img at bounding box center [131, 306] width 58 height 58
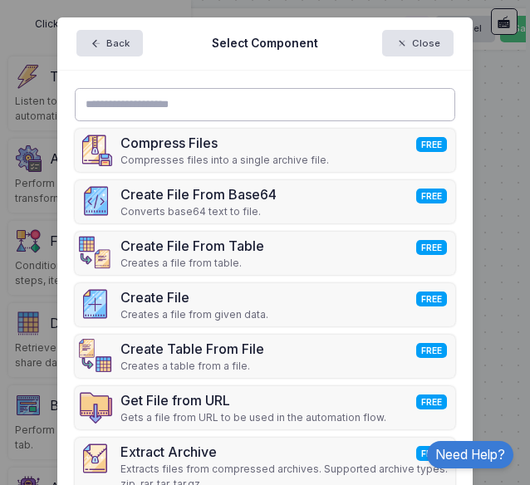
click at [136, 110] on input "text" at bounding box center [265, 104] width 380 height 33
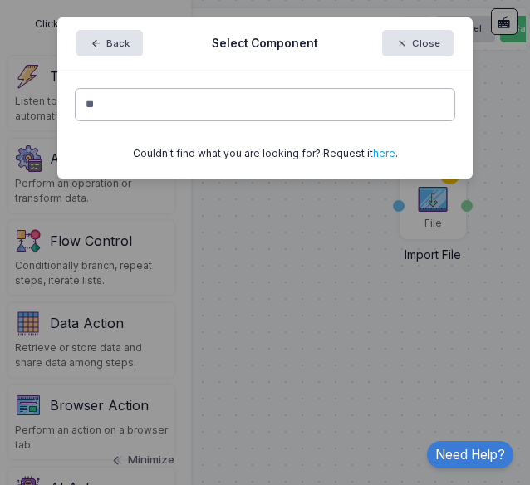
type input "*"
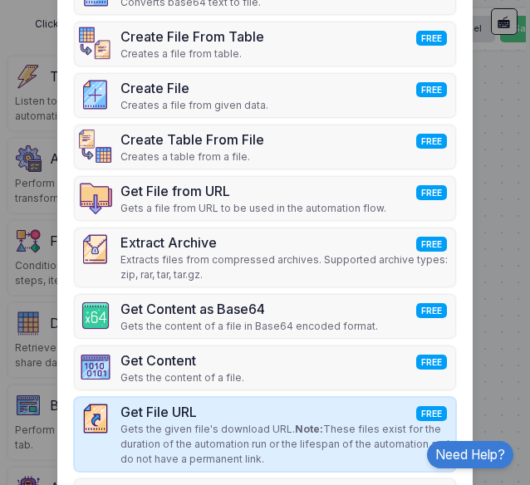
scroll to position [208, 0]
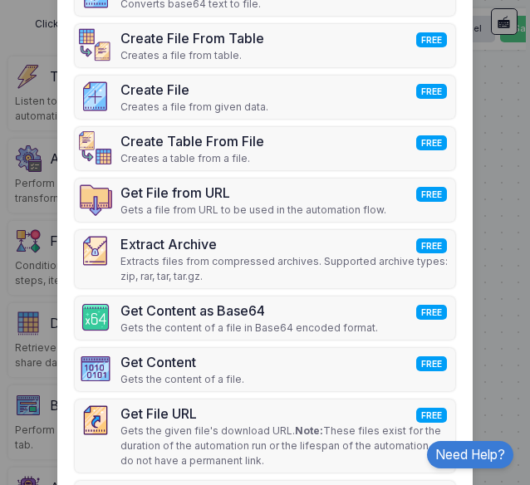
click at [50, 227] on ngb-modal-window "Back Select Component Close Compress Files FREE Compresses files into a single …" at bounding box center [265, 242] width 530 height 485
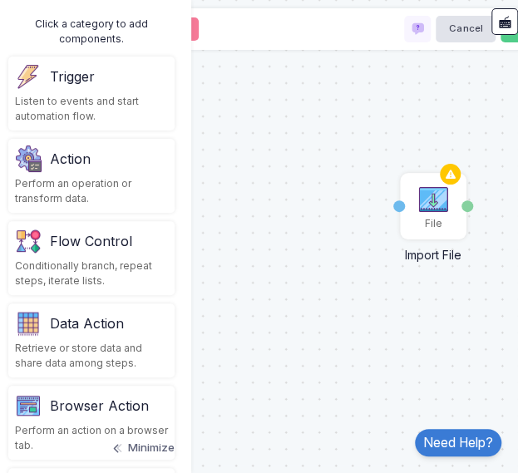
click at [81, 195] on div "Perform an operation or transform data." at bounding box center [91, 191] width 153 height 30
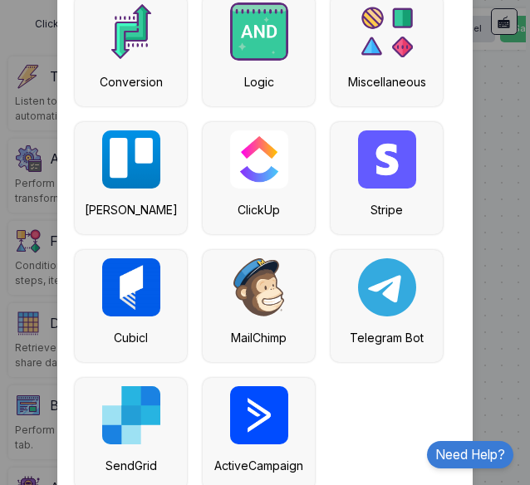
scroll to position [618, 0]
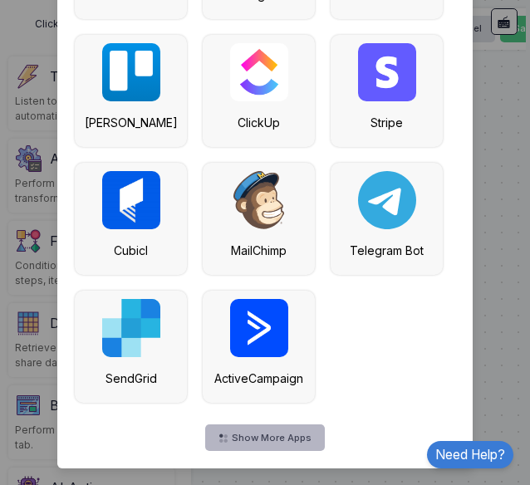
click at [307, 434] on button "Show More Apps" at bounding box center [265, 437] width 120 height 27
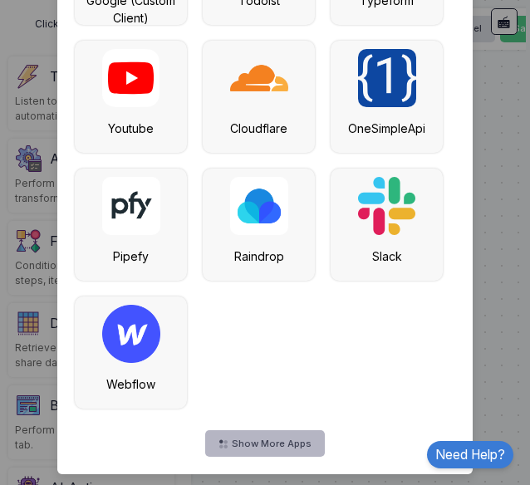
scroll to position [1514, 0]
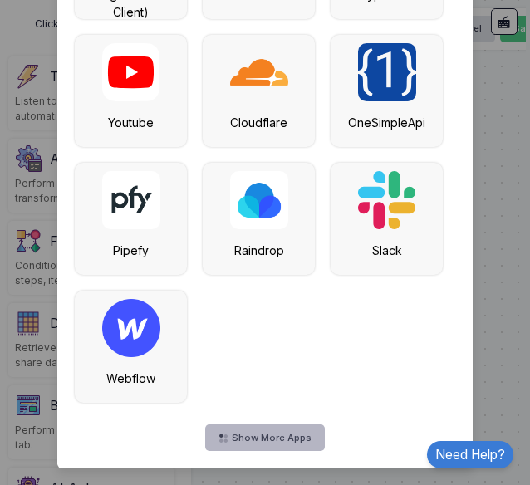
click at [297, 434] on button "Show More Apps" at bounding box center [265, 437] width 120 height 27
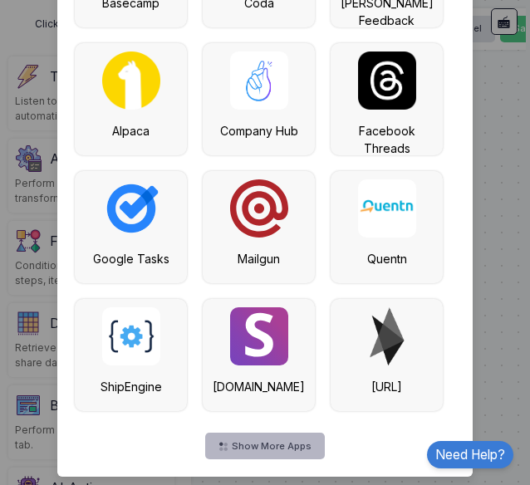
scroll to position [2281, 0]
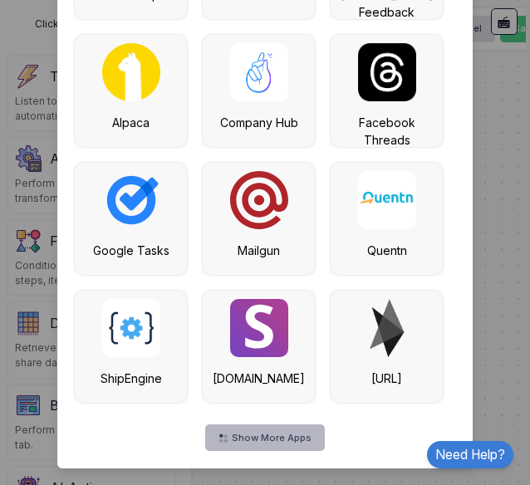
click at [316, 424] on button "Show More Apps" at bounding box center [265, 437] width 120 height 27
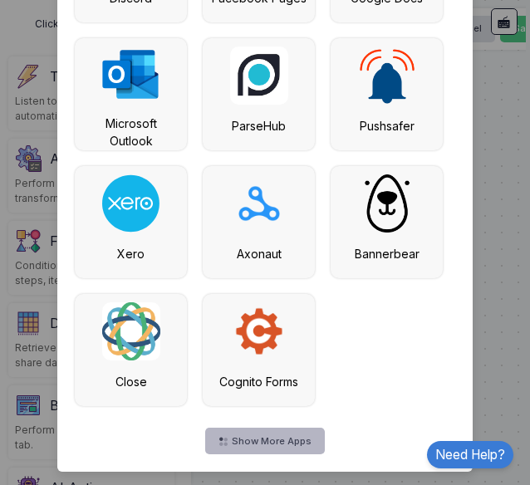
scroll to position [3177, 0]
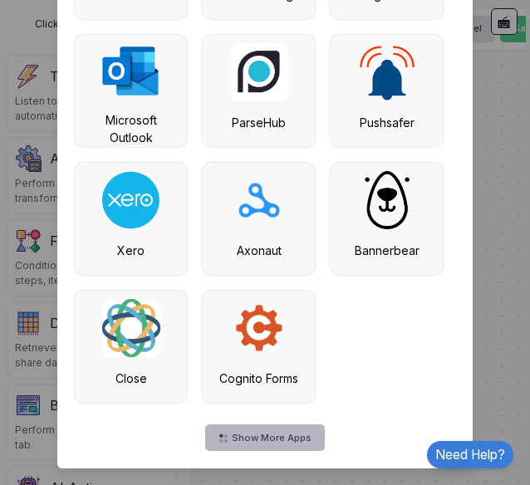
click at [289, 446] on button "Show More Apps" at bounding box center [265, 437] width 120 height 27
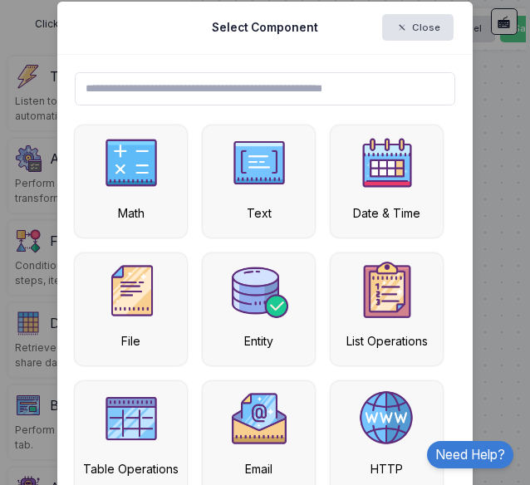
scroll to position [0, 0]
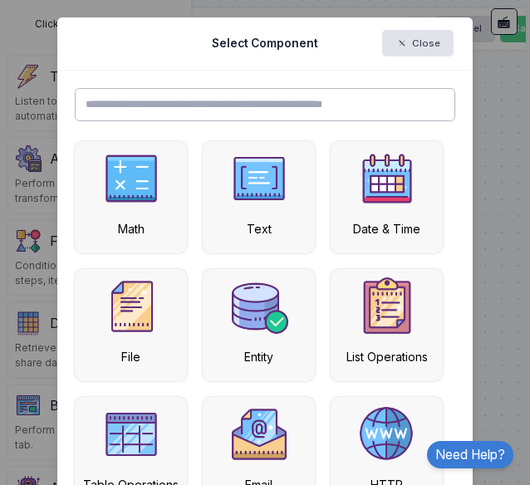
click at [389, 111] on input "text" at bounding box center [265, 104] width 380 height 33
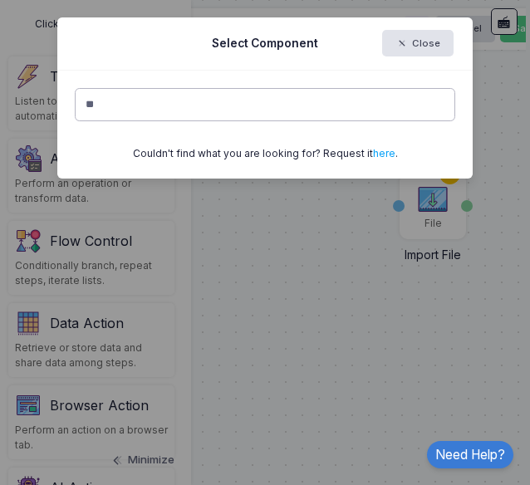
type input "*"
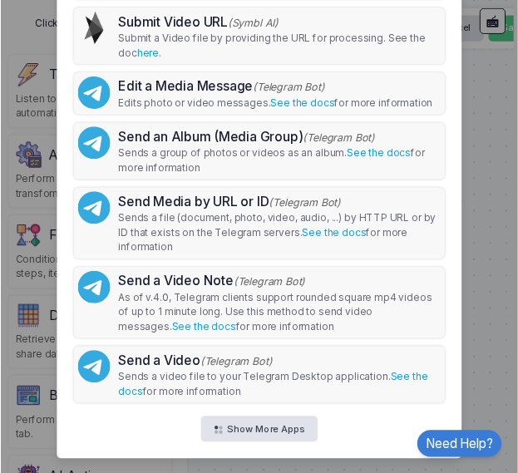
scroll to position [994, 0]
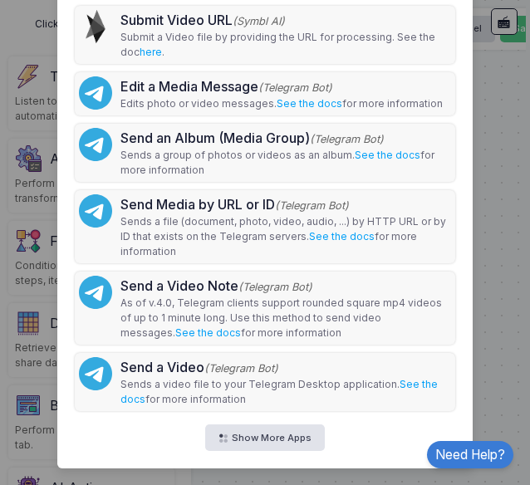
type input "*****"
click at [480, 171] on ngb-modal-window "Select Component Close ***** Add Video (Amara) Add a video. See the docs here .…" at bounding box center [265, 242] width 530 height 485
